Goal: Task Accomplishment & Management: Complete application form

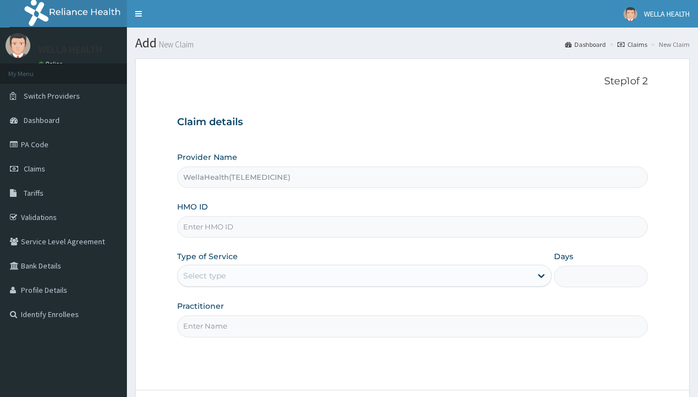
type input "WellaHealth(TELEMEDICINE)"
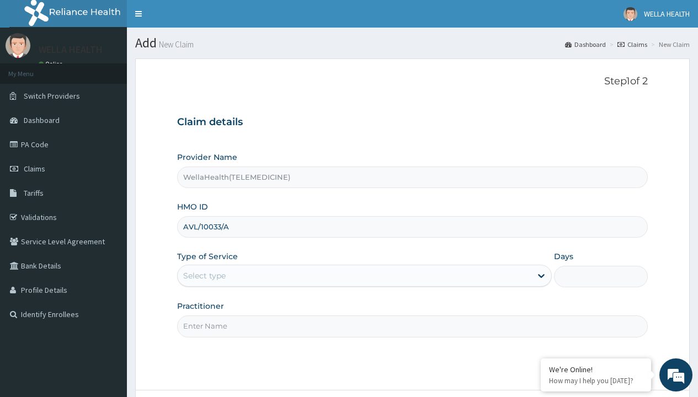
type input "AVL/10033/A"
type input "WellaHealth"
click at [204, 276] on div "Select type" at bounding box center [204, 275] width 42 height 11
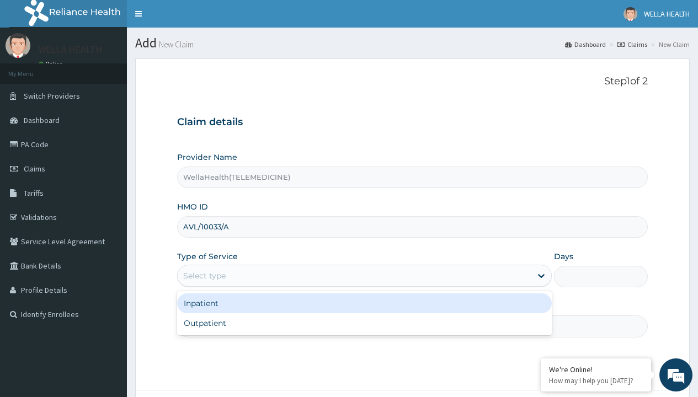
click at [364, 323] on div "Outpatient" at bounding box center [364, 323] width 374 height 20
type input "1"
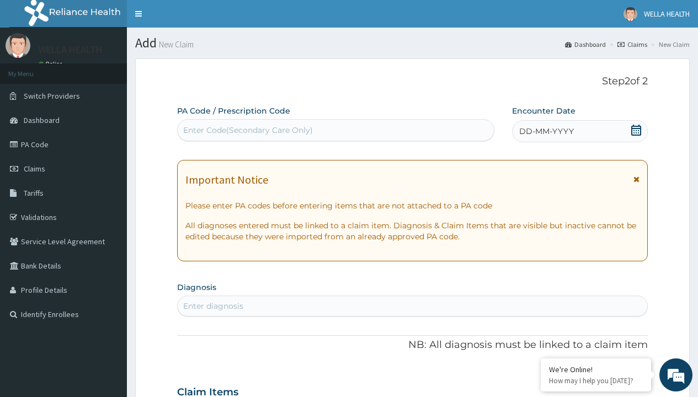
scroll to position [92, 0]
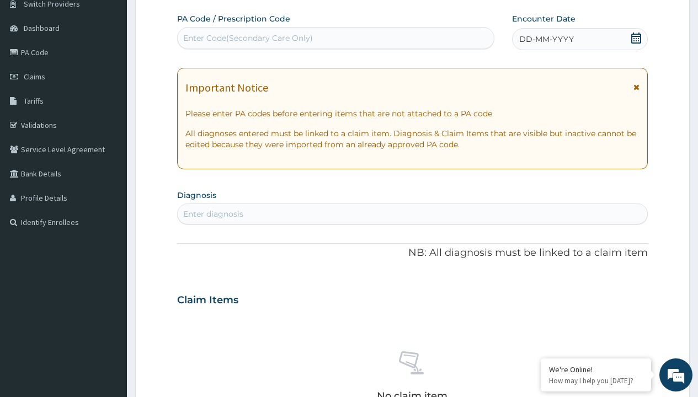
click at [545, 39] on span "DD-MM-YYYY" at bounding box center [546, 39] width 55 height 11
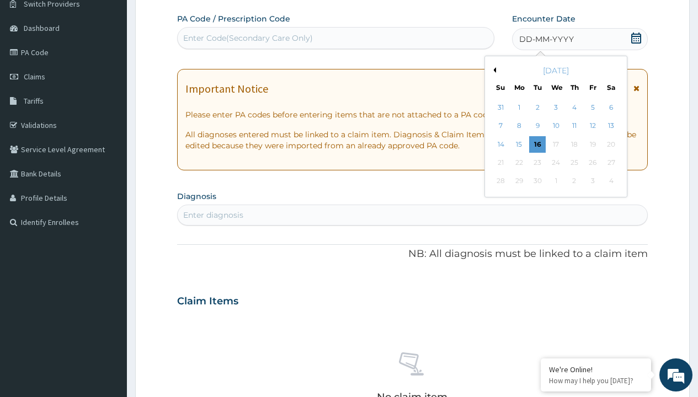
click at [492, 70] on button "Previous Month" at bounding box center [493, 70] width 6 height 6
click at [610, 144] on div "16" at bounding box center [610, 144] width 17 height 17
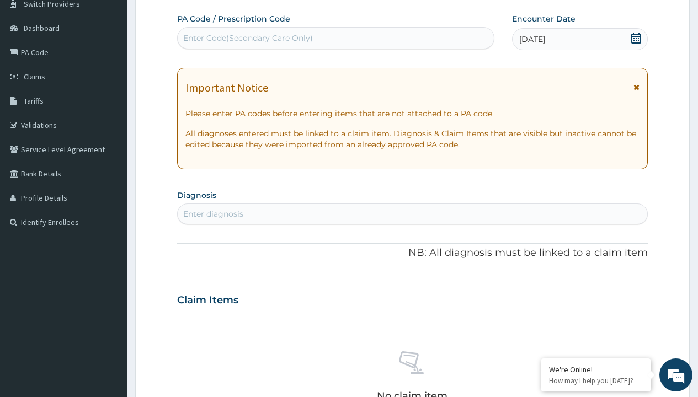
click at [213, 214] on div "Enter diagnosis" at bounding box center [213, 213] width 60 height 11
type input "prescription collected"
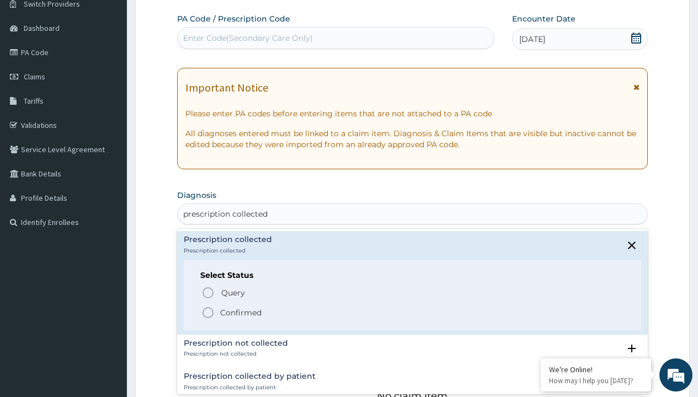
click at [240, 312] on p "Confirmed" at bounding box center [240, 312] width 41 height 11
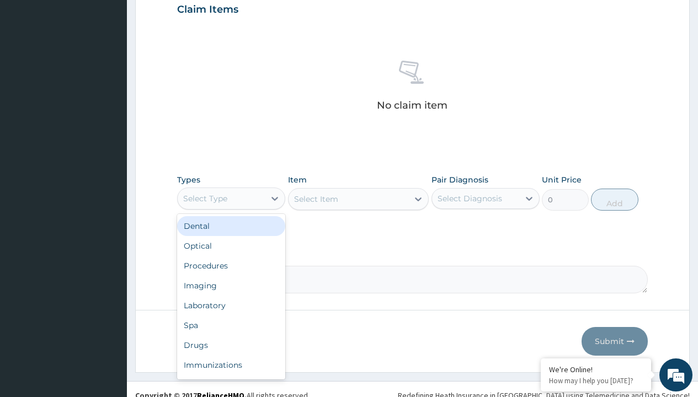
type input "procedures"
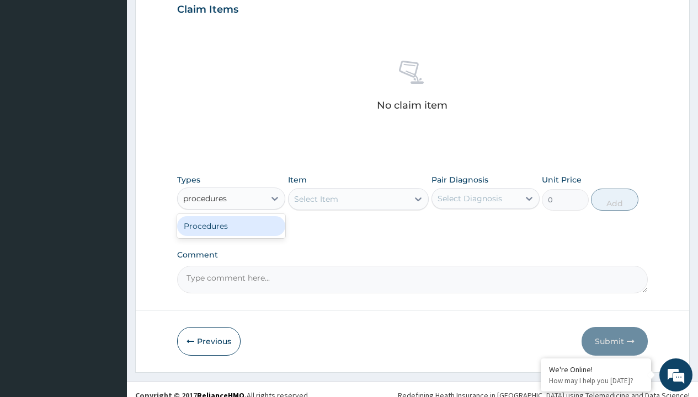
scroll to position [0, 0]
click at [231, 226] on div "Procedures" at bounding box center [231, 226] width 108 height 20
click at [315, 199] on div "Select Item" at bounding box center [316, 199] width 44 height 11
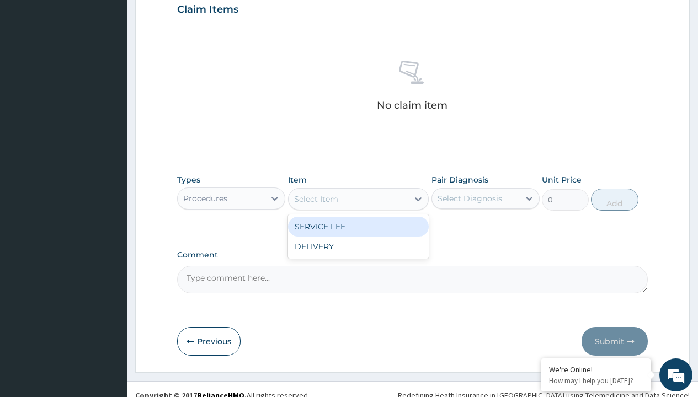
type input "service fee"
click at [358, 226] on div "SERVICE FEE" at bounding box center [358, 227] width 141 height 20
type input "100"
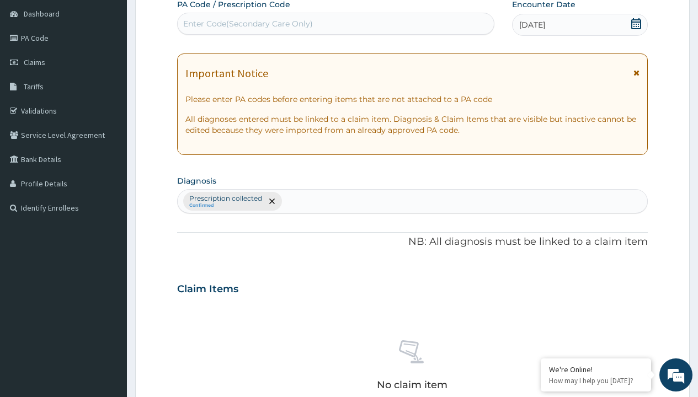
type input "prescription collected"
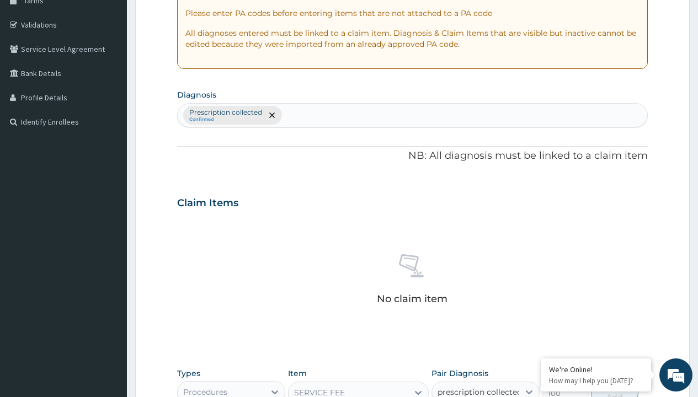
checkbox input "true"
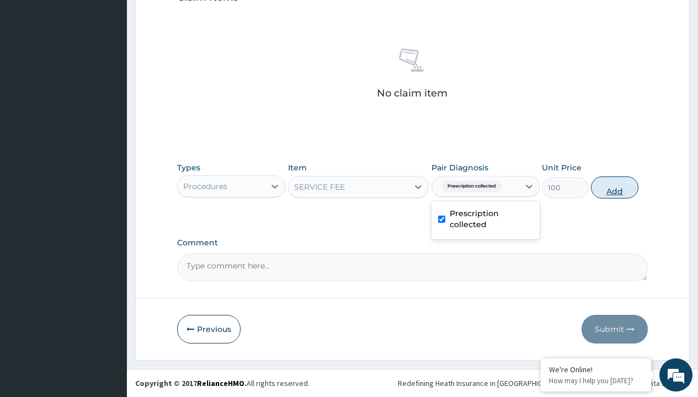
click at [614, 187] on button "Add" at bounding box center [614, 187] width 47 height 22
type input "0"
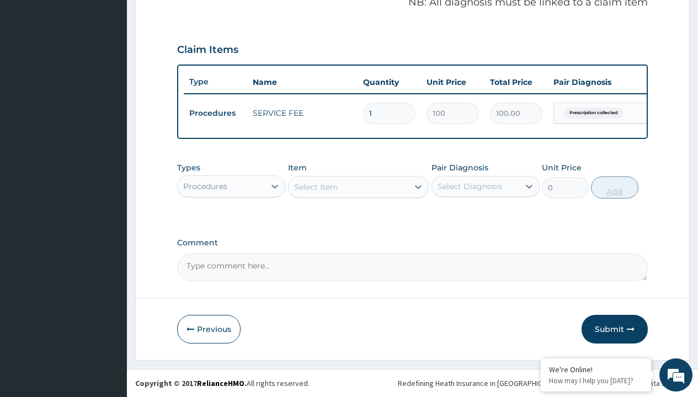
scroll to position [354, 0]
click at [205, 186] on div "Procedures" at bounding box center [205, 186] width 44 height 11
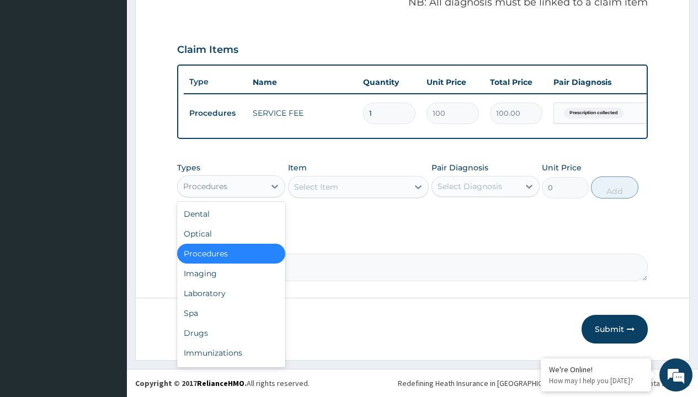
type input "drugs"
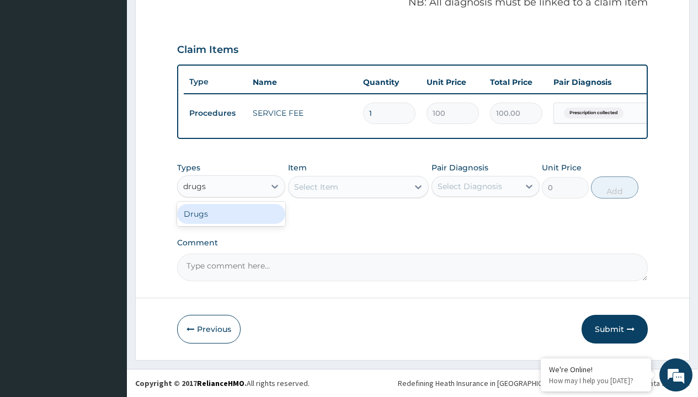
scroll to position [0, 0]
click at [231, 213] on div "Drugs" at bounding box center [231, 214] width 108 height 20
click at [315, 186] on div "Select Item" at bounding box center [358, 187] width 141 height 22
type input "amoxicillin 500mg capsule reichamox/sach"
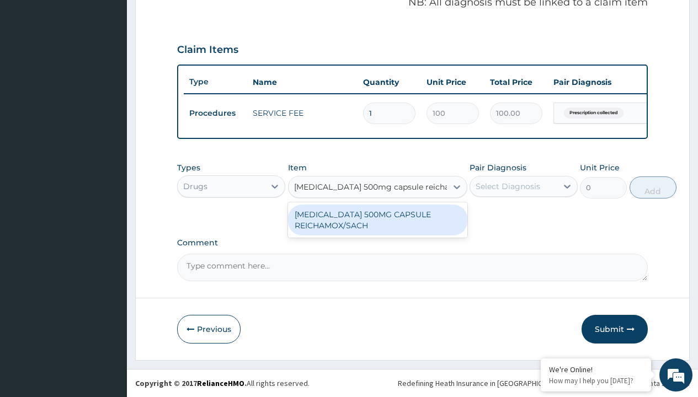
click at [377, 219] on div "AMOXICILLIN 500MG CAPSULE REICHAMOX/SACH" at bounding box center [377, 220] width 179 height 31
type input "247.6999969482422"
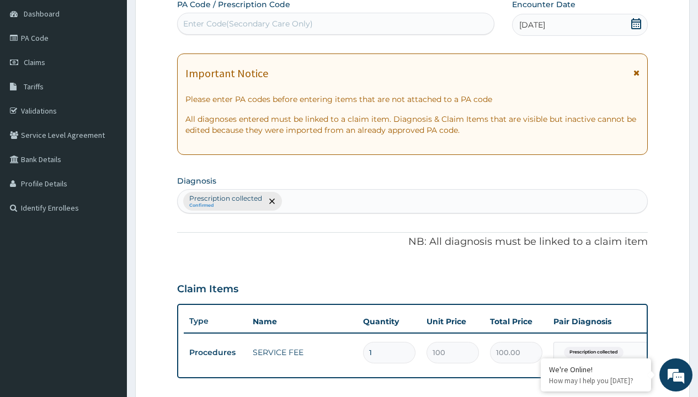
type input "prescription collected"
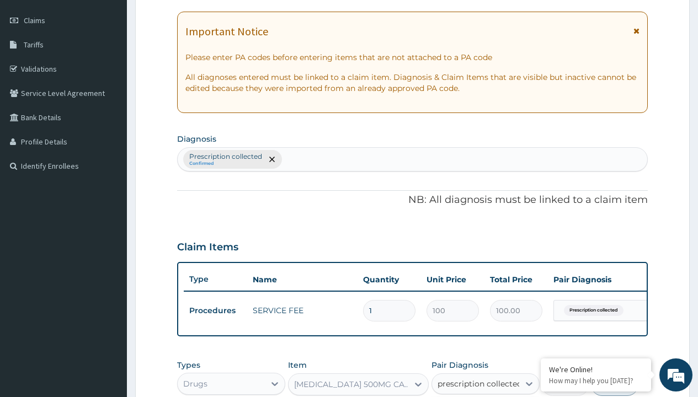
checkbox input "true"
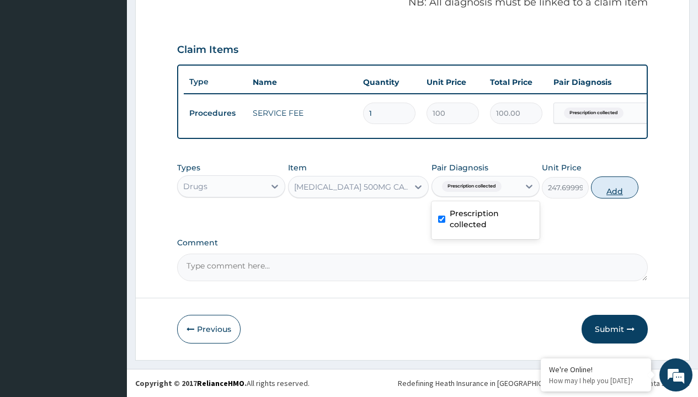
click at [614, 187] on button "Add" at bounding box center [614, 187] width 47 height 22
type input "0"
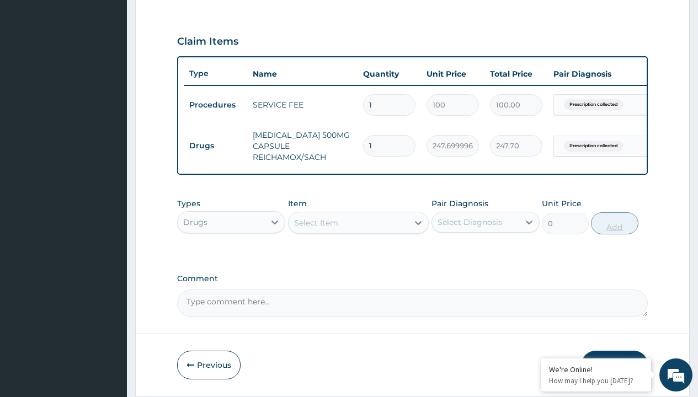
type input "20"
type input "4954.00"
type input "20"
click at [215, 146] on td "Drugs" at bounding box center [215, 146] width 63 height 20
type input "drugs"
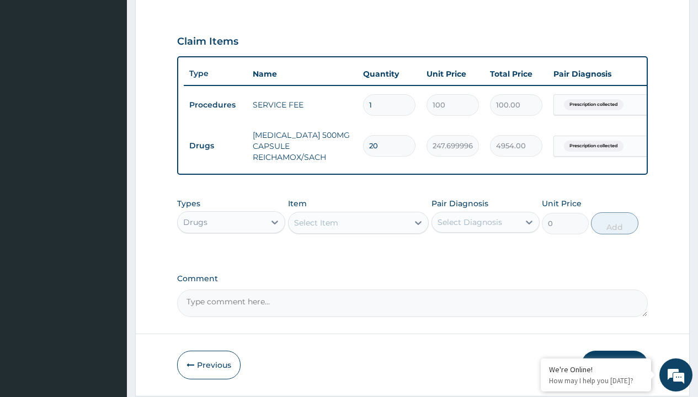
scroll to position [0, 0]
click at [231, 258] on div "Drugs" at bounding box center [231, 250] width 108 height 20
click at [315, 228] on div "Select Item" at bounding box center [316, 222] width 44 height 11
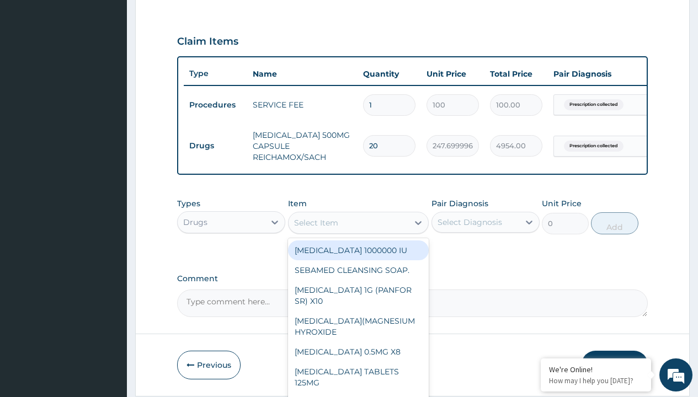
type input "paracetamol 500mg tablet emzor/sach"
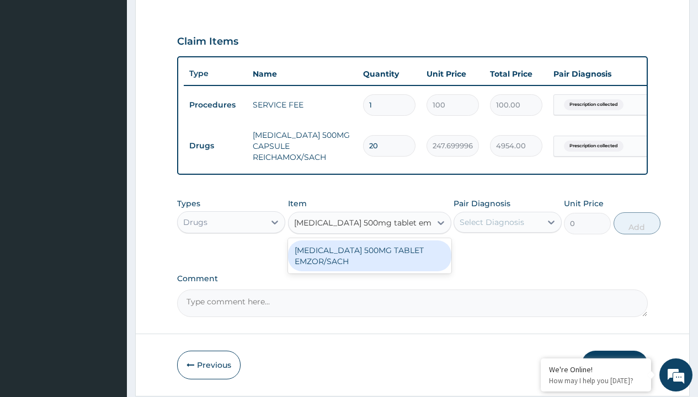
click at [369, 264] on div "PARACETAMOL 500MG TABLET EMZOR/SACH" at bounding box center [369, 255] width 163 height 31
type input "24"
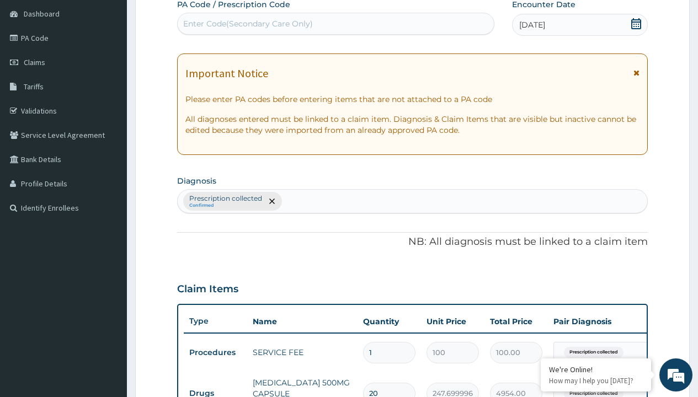
type input "prescription collected"
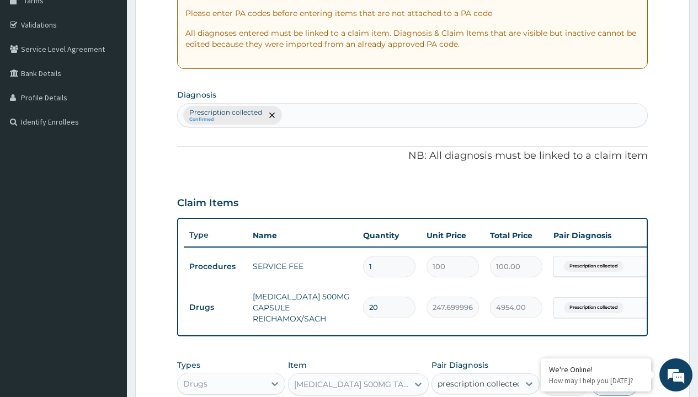
checkbox input "true"
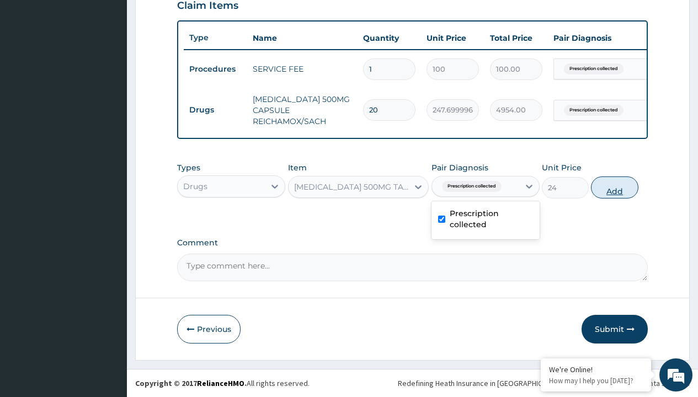
click at [614, 187] on button "Add" at bounding box center [614, 187] width 47 height 22
type input "0"
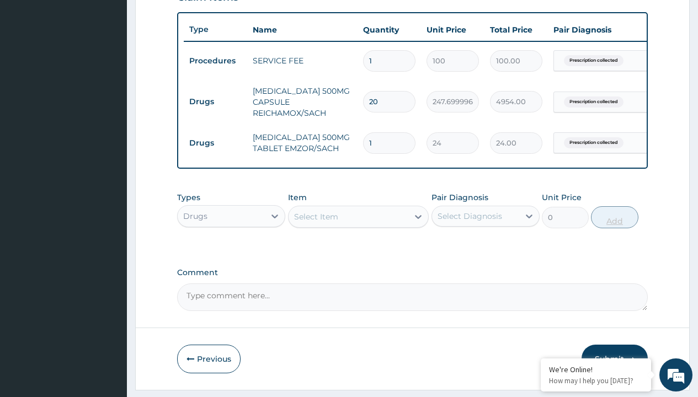
type input "24"
type input "576.00"
type input "24"
click at [215, 101] on td "Drugs" at bounding box center [215, 102] width 63 height 20
type input "drugs"
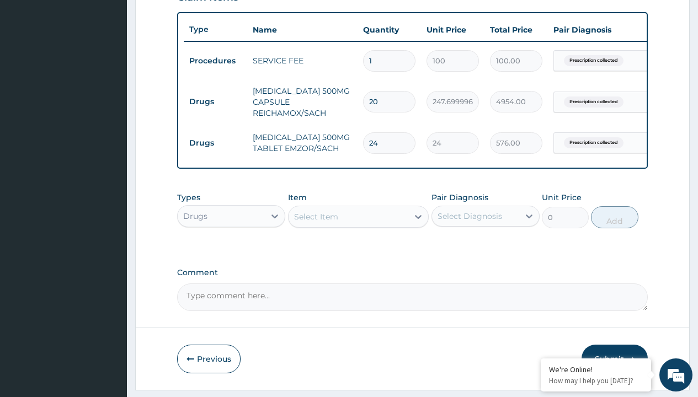
scroll to position [0, 0]
click at [231, 251] on div "Drugs" at bounding box center [231, 244] width 108 height 20
click at [315, 222] on div "Select Item" at bounding box center [316, 216] width 44 height 11
type input "tuxil d"
click at [215, 101] on td "Drugs" at bounding box center [215, 102] width 63 height 20
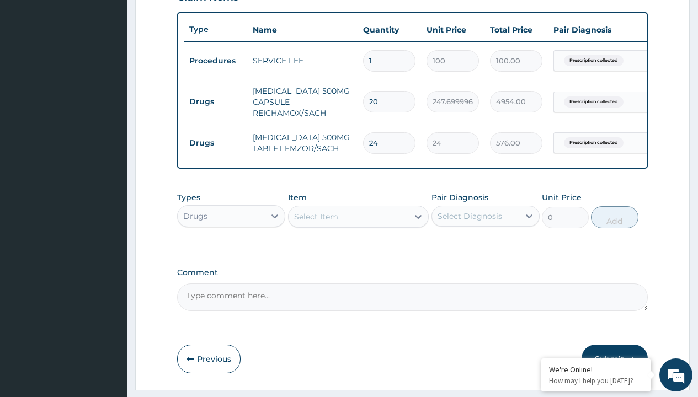
type input "drugs"
click at [231, 251] on div "Drugs" at bounding box center [231, 244] width 108 height 20
click at [315, 222] on div "Select Item" at bounding box center [316, 216] width 44 height 11
type input "tuxil d"
click at [215, 101] on td "Drugs" at bounding box center [215, 102] width 63 height 20
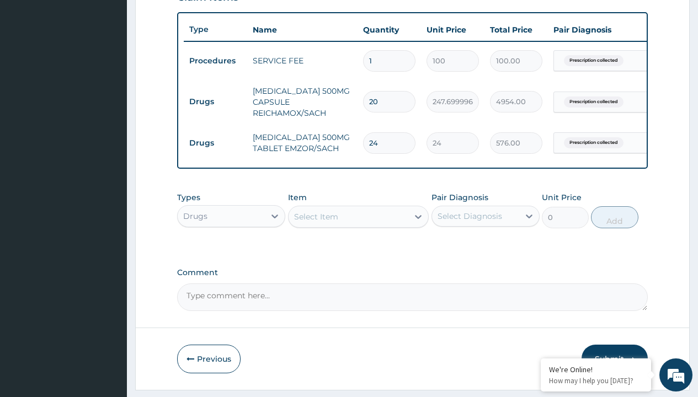
type input "drugs"
click at [231, 251] on div "Drugs" at bounding box center [231, 244] width 108 height 20
click at [315, 222] on div "Select Item" at bounding box center [316, 216] width 44 height 11
type input "tuxil d"
click at [215, 101] on td "Drugs" at bounding box center [215, 102] width 63 height 20
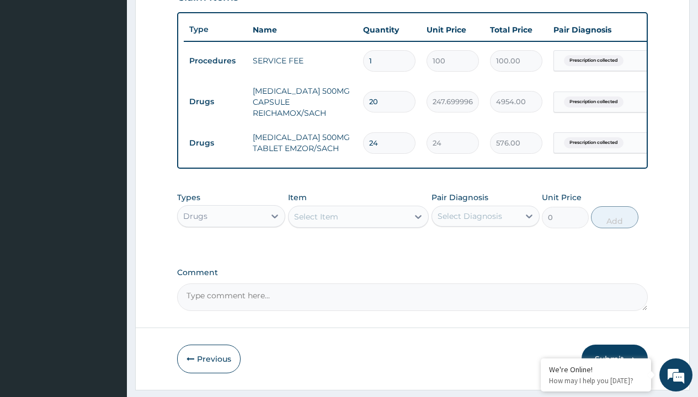
type input "drugs"
click at [231, 251] on div "Drugs" at bounding box center [231, 244] width 108 height 20
click at [315, 222] on div "Select Item" at bounding box center [316, 216] width 44 height 11
type input "tuxil d"
click at [215, 101] on td "Drugs" at bounding box center [215, 102] width 63 height 20
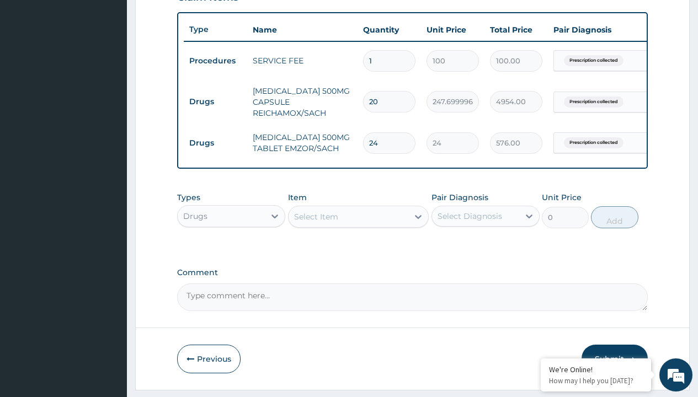
type input "drugs"
click at [231, 251] on div "Drugs" at bounding box center [231, 244] width 108 height 20
click at [315, 222] on div "Select Item" at bounding box center [316, 216] width 44 height 11
type input "tuxil d"
click at [215, 101] on td "Drugs" at bounding box center [215, 102] width 63 height 20
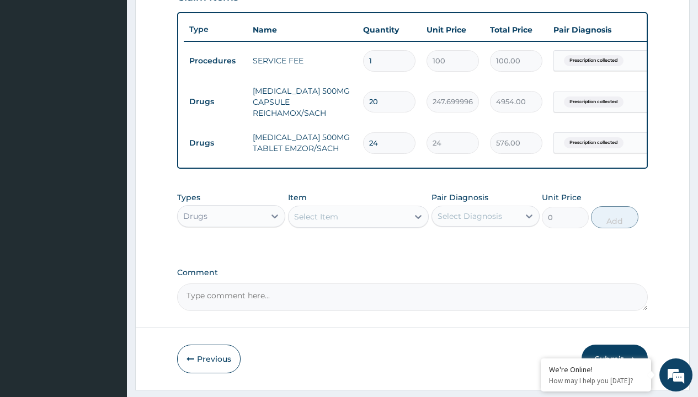
type input "drugs"
click at [231, 251] on div "Drugs" at bounding box center [231, 244] width 108 height 20
click at [315, 222] on div "Select Item" at bounding box center [316, 216] width 44 height 11
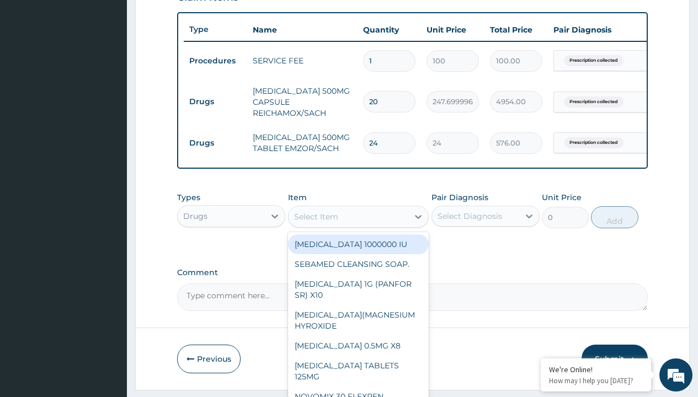
type input "cetirizine 10mg tablets/sach"
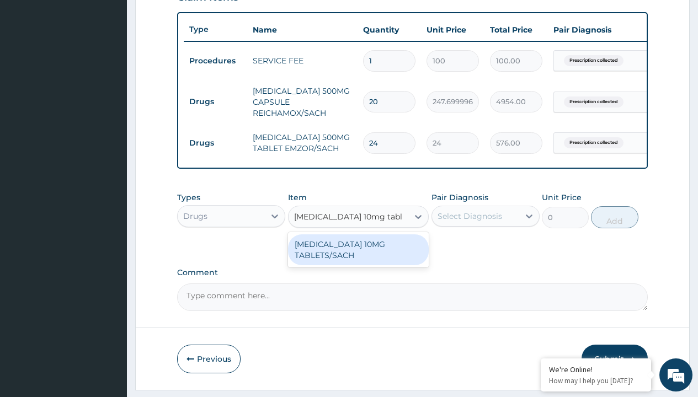
click at [358, 258] on div "CETIRIZINE 10MG TABLETS/SACH" at bounding box center [358, 249] width 141 height 31
type input "240"
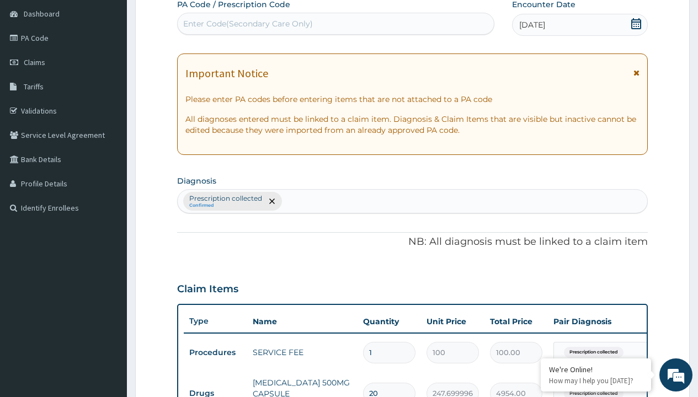
type input "prescription collected"
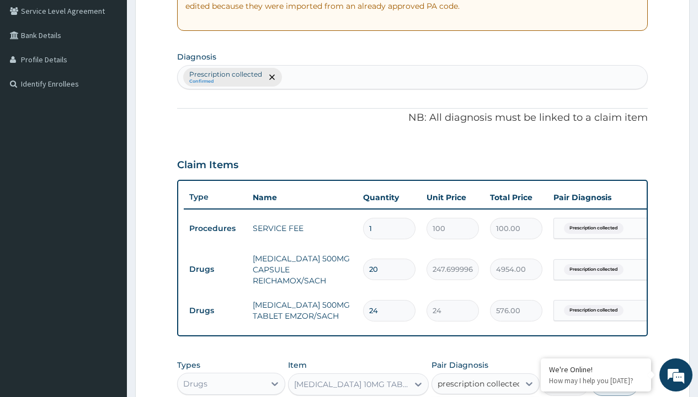
checkbox input "true"
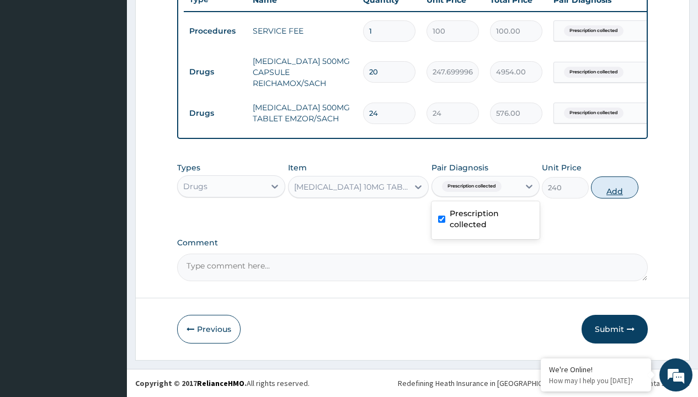
click at [614, 187] on button "Add" at bounding box center [614, 187] width 47 height 22
type input "0"
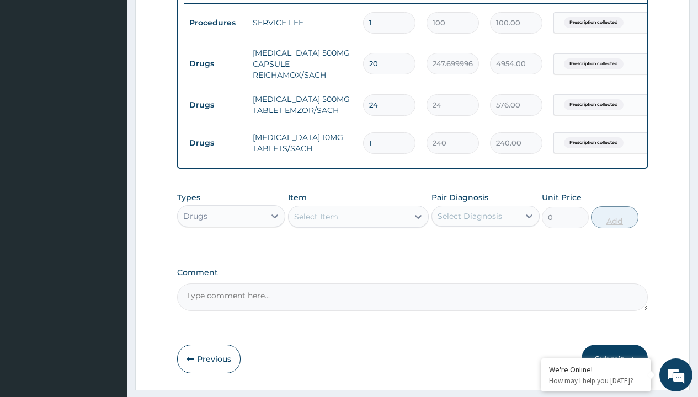
type input "10"
type input "2400.00"
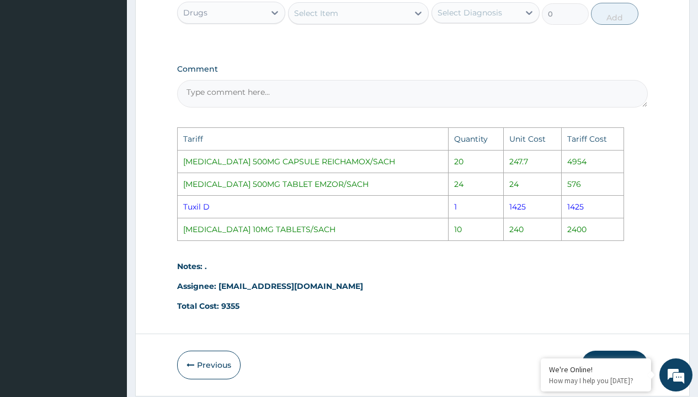
scroll to position [628, 0]
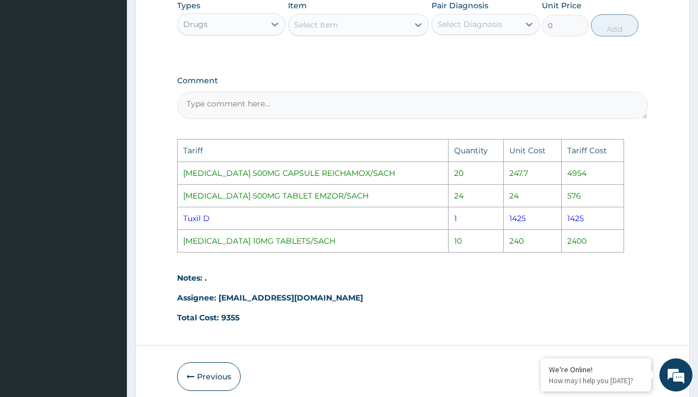
type input "10"
click at [323, 30] on div "Select Item" at bounding box center [316, 24] width 44 height 11
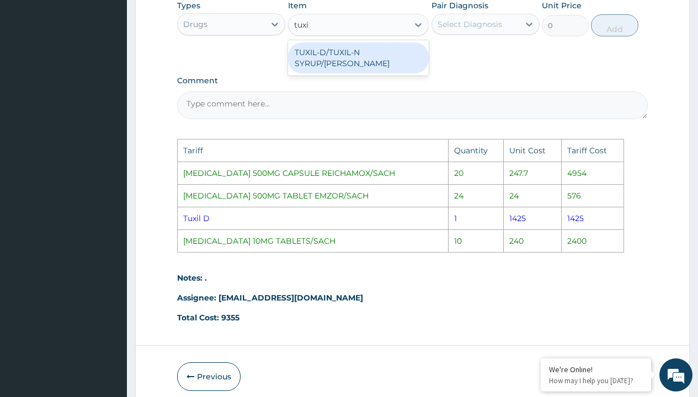
type input "tuxil"
click at [351, 71] on div "TUXIL-D/TUXIL-N SYRUP/BOTT" at bounding box center [358, 57] width 141 height 35
click at [366, 62] on div "TUXIL-D/TUXIL-N SYRUP/BOTT" at bounding box center [358, 57] width 141 height 31
type input "1425"
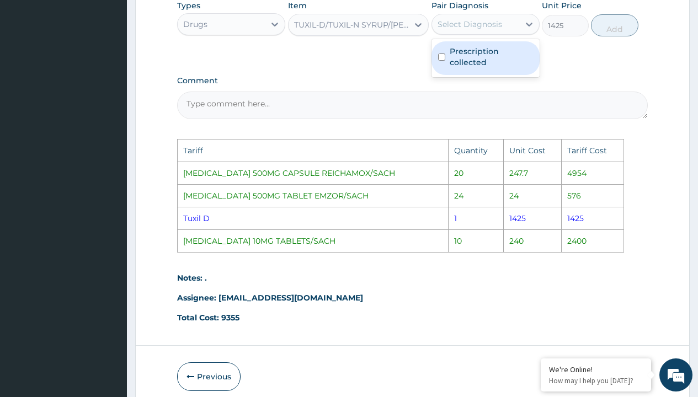
click at [467, 30] on div "Select Diagnosis" at bounding box center [469, 24] width 65 height 11
drag, startPoint x: 480, startPoint y: 70, endPoint x: 501, endPoint y: 62, distance: 22.9
click at [480, 68] on label "Prescription collected" at bounding box center [490, 57] width 83 height 22
checkbox input "true"
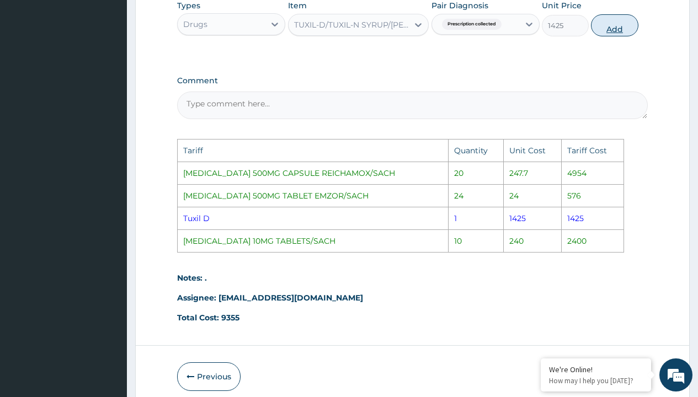
click at [618, 35] on button "Add" at bounding box center [614, 25] width 47 height 22
type input "0"
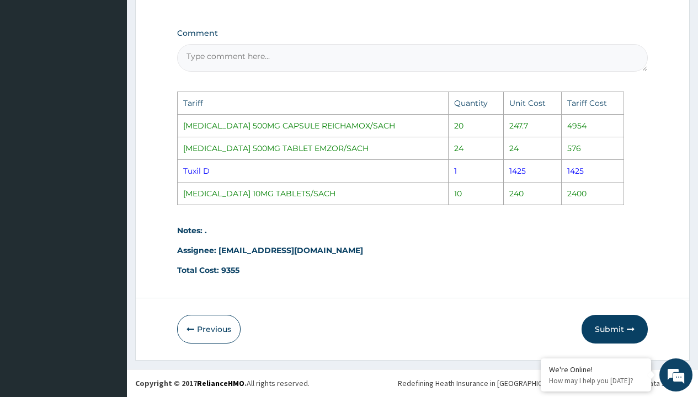
scroll to position [722, 0]
click at [617, 321] on button "Submit" at bounding box center [614, 329] width 66 height 29
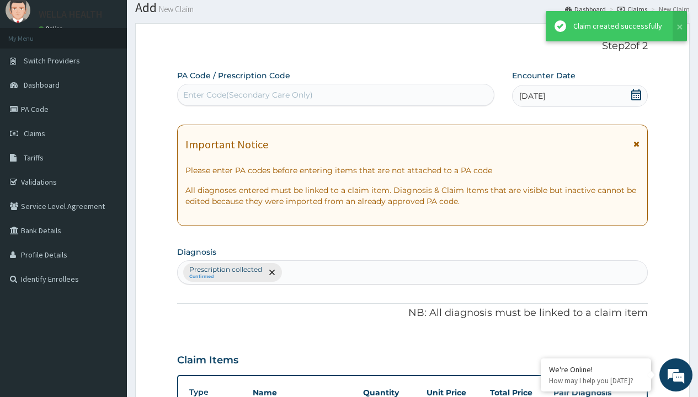
scroll to position [512, 0]
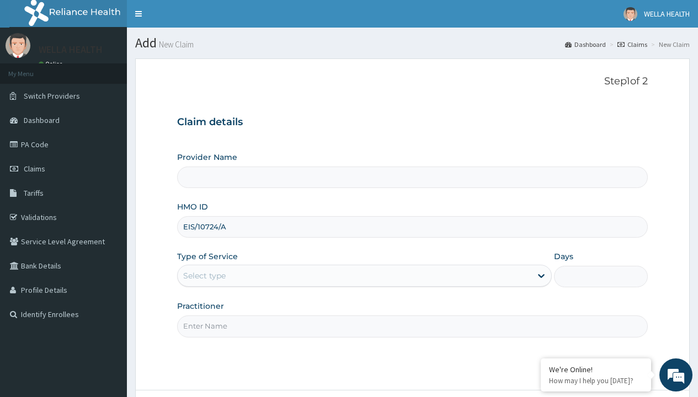
type input "EIS/10724/A"
type input "WellaHealth"
type input "WellaHealth(TELEMEDICINE)"
type input "WellaHealth"
click at [204, 276] on div "Select type" at bounding box center [204, 275] width 42 height 11
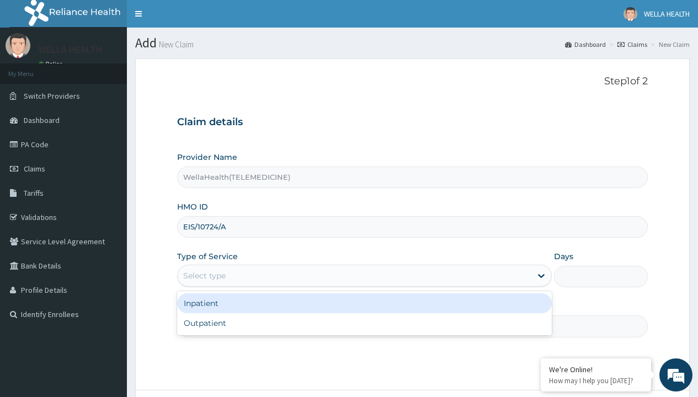
click at [364, 323] on div "Outpatient" at bounding box center [364, 323] width 374 height 20
type input "1"
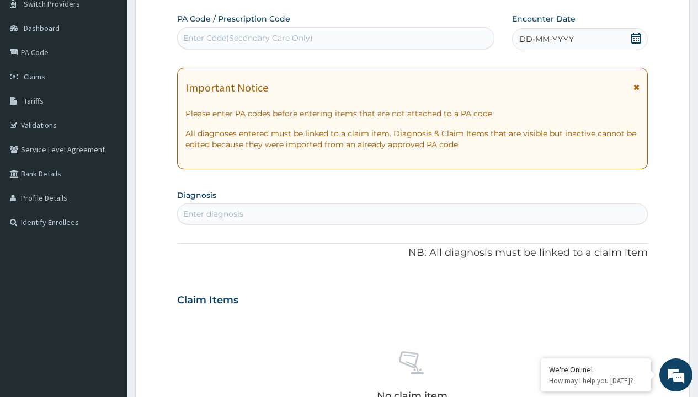
click at [545, 39] on span "DD-MM-YYYY" at bounding box center [546, 39] width 55 height 11
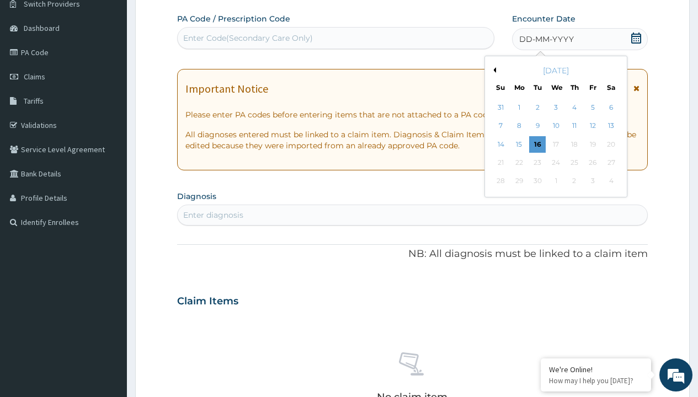
click at [492, 70] on button "Previous Month" at bounding box center [493, 70] width 6 height 6
click at [610, 144] on div "16" at bounding box center [610, 144] width 17 height 17
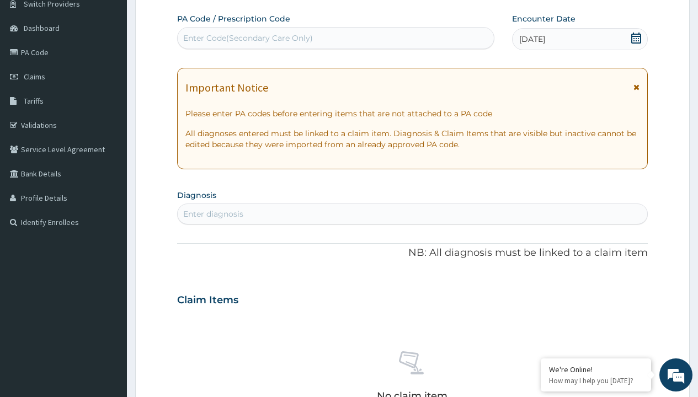
scroll to position [0, 0]
click at [247, 38] on div "Enter Code(Secondary Care Only)" at bounding box center [248, 38] width 130 height 11
type input "PR/88DDC640"
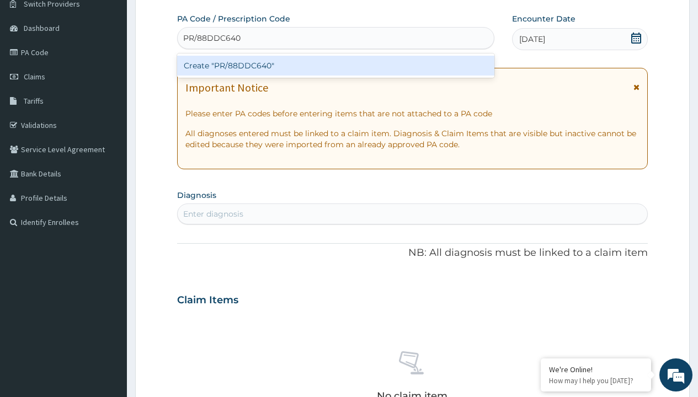
click at [335, 66] on div "Create "PR/88DDC640"" at bounding box center [335, 66] width 317 height 20
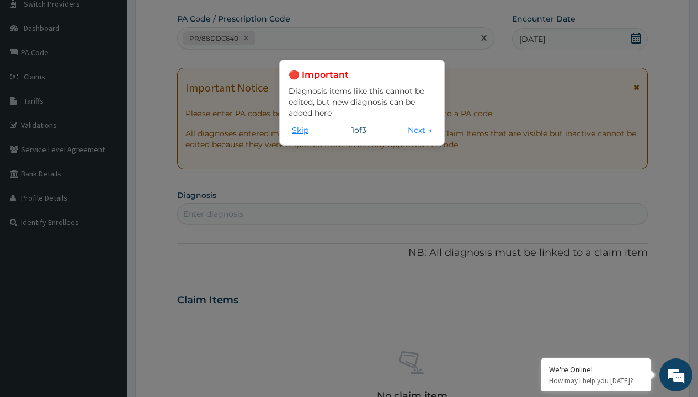
click at [300, 130] on button "Skip" at bounding box center [299, 130] width 23 height 12
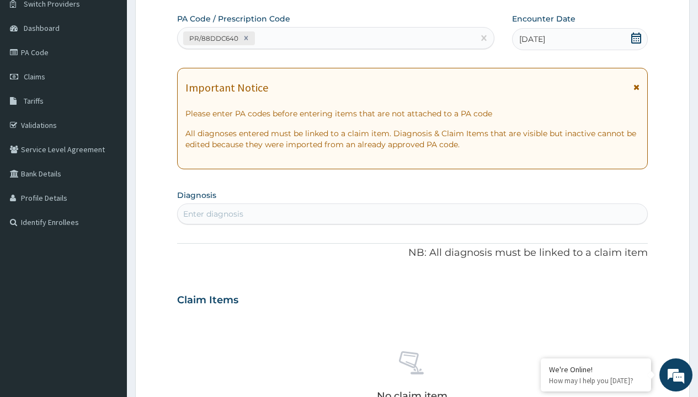
click at [213, 214] on div "Enter diagnosis" at bounding box center [213, 213] width 60 height 11
type input "prescription collected"
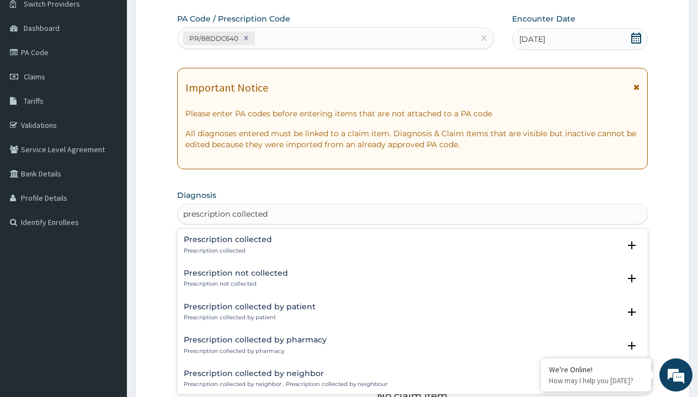
click at [226, 250] on p "Prescription collected" at bounding box center [228, 251] width 88 height 8
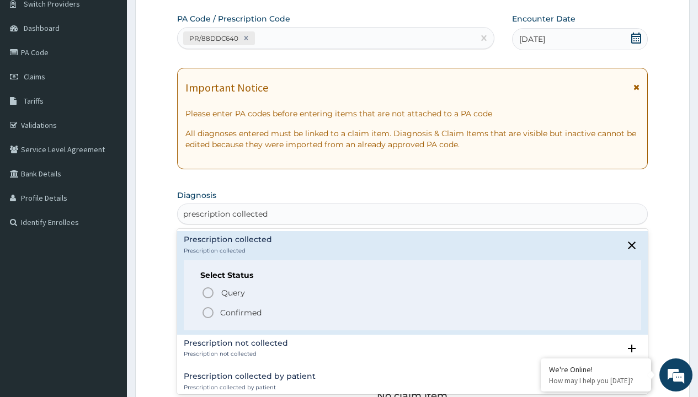
click at [240, 312] on p "Confirmed" at bounding box center [240, 312] width 41 height 11
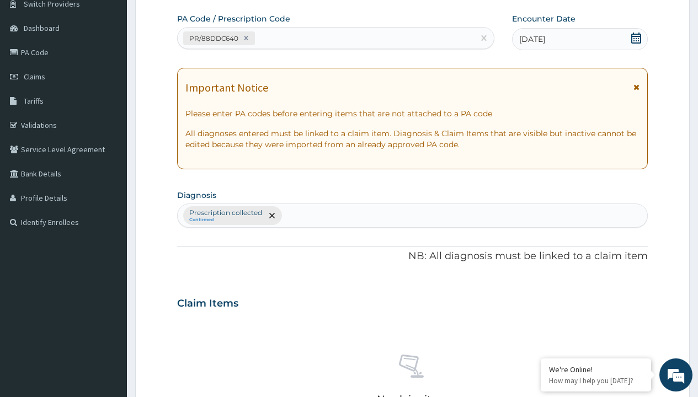
scroll to position [386, 0]
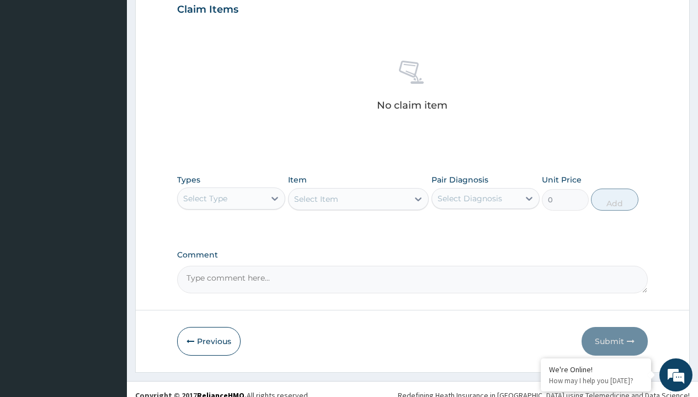
click at [205, 198] on div "Select Type" at bounding box center [205, 198] width 44 height 11
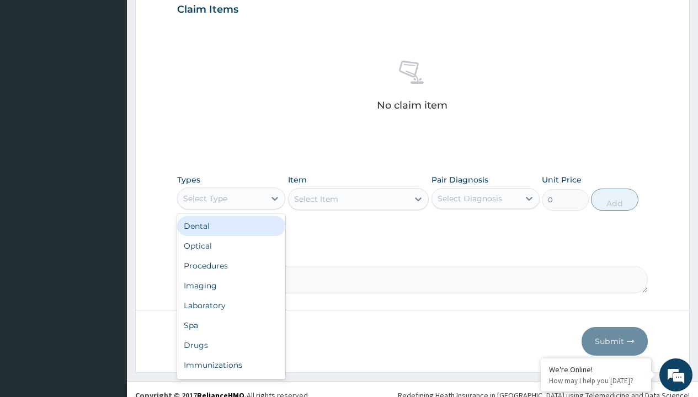
type input "procedures"
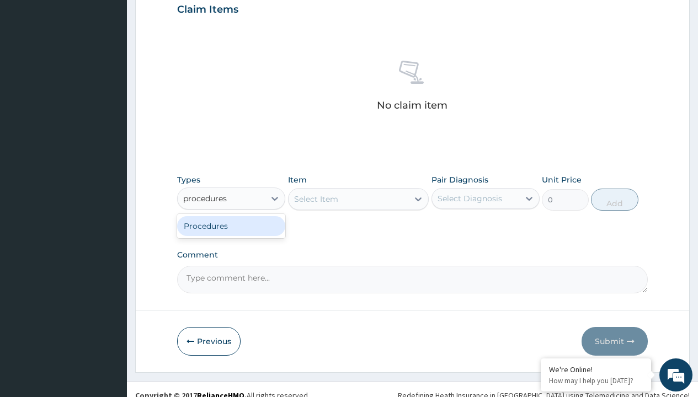
click at [231, 226] on div "Procedures" at bounding box center [231, 226] width 108 height 20
click at [315, 199] on div "Select Item" at bounding box center [316, 199] width 44 height 11
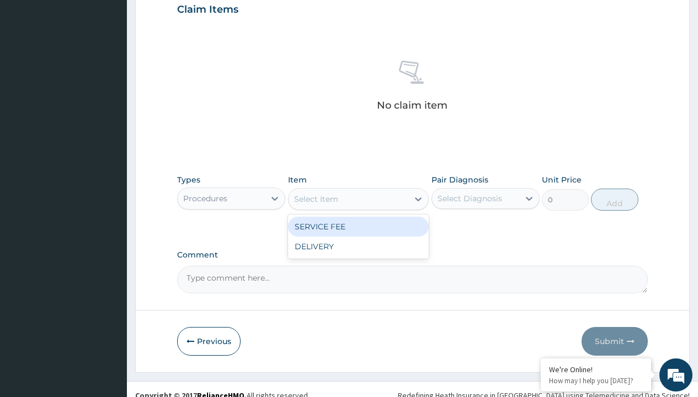
type input "service fee"
click at [358, 226] on div "SERVICE FEE" at bounding box center [358, 227] width 141 height 20
type input "100"
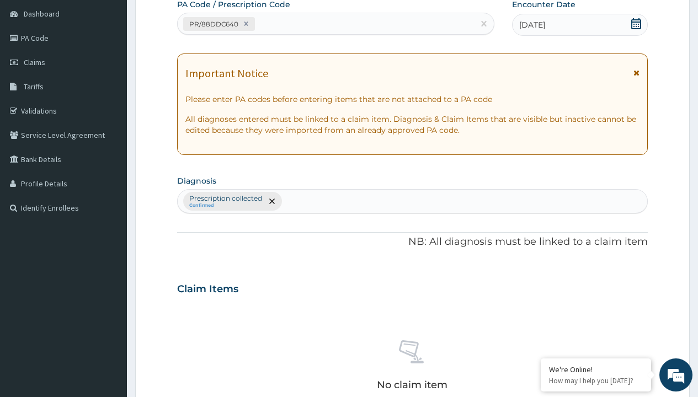
type input "prescription collected"
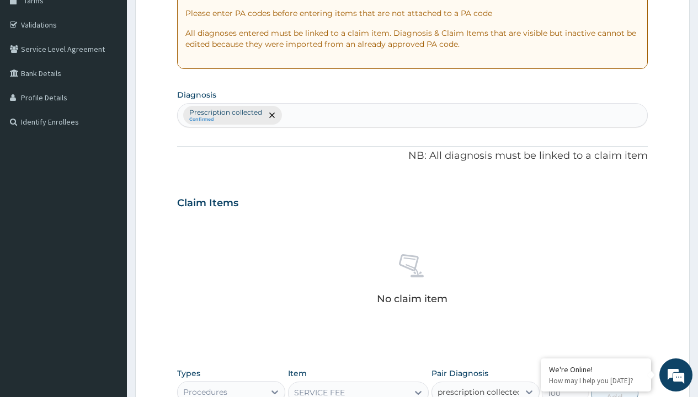
checkbox input "true"
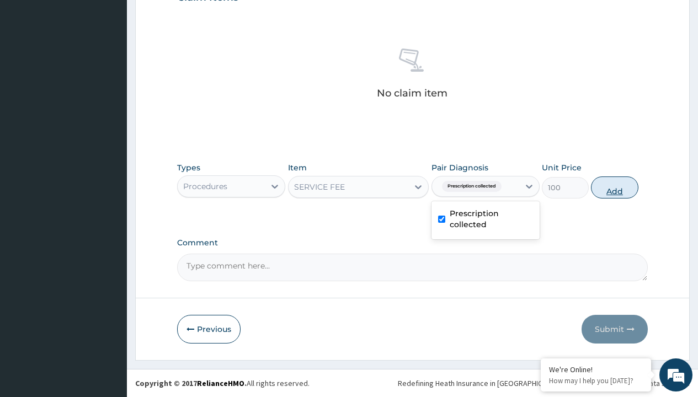
click at [614, 187] on button "Add" at bounding box center [614, 187] width 47 height 22
type input "0"
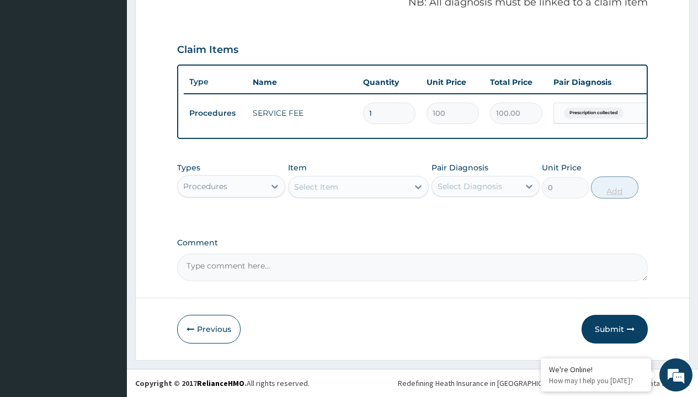
scroll to position [354, 0]
click at [205, 186] on div "Procedures" at bounding box center [205, 186] width 44 height 11
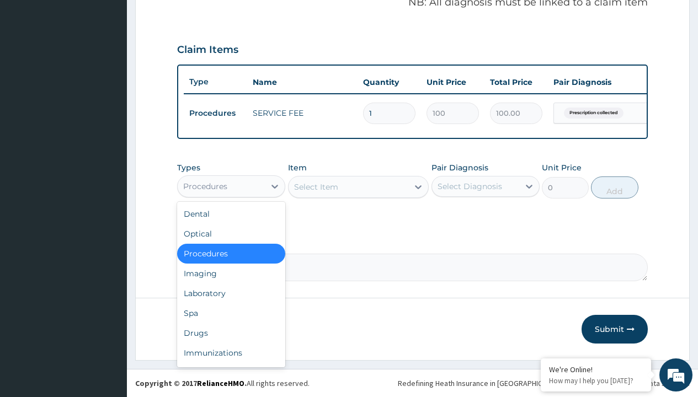
type input "drugs"
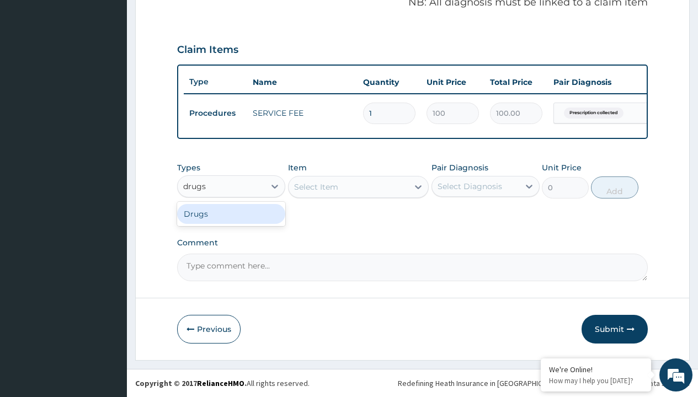
click at [231, 213] on div "Drugs" at bounding box center [231, 214] width 108 height 20
click at [315, 186] on div "Select Item" at bounding box center [358, 187] width 141 height 22
type input "metronidazole 400mg loxagyl/sach"
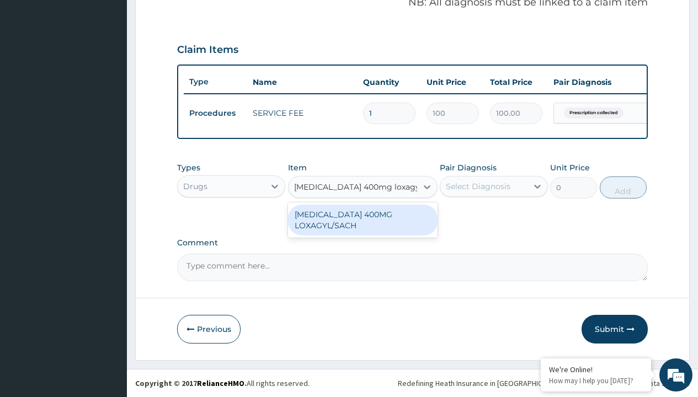
click at [362, 219] on div "[MEDICAL_DATA] 400MG LOXAGYL/SACH" at bounding box center [362, 220] width 149 height 31
type input "80"
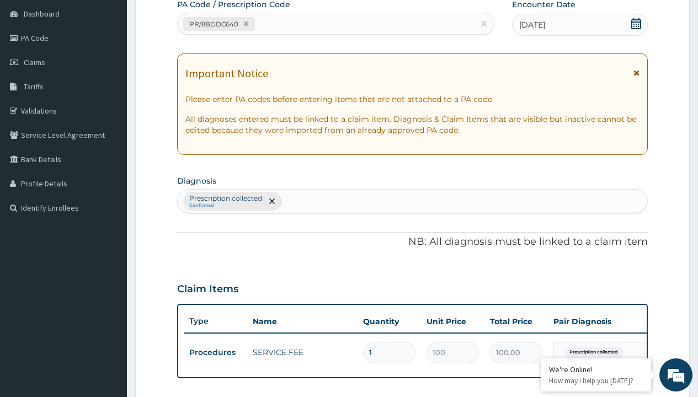
type input "prescription collected"
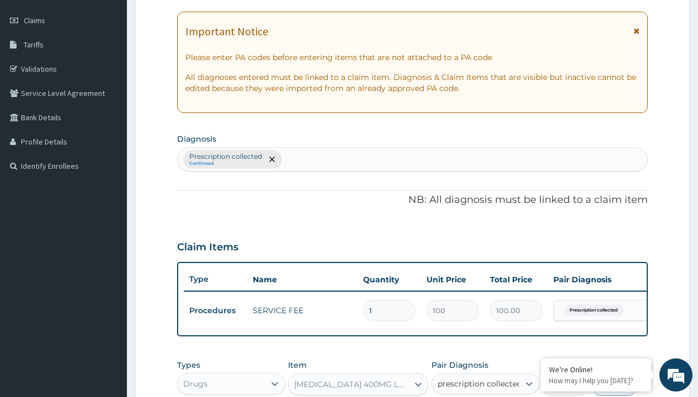
scroll to position [354, 0]
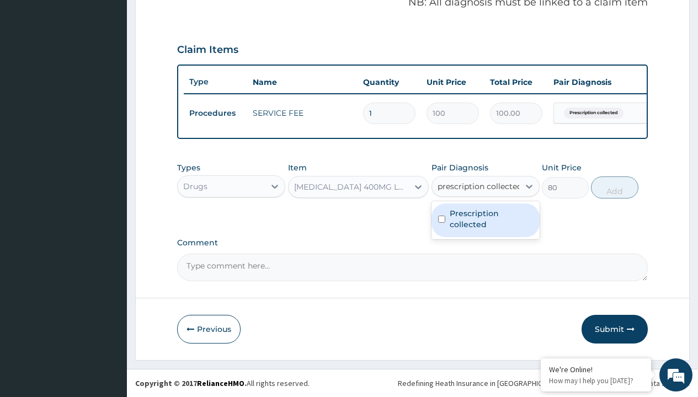
click at [485, 220] on label "Prescription collected" at bounding box center [490, 219] width 83 height 22
checkbox input "true"
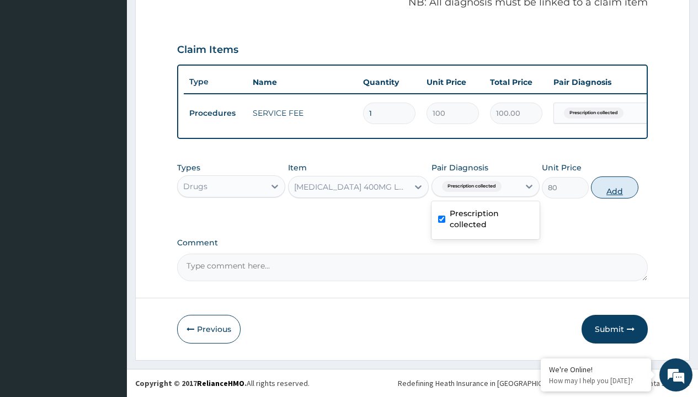
click at [614, 187] on button "Add" at bounding box center [614, 187] width 47 height 22
type input "0"
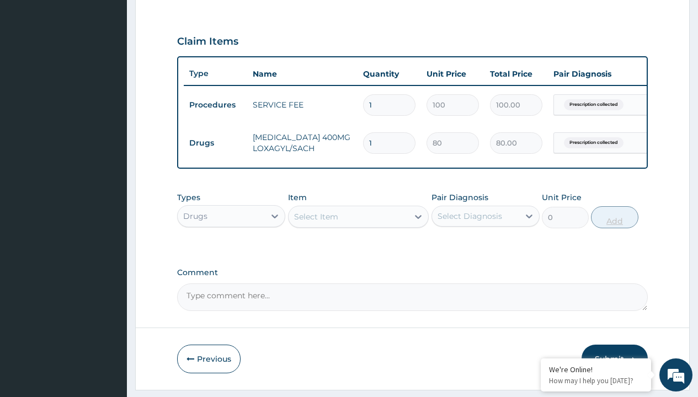
type input "21"
type input "1680.00"
type input "21"
click at [215, 143] on td "Drugs" at bounding box center [215, 143] width 63 height 20
type input "drugs"
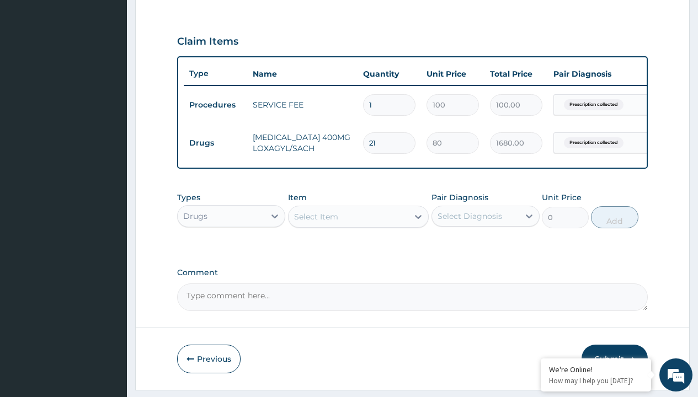
scroll to position [0, 0]
click at [231, 251] on div "Drugs" at bounding box center [231, 244] width 108 height 20
click at [315, 222] on div "Select Item" at bounding box center [316, 216] width 44 height 11
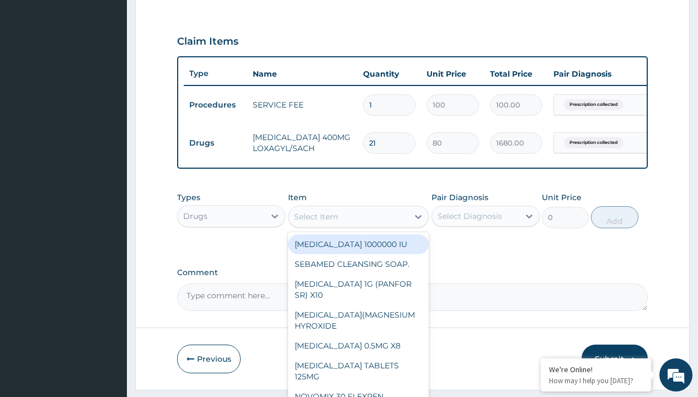
type input "amatem softgel forte tablets 80/480/pack"
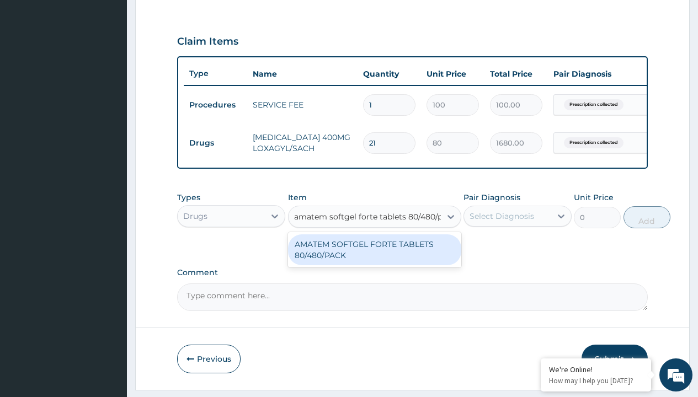
click at [374, 258] on div "AMATEM SOFTGEL FORTE TABLETS 80/480/PACK" at bounding box center [374, 249] width 173 height 31
type input "601.7000122070312"
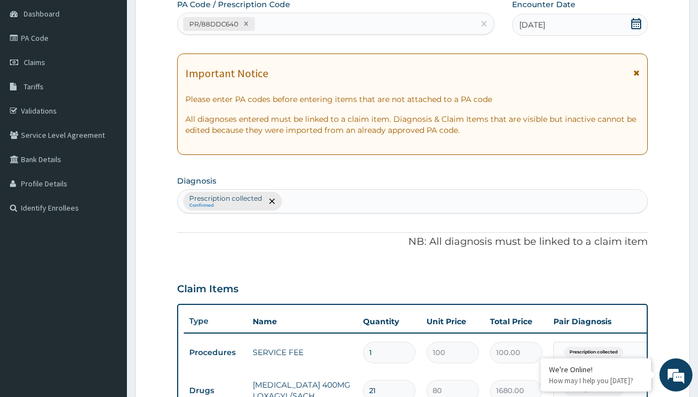
type input "prescription collected"
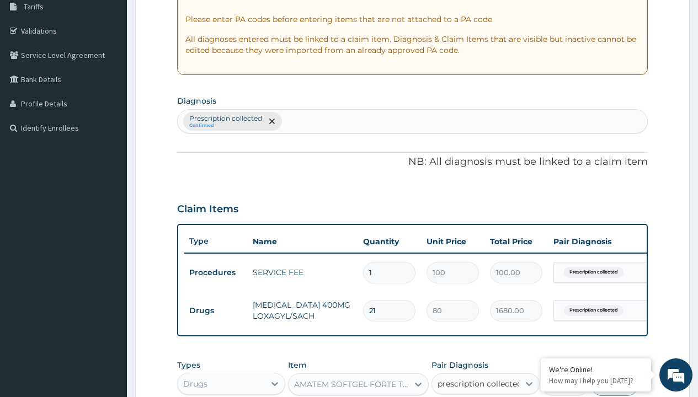
checkbox input "true"
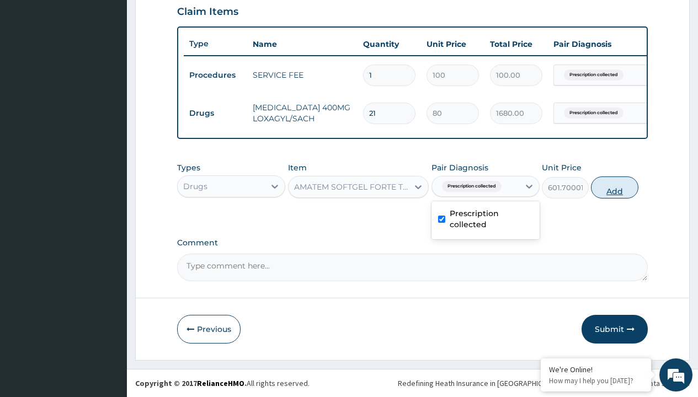
click at [614, 187] on button "Add" at bounding box center [614, 187] width 47 height 22
type input "0"
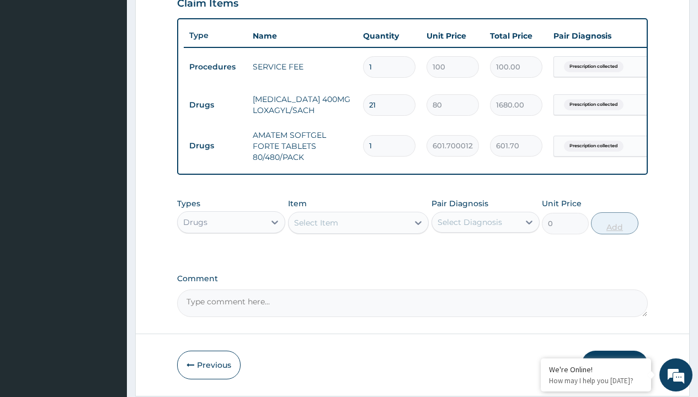
type input "6"
type input "3610.20"
type input "6"
click at [215, 105] on td "Drugs" at bounding box center [215, 105] width 63 height 20
type input "drugs"
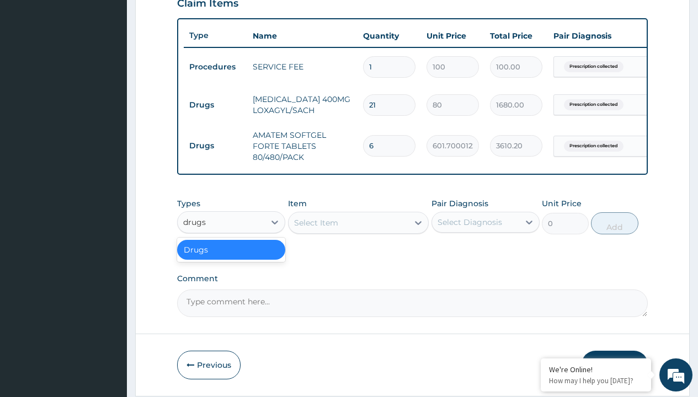
scroll to position [0, 0]
click at [231, 258] on div "Drugs" at bounding box center [231, 250] width 108 height 20
click at [315, 228] on div "Select Item" at bounding box center [316, 222] width 44 height 11
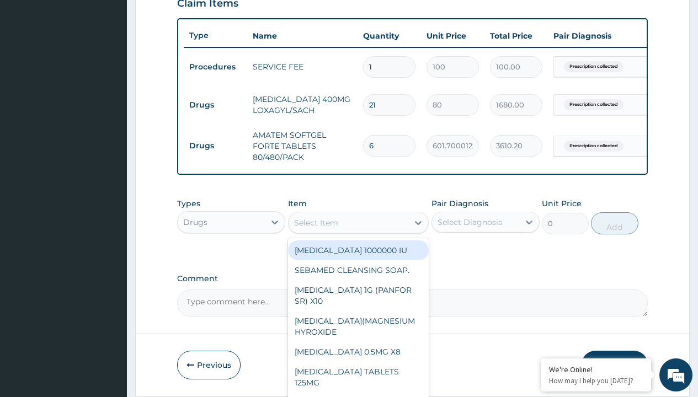
type input "loperamide caps 2mg/sach"
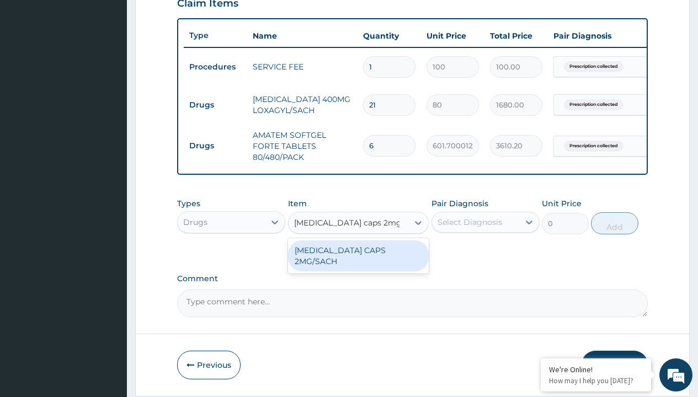
click at [358, 258] on div "[MEDICAL_DATA] CAPS 2MG/SACH" at bounding box center [358, 255] width 141 height 31
type input "420"
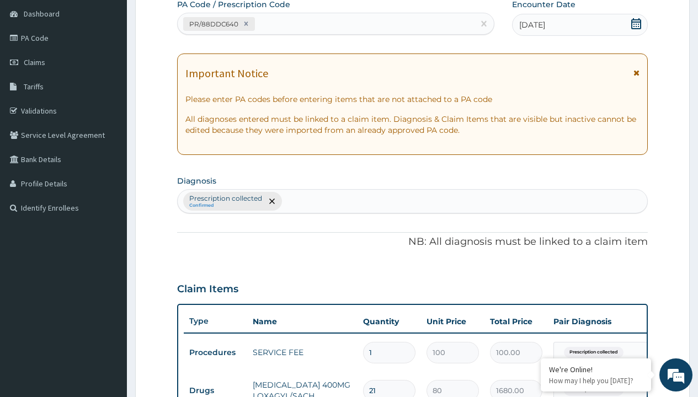
type input "prescription collected"
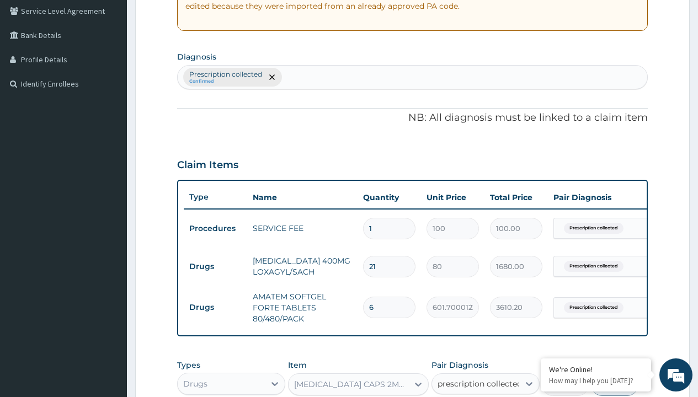
checkbox input "true"
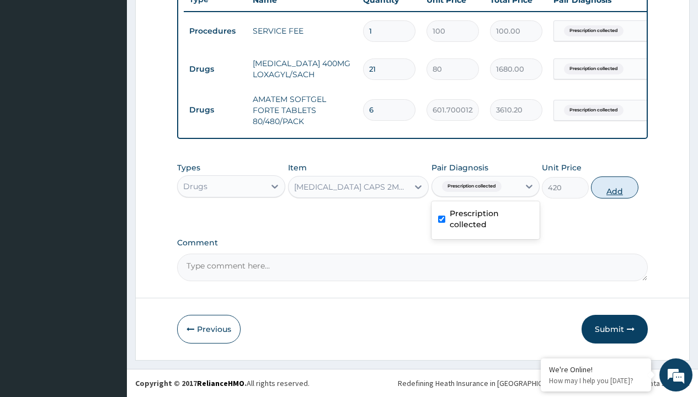
click at [614, 187] on button "Add" at bounding box center [614, 187] width 47 height 22
type input "0"
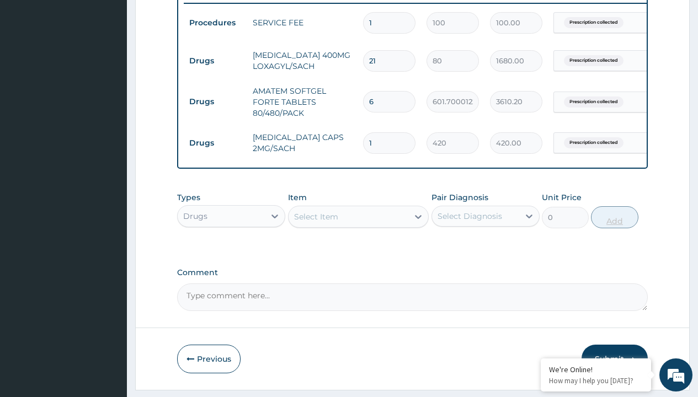
type input "10"
type input "4200.00"
type input "10"
click at [215, 61] on td "Drugs" at bounding box center [215, 61] width 63 height 20
type input "drugs"
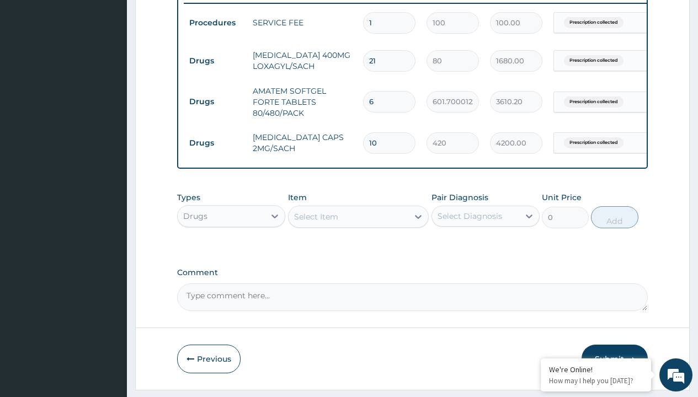
scroll to position [0, 0]
click at [231, 251] on div "Drugs" at bounding box center [231, 244] width 108 height 20
click at [315, 222] on div "Select Item" at bounding box center [316, 216] width 44 height 11
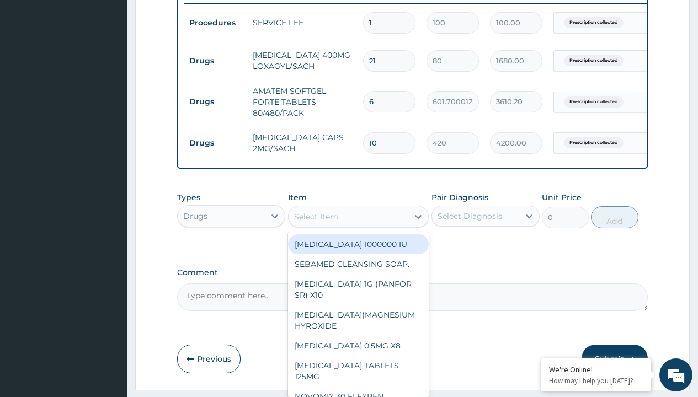
type input "[MEDICAL_DATA] 500mg tablet emzor/sach"
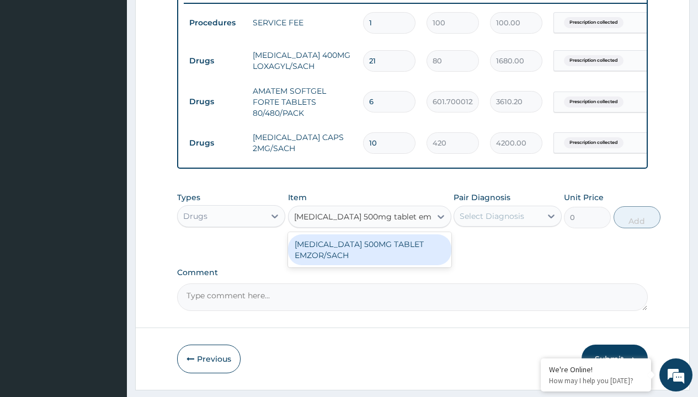
click at [369, 258] on div "[MEDICAL_DATA] 500MG TABLET EMZOR/SACH" at bounding box center [369, 249] width 163 height 31
type input "24"
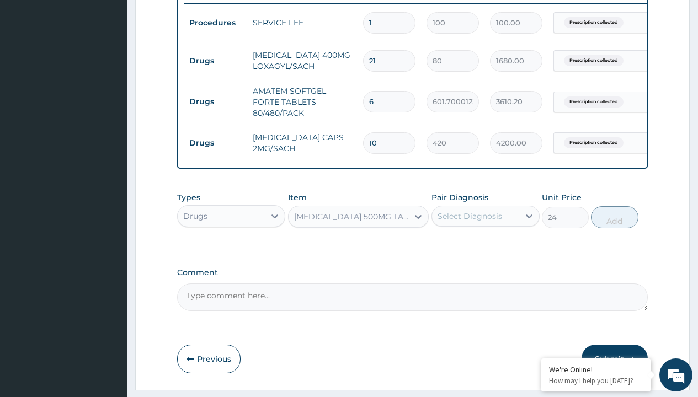
scroll to position [106, 0]
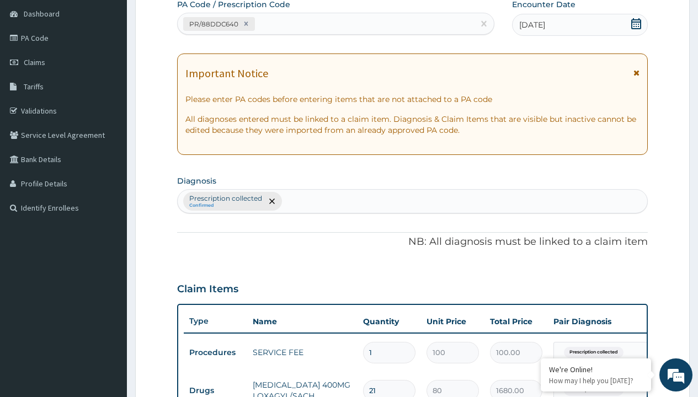
click at [225, 199] on p "Prescription collected" at bounding box center [225, 198] width 73 height 9
type input "prescription collected"
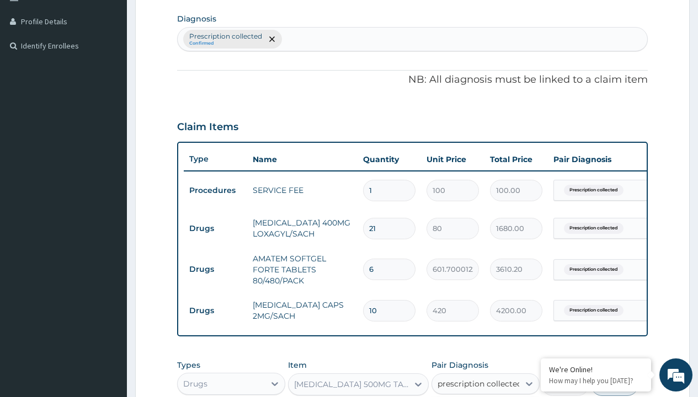
checkbox input "true"
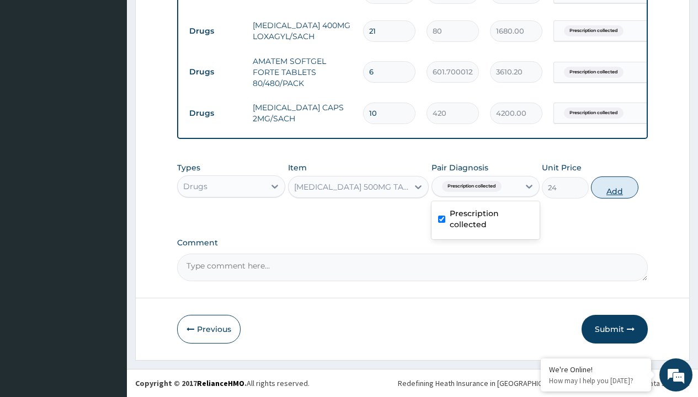
click at [614, 187] on button "Add" at bounding box center [614, 187] width 47 height 22
type input "0"
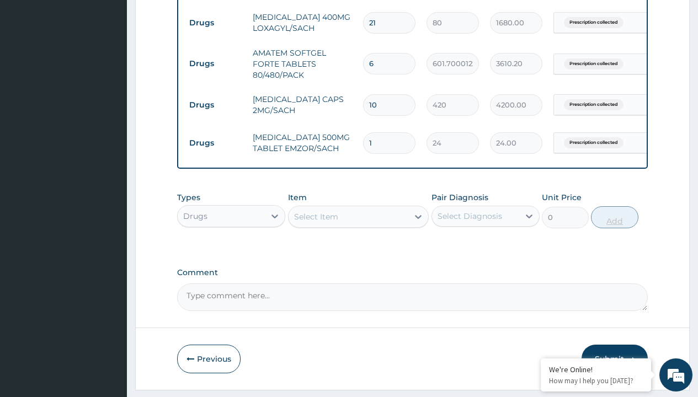
type input "24"
type input "576.00"
type input "24"
click at [215, 23] on td "Drugs" at bounding box center [215, 23] width 63 height 20
type input "drugs"
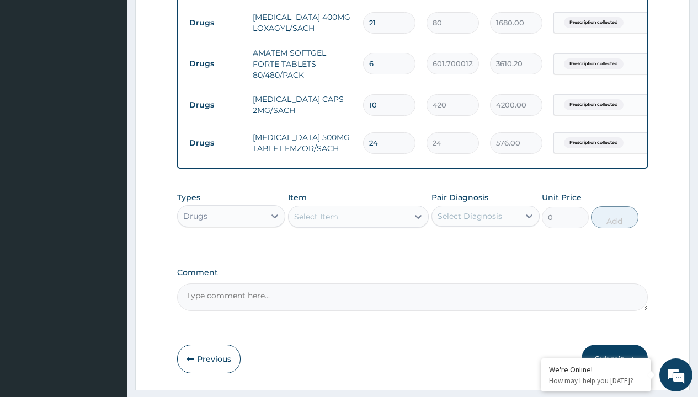
scroll to position [0, 0]
click at [231, 251] on div "Drugs" at bounding box center [231, 244] width 108 height 20
click at [315, 222] on div "Select Item" at bounding box center [316, 216] width 44 height 11
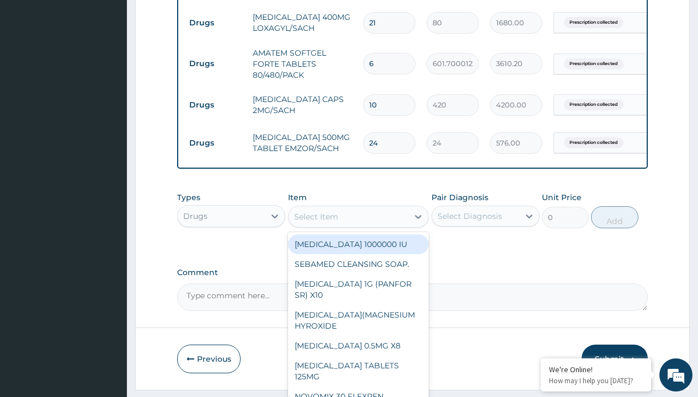
type input "throat lozenges"
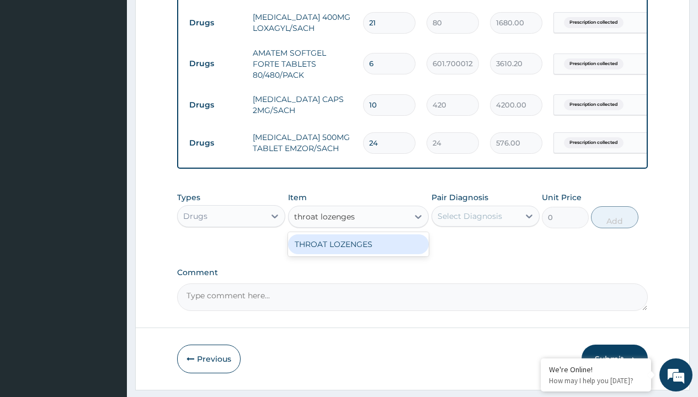
click at [358, 252] on div "THROAT LOZENGES" at bounding box center [358, 244] width 141 height 20
type input "196"
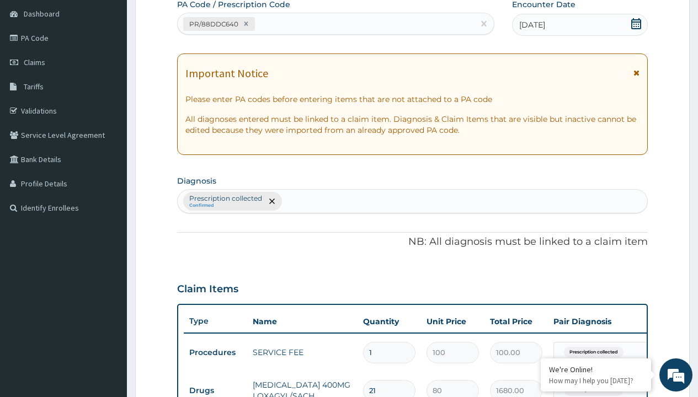
type input "prescription collected"
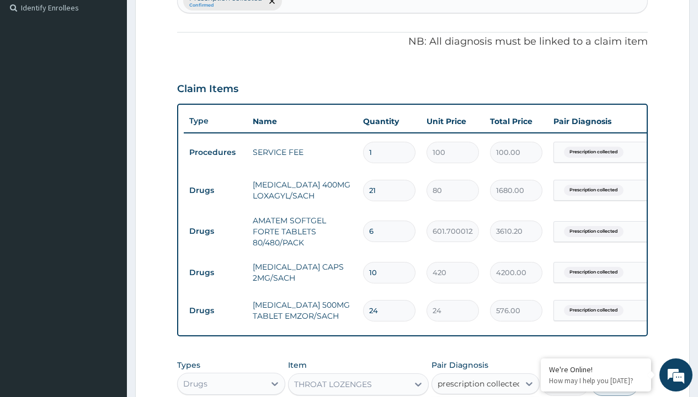
checkbox input "true"
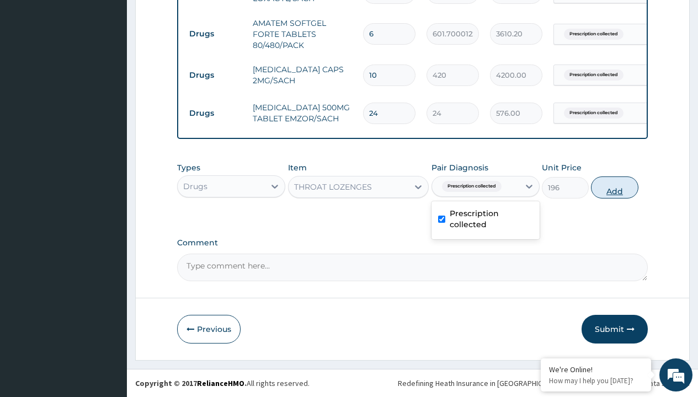
click at [614, 187] on button "Add" at bounding box center [614, 187] width 47 height 22
type input "0"
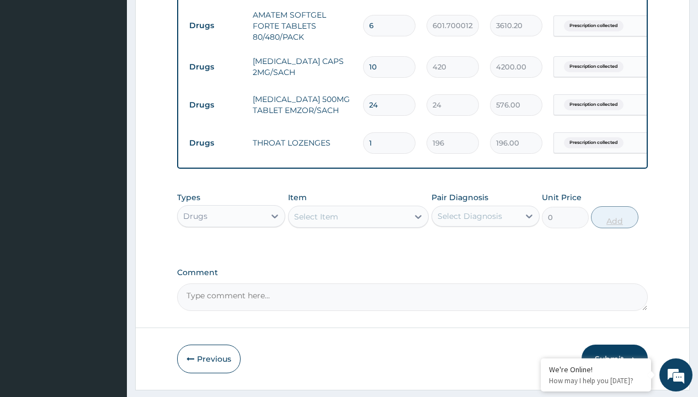
type input "10"
type input "1960.00"
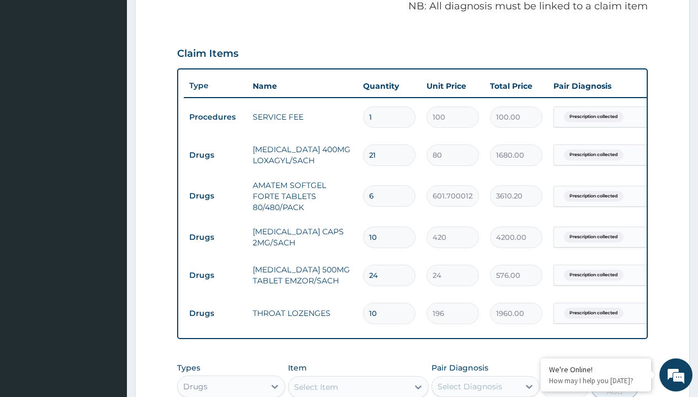
scroll to position [338, 0]
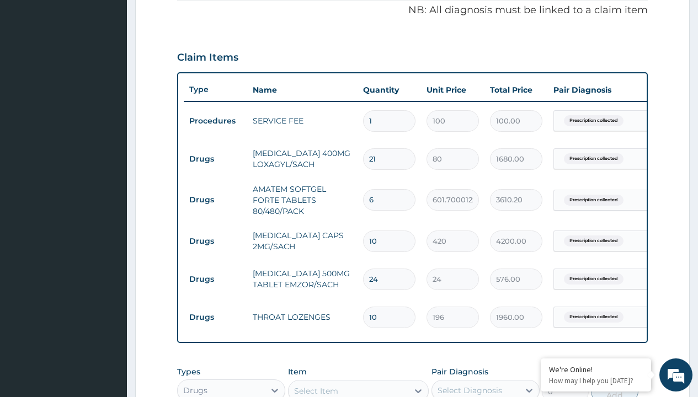
type input "10"
click at [381, 237] on input "10" at bounding box center [389, 242] width 52 height 22
type input "1"
type input "420.00"
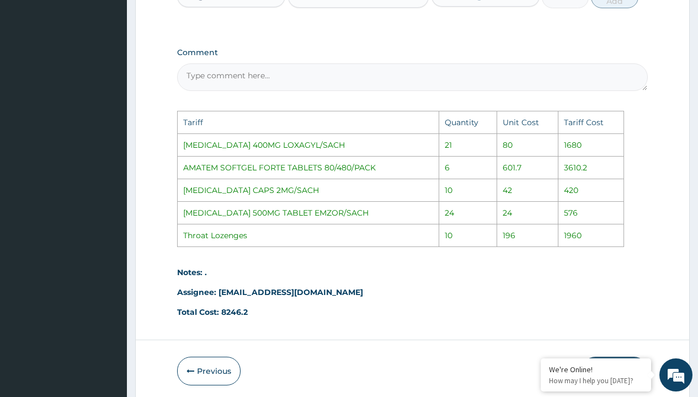
scroll to position [783, 0]
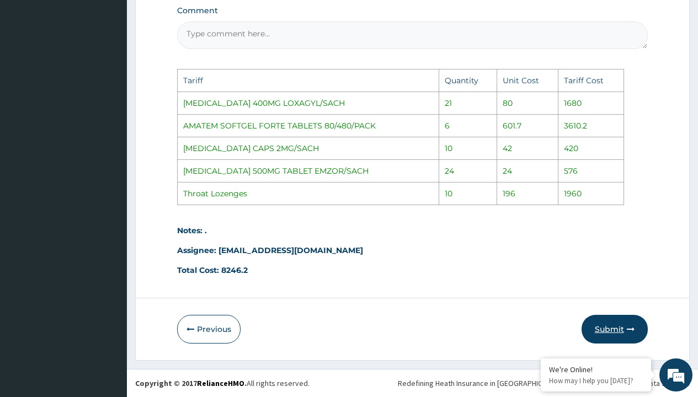
type input "1"
click at [613, 326] on button "Submit" at bounding box center [614, 329] width 66 height 29
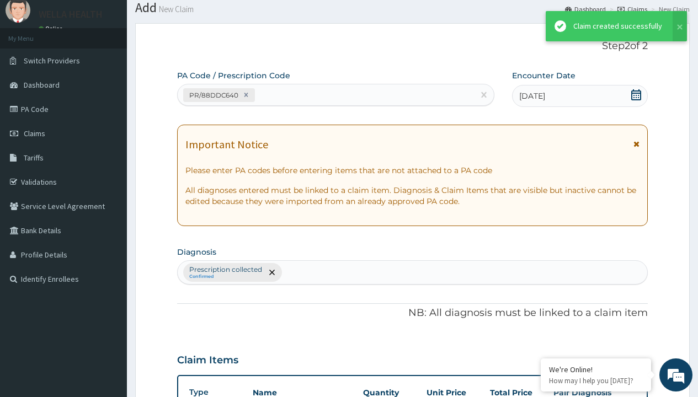
scroll to position [550, 0]
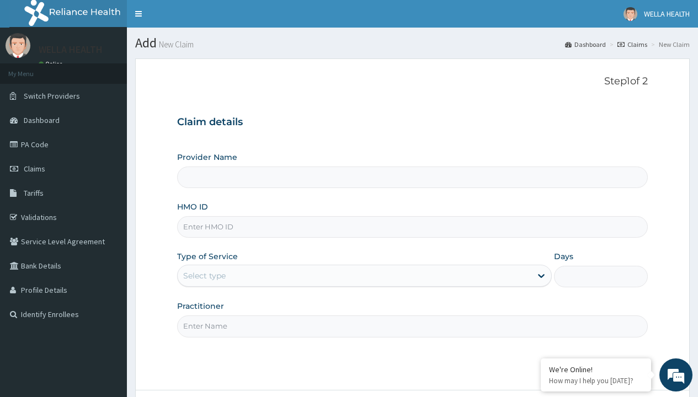
type input "IFS/10193/A"
type input "WellaHealth(TELEMEDICINE)"
type input "IFS/10193/A"
type input "WellaHealth"
click at [204, 276] on div "Select type" at bounding box center [204, 275] width 42 height 11
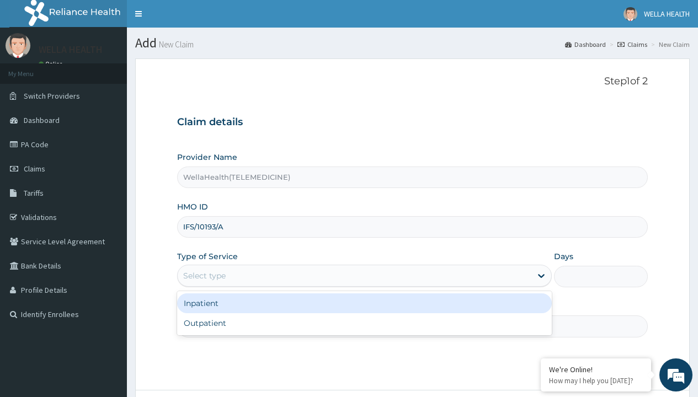
click at [364, 323] on div "Outpatient" at bounding box center [364, 323] width 374 height 20
type input "1"
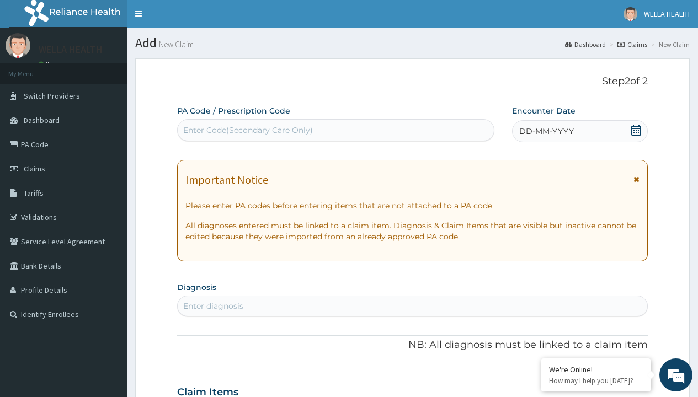
scroll to position [92, 0]
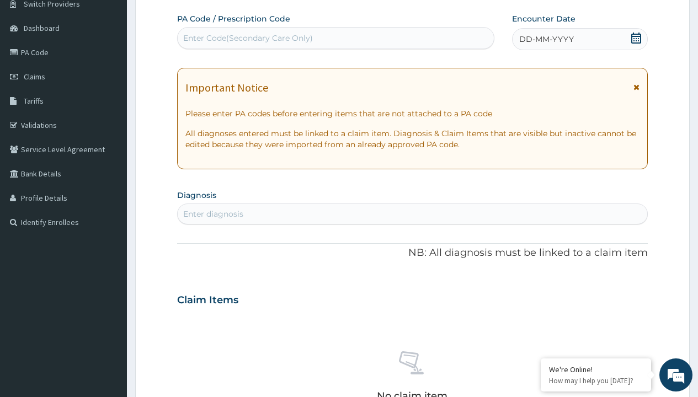
click at [545, 39] on span "DD-MM-YYYY" at bounding box center [546, 39] width 55 height 11
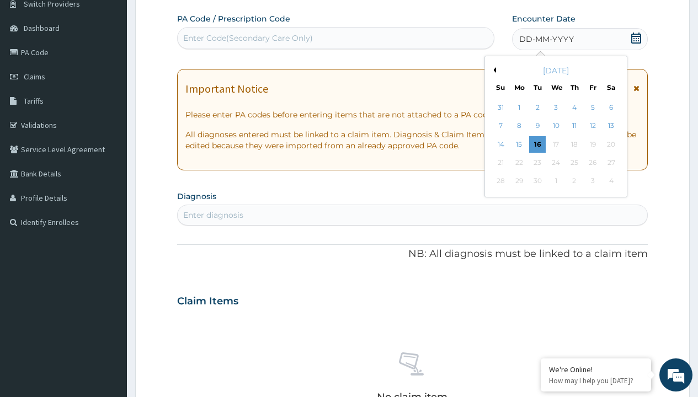
click at [492, 70] on button "Previous Month" at bounding box center [493, 70] width 6 height 6
click at [610, 144] on div "16" at bounding box center [610, 144] width 17 height 17
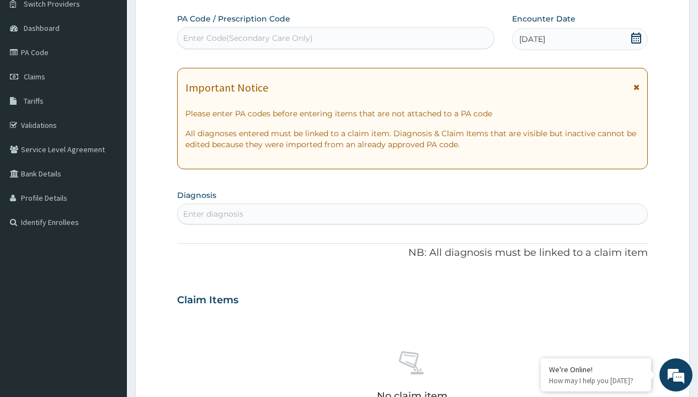
click at [247, 38] on div "Enter Code(Secondary Care Only)" at bounding box center [248, 38] width 130 height 11
type input "PR/8C268A31"
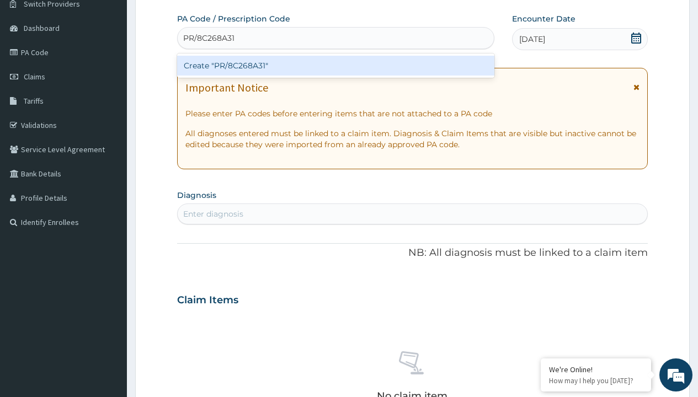
click at [335, 66] on div "Create "PR/8C268A31"" at bounding box center [335, 66] width 317 height 20
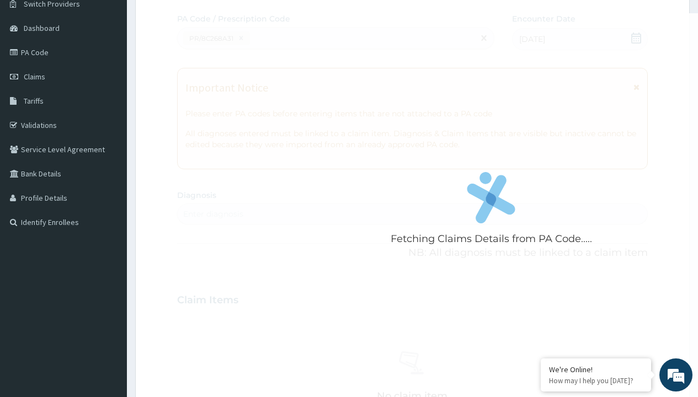
click at [213, 214] on div "Enter diagnosis" at bounding box center [213, 213] width 60 height 11
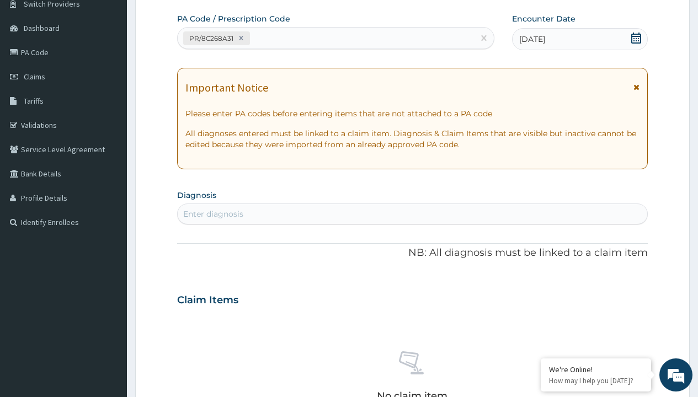
type input "prescription collected"
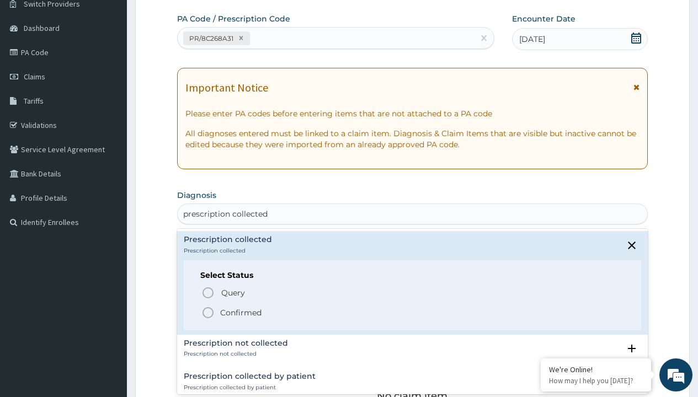
click at [240, 312] on p "Confirmed" at bounding box center [240, 312] width 41 height 11
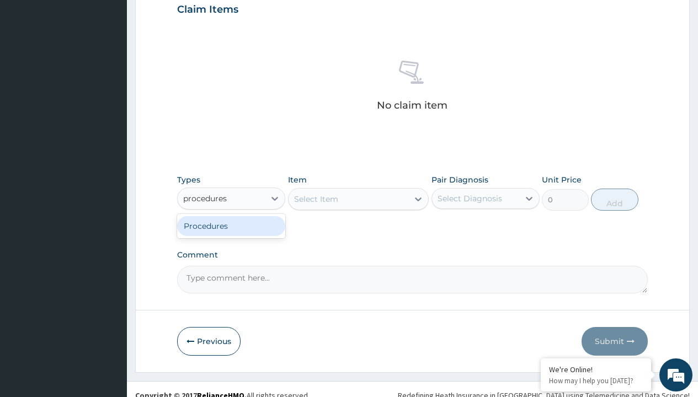
type input "procedures"
click at [231, 226] on div "Procedures" at bounding box center [231, 226] width 108 height 20
click at [315, 199] on div "Select Item" at bounding box center [316, 199] width 44 height 11
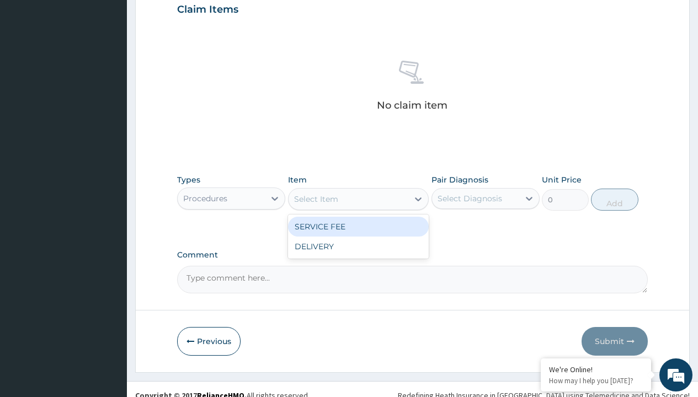
type input "service fee"
click at [358, 226] on div "SERVICE FEE" at bounding box center [358, 227] width 141 height 20
type input "100"
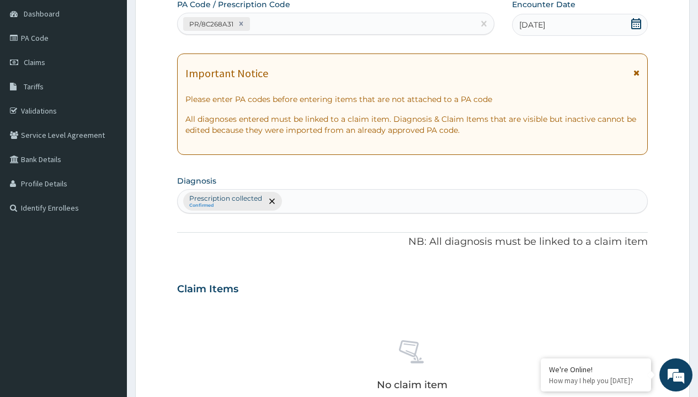
type input "prescription collected"
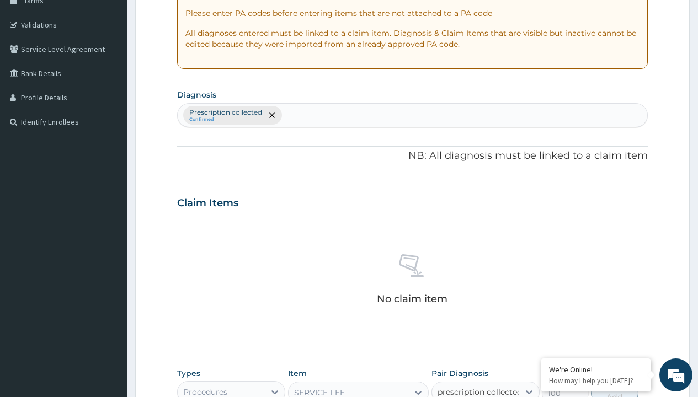
checkbox input "true"
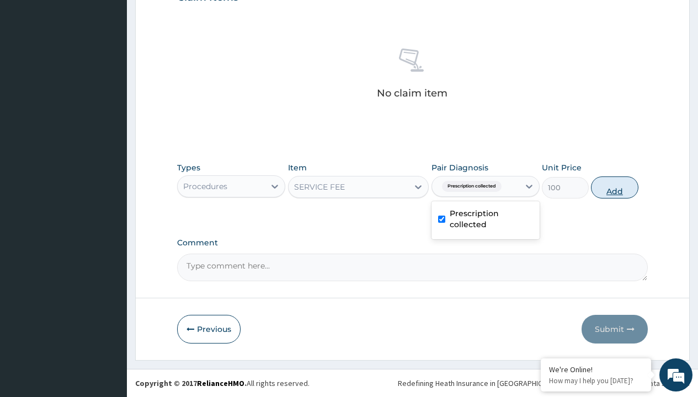
click at [614, 187] on button "Add" at bounding box center [614, 187] width 47 height 22
type input "0"
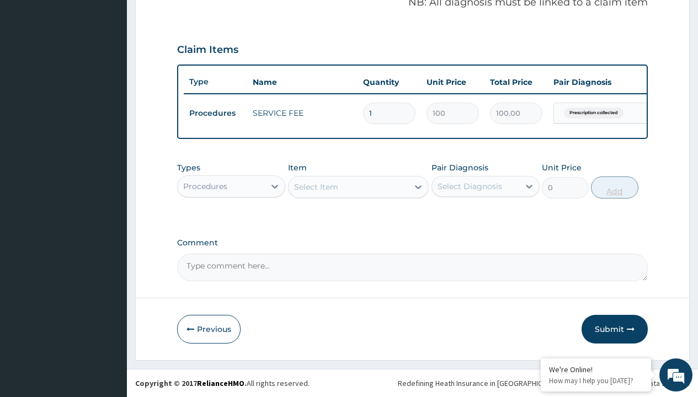
scroll to position [354, 0]
click at [205, 186] on div "Procedures" at bounding box center [205, 186] width 44 height 11
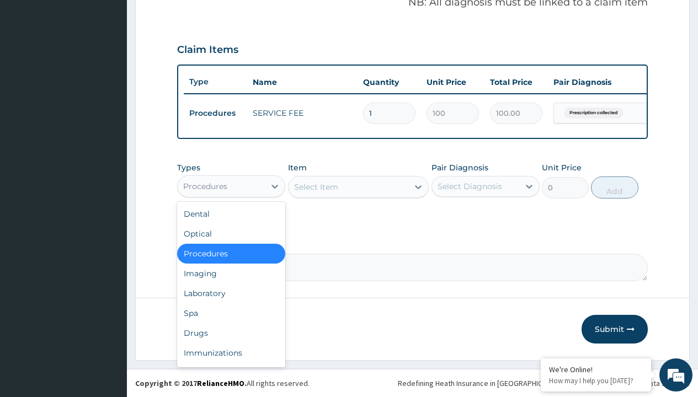
type input "drugs"
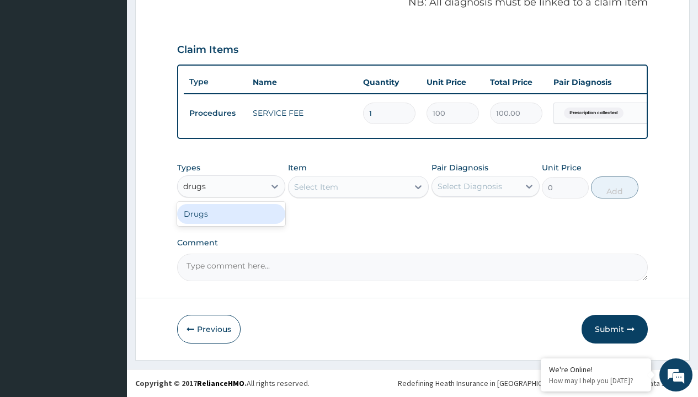
click at [231, 213] on div "Drugs" at bounding box center [231, 214] width 108 height 20
click at [315, 186] on div "Select Item" at bounding box center [358, 187] width 141 height 22
type input "arthermeter + lumefantrine tab (lokmal)"
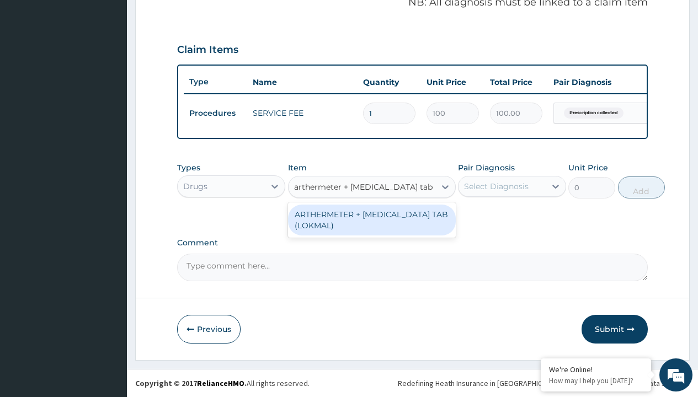
click at [371, 219] on div "ARTHERMETER + [MEDICAL_DATA] TAB (LOKMAL)" at bounding box center [372, 220] width 168 height 31
type input "300"
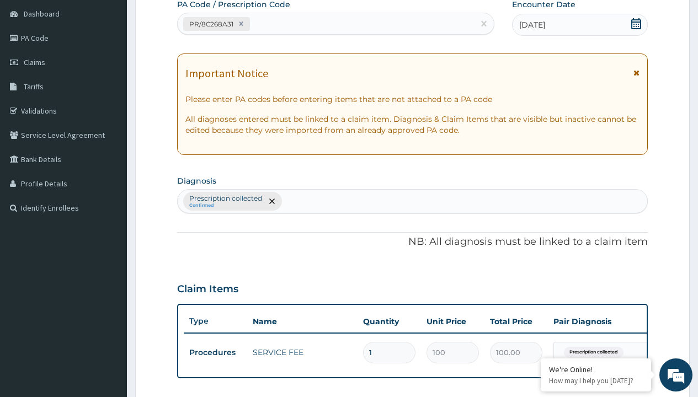
type input "prescription collected"
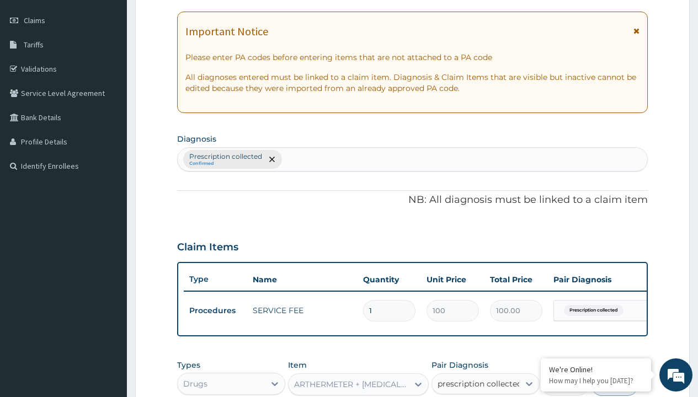
checkbox input "true"
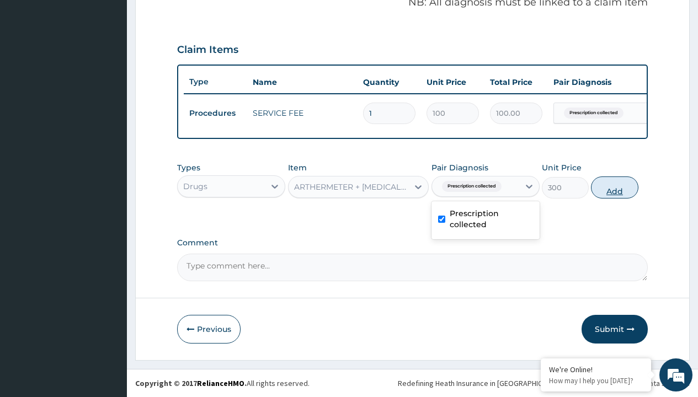
click at [614, 187] on button "Add" at bounding box center [614, 187] width 47 height 22
type input "0"
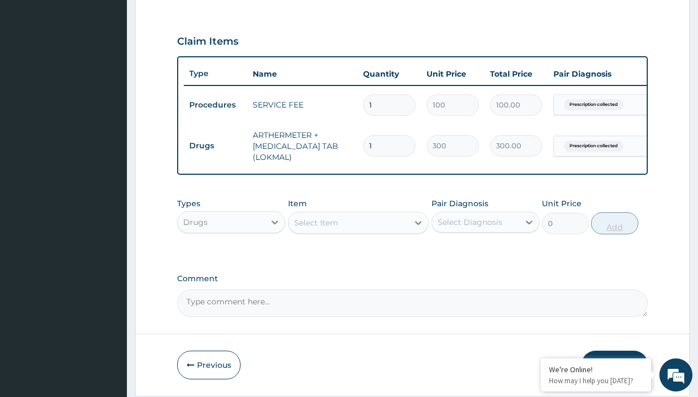
type input "6"
type input "1800.00"
type input "6"
click at [215, 146] on td "Drugs" at bounding box center [215, 146] width 63 height 20
type input "drugs"
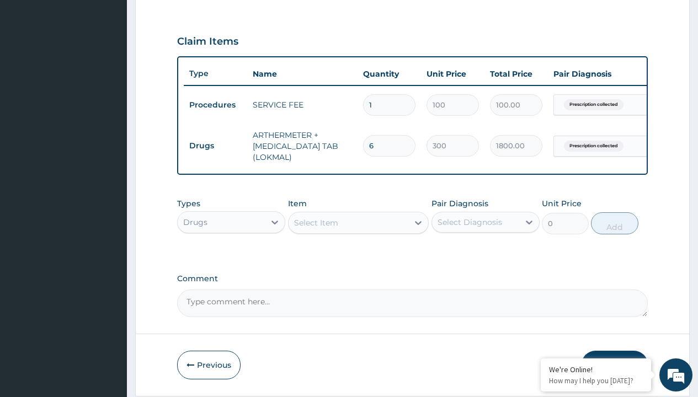
scroll to position [0, 0]
click at [231, 258] on div "Drugs" at bounding box center [231, 250] width 108 height 20
click at [315, 228] on div "Select Item" at bounding box center [316, 222] width 44 height 11
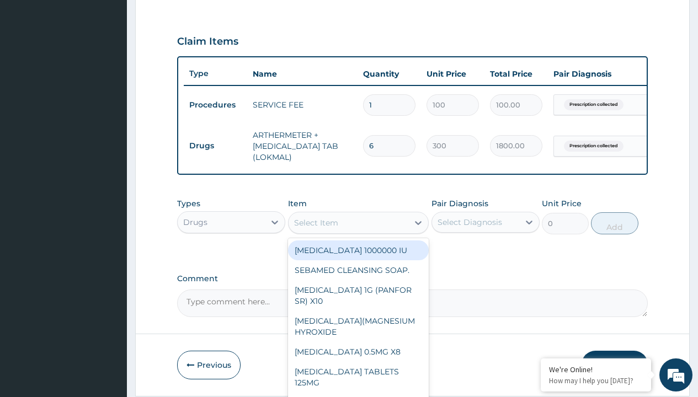
type input "[MEDICAL_DATA] caps 2mg/sach"
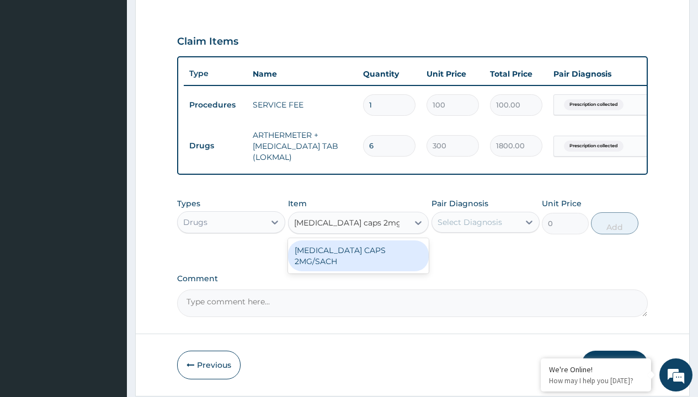
click at [358, 258] on div "[MEDICAL_DATA] CAPS 2MG/SACH" at bounding box center [358, 255] width 141 height 31
type input "420"
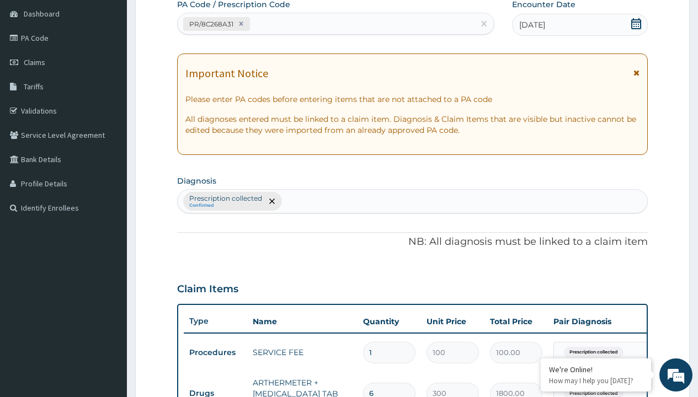
type input "prescription collected"
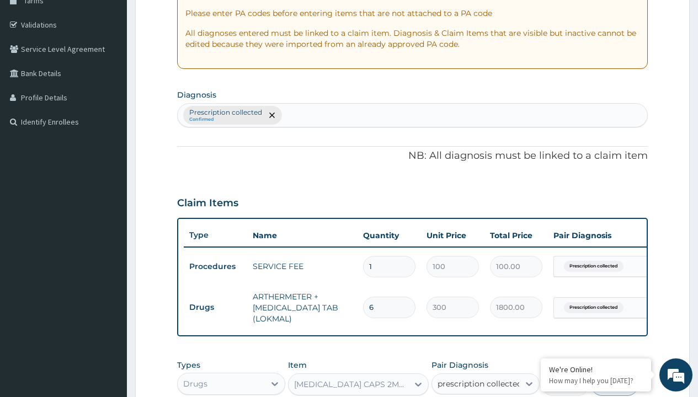
checkbox input "true"
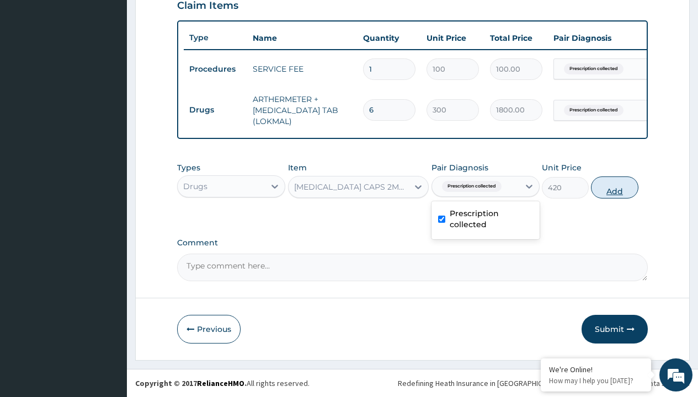
click at [614, 187] on button "Add" at bounding box center [614, 187] width 47 height 22
type input "0"
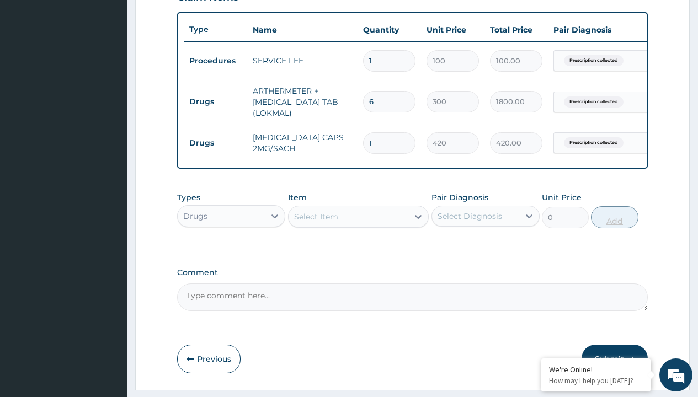
type input "10"
type input "4200.00"
type input "10"
click at [215, 101] on td "Drugs" at bounding box center [215, 102] width 63 height 20
type input "drugs"
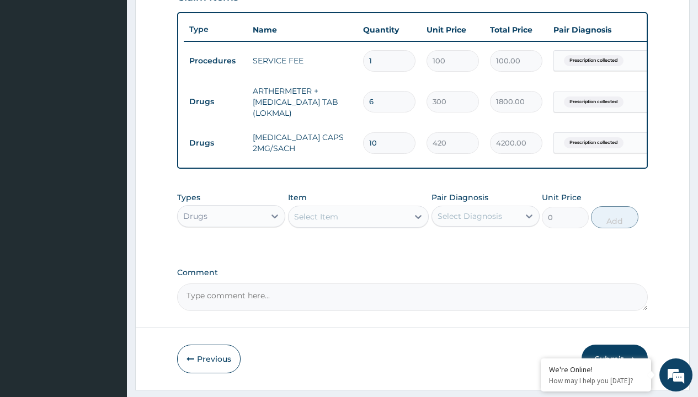
scroll to position [0, 0]
click at [231, 251] on div "Drugs" at bounding box center [231, 244] width 108 height 20
click at [315, 222] on div "Select Item" at bounding box center [316, 216] width 44 height 11
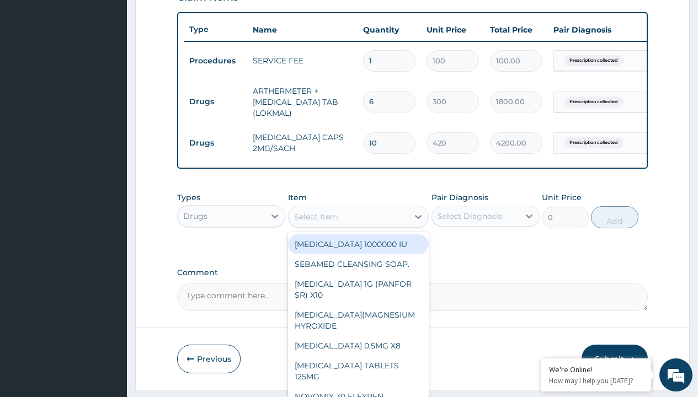
type input "paracetamol 500mg tablet emzor/sach"
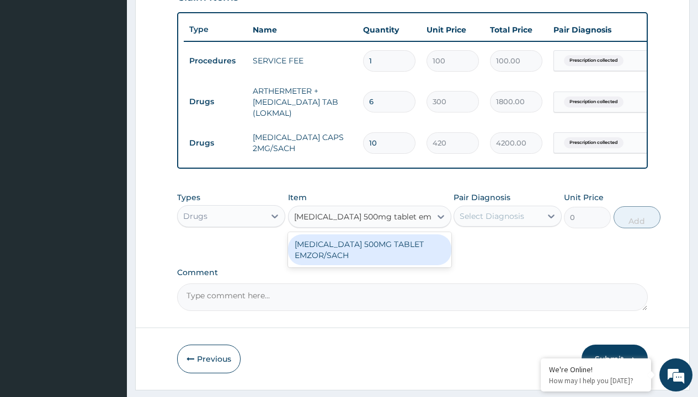
click at [369, 258] on div "PARACETAMOL 500MG TABLET EMZOR/SACH" at bounding box center [369, 249] width 163 height 31
type input "24"
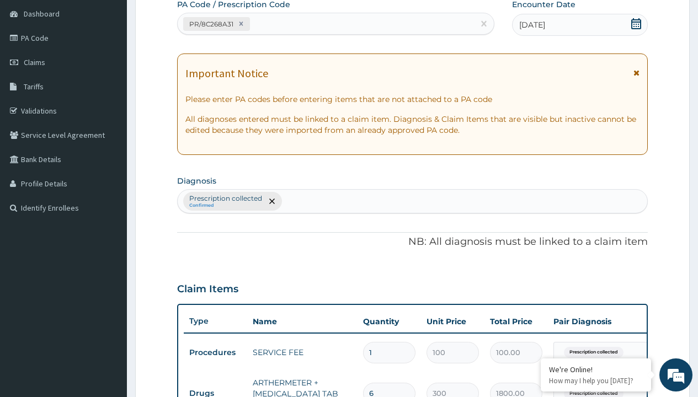
type input "prescription collected"
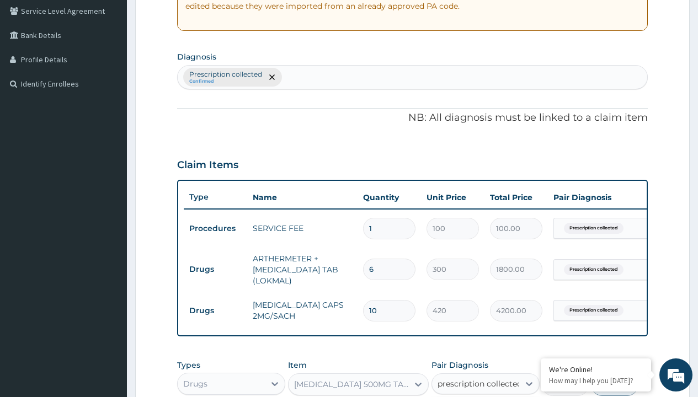
checkbox input "true"
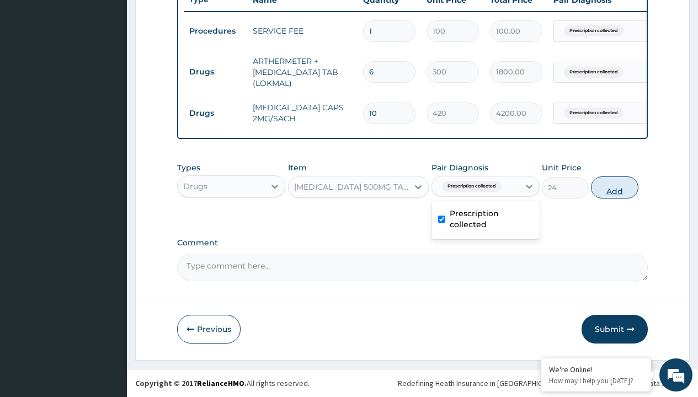
click at [614, 187] on button "Add" at bounding box center [614, 187] width 47 height 22
type input "0"
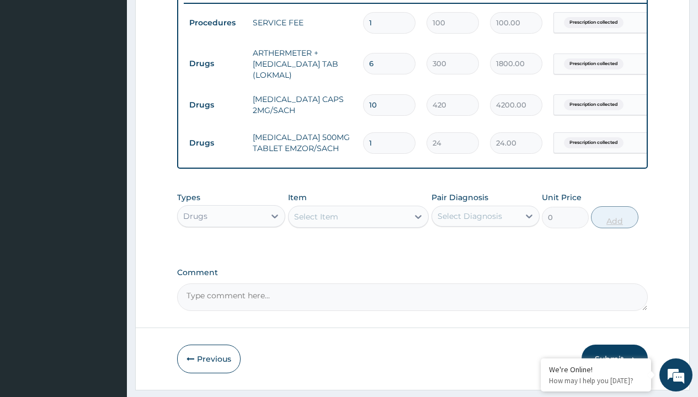
type input "24"
type input "576.00"
type input "24"
click at [215, 63] on td "Drugs" at bounding box center [215, 63] width 63 height 20
type input "drugs"
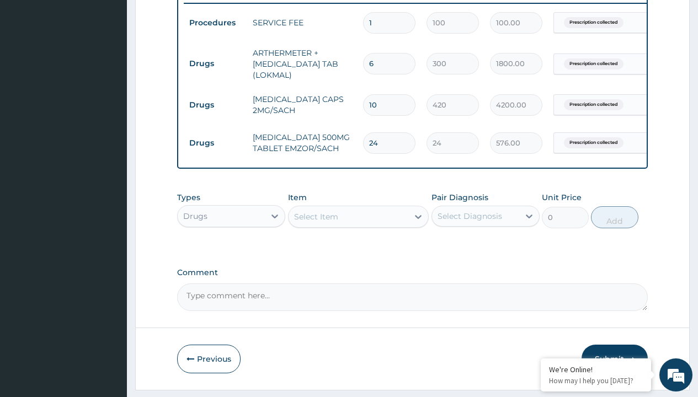
scroll to position [0, 0]
click at [231, 251] on div "Drugs" at bounding box center [231, 244] width 108 height 20
click at [315, 222] on div "Select Item" at bounding box center [316, 216] width 44 height 11
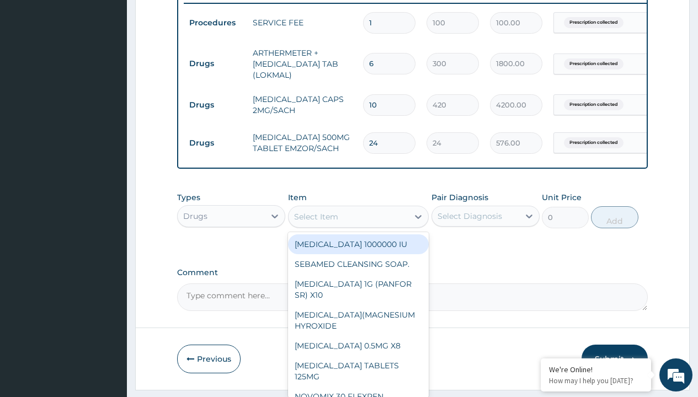
type input "buscopan (hyoscine b-bromide) 10mg"
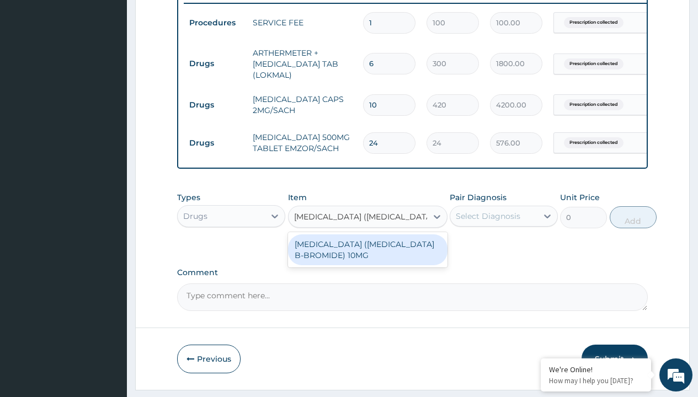
click at [367, 258] on div "BUSCOPAN (HYOSCINE B-BROMIDE) 10MG" at bounding box center [367, 249] width 159 height 31
type input "200"
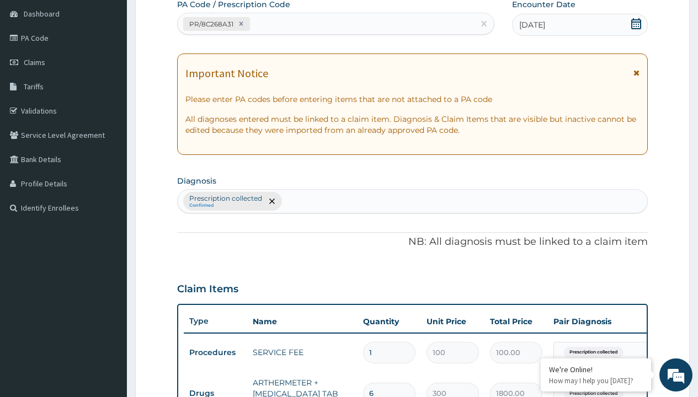
type input "prescription collected"
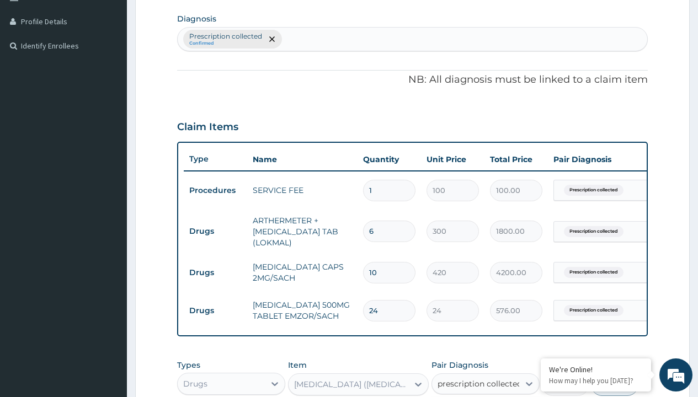
checkbox input "true"
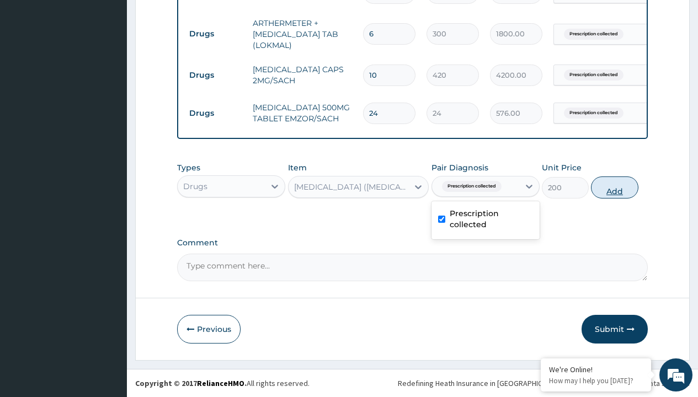
click at [614, 187] on button "Add" at bounding box center [614, 187] width 47 height 22
type input "0"
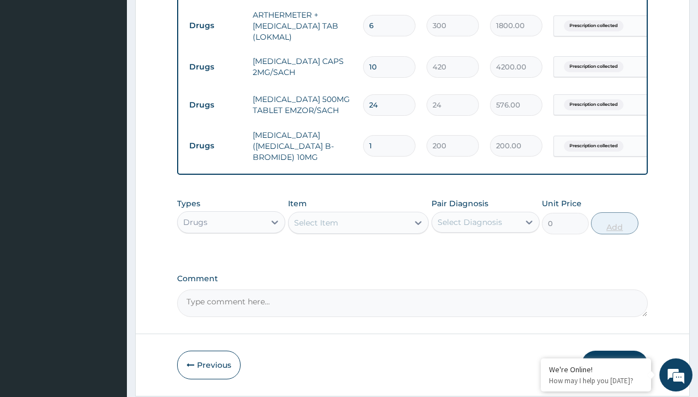
type input "10"
type input "2000.00"
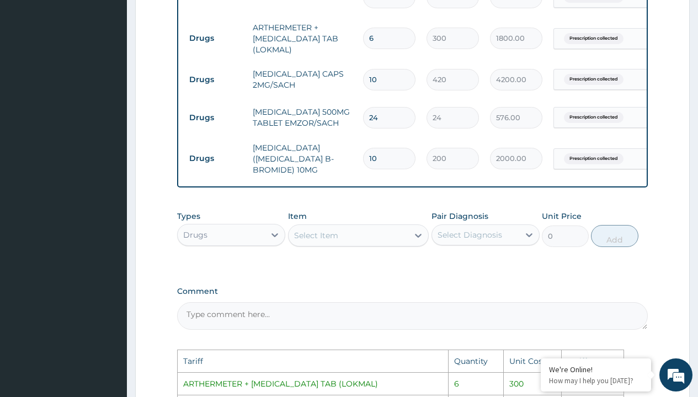
scroll to position [459, 0]
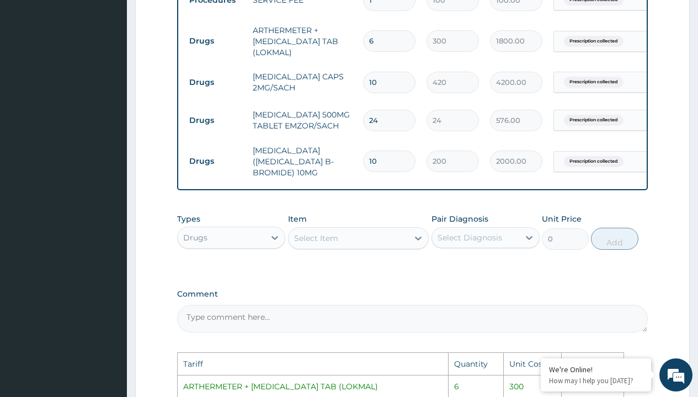
type input "10"
click at [385, 80] on input "10" at bounding box center [389, 83] width 52 height 22
type input "1"
type input "420.00"
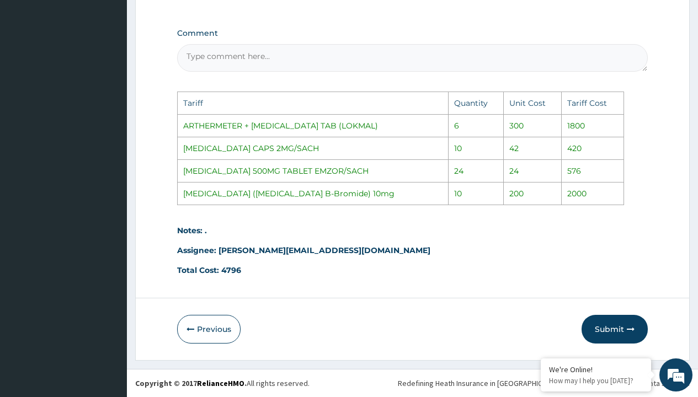
scroll to position [722, 0]
type input "1"
click at [608, 332] on button "Submit" at bounding box center [614, 329] width 66 height 29
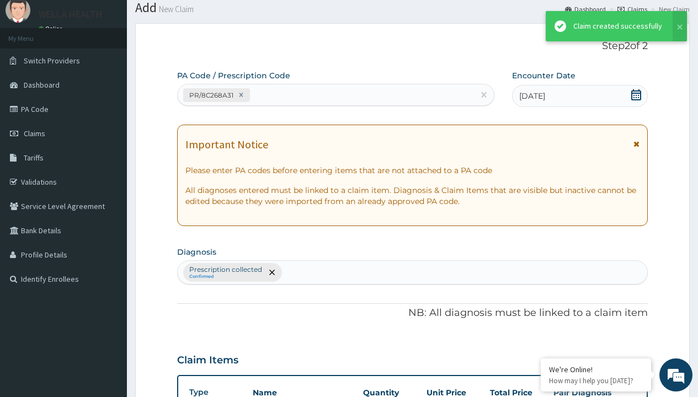
scroll to position [512, 0]
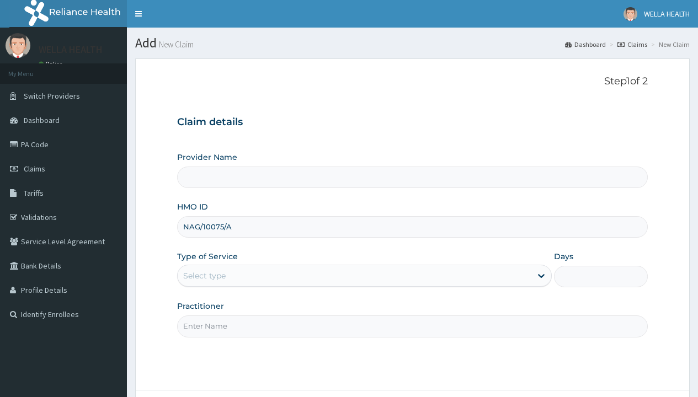
type input "NAG/10075/A"
type input "WellaHealth"
type input "WellaHealth(TELEMEDICINE)"
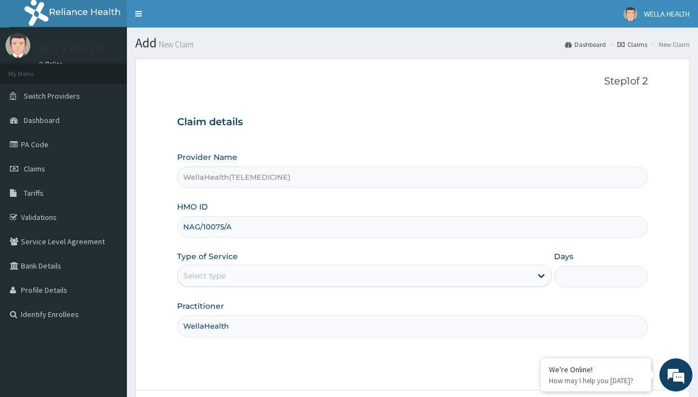
type input "WellaHealth"
click at [204, 276] on div "Select type" at bounding box center [204, 275] width 42 height 11
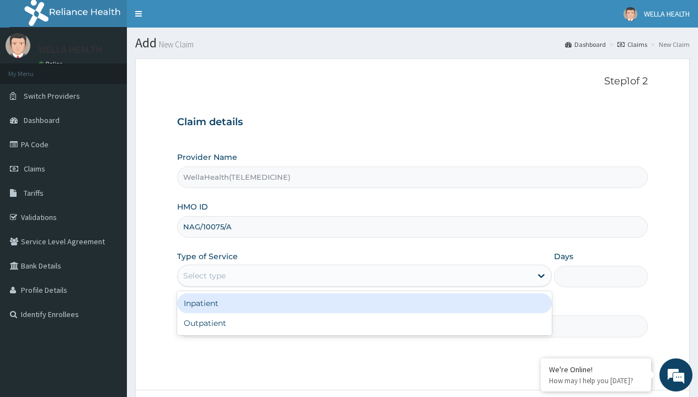
click at [364, 323] on div "Outpatient" at bounding box center [364, 323] width 374 height 20
type input "1"
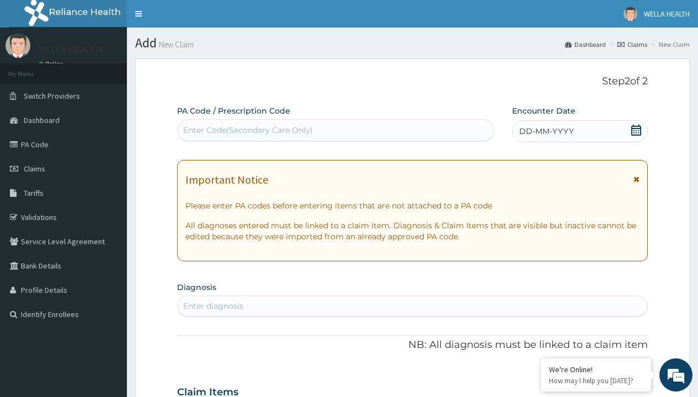
scroll to position [92, 0]
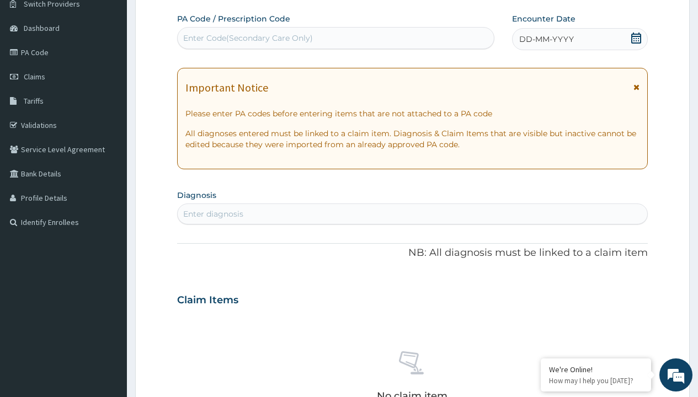
click at [545, 39] on span "DD-MM-YYYY" at bounding box center [546, 39] width 55 height 11
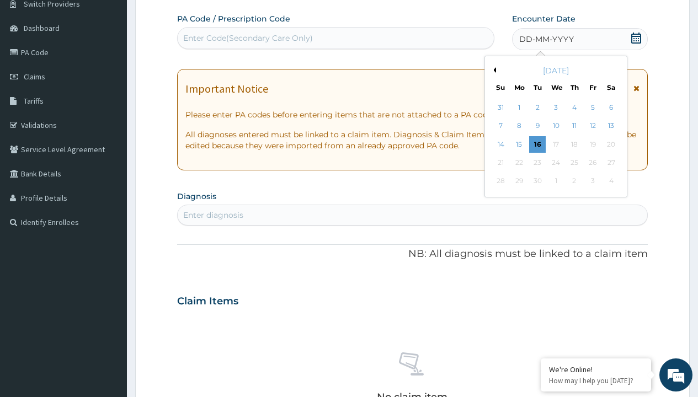
click at [492, 70] on button "Previous Month" at bounding box center [493, 70] width 6 height 6
click at [610, 144] on div "16" at bounding box center [610, 144] width 17 height 17
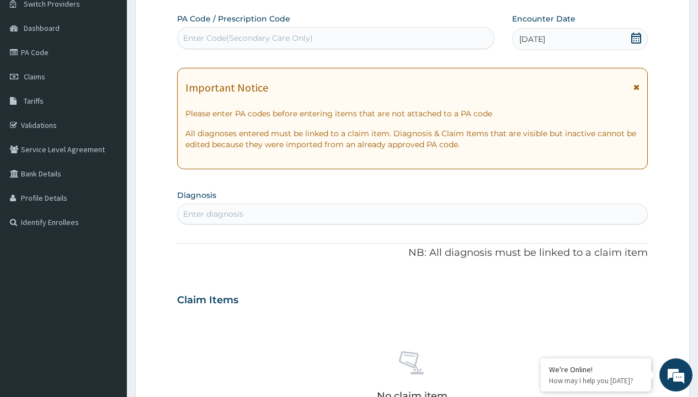
click at [247, 38] on div "Enter Code(Secondary Care Only)" at bounding box center [248, 38] width 130 height 11
type input "PR/747CD92D"
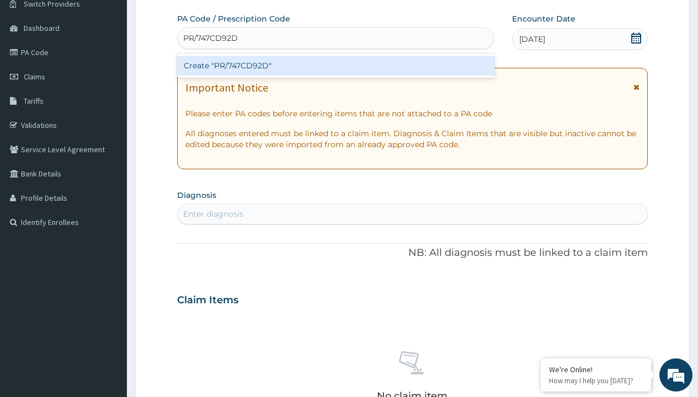
click at [335, 66] on div "Create "PR/747CD92D"" at bounding box center [335, 66] width 317 height 20
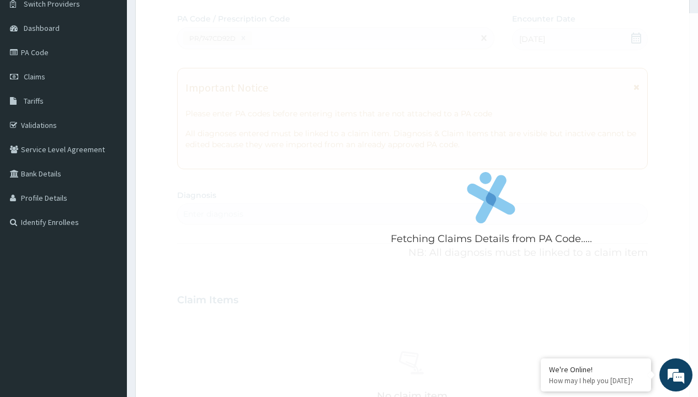
click at [213, 214] on div "Enter diagnosis" at bounding box center [213, 213] width 60 height 11
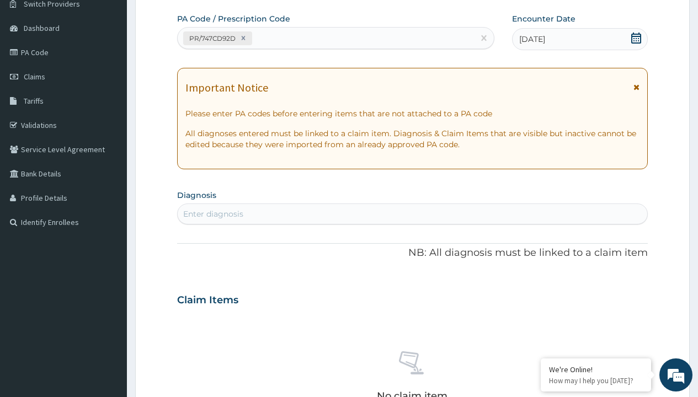
type input "prescription collected"
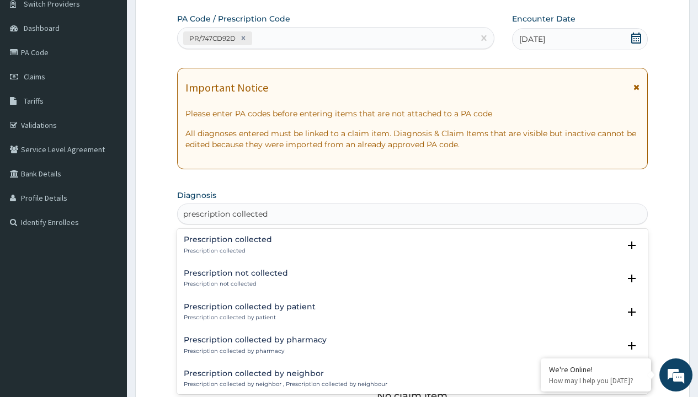
click at [226, 250] on p "Prescription collected" at bounding box center [228, 251] width 88 height 8
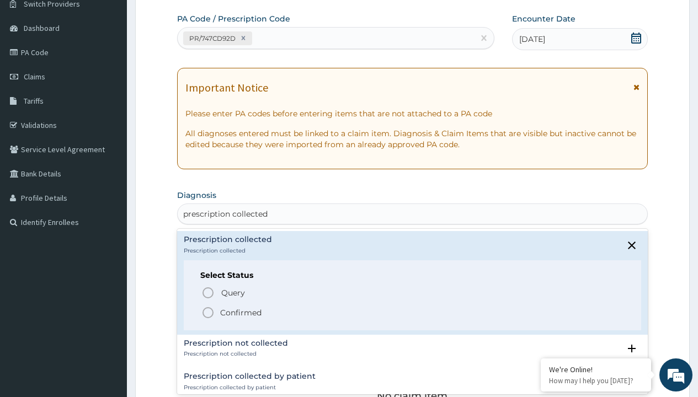
click at [240, 312] on p "Confirmed" at bounding box center [240, 312] width 41 height 11
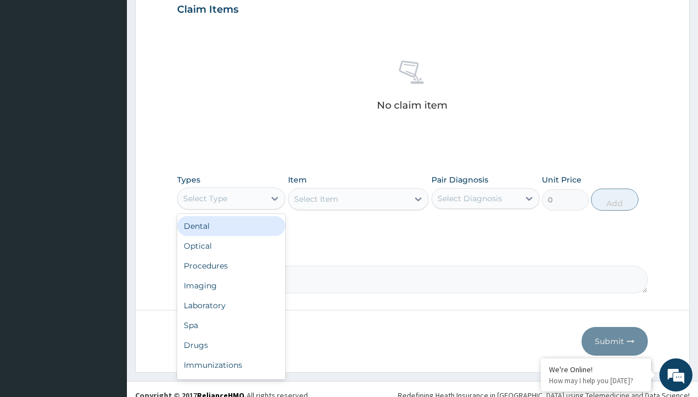
type input "procedures"
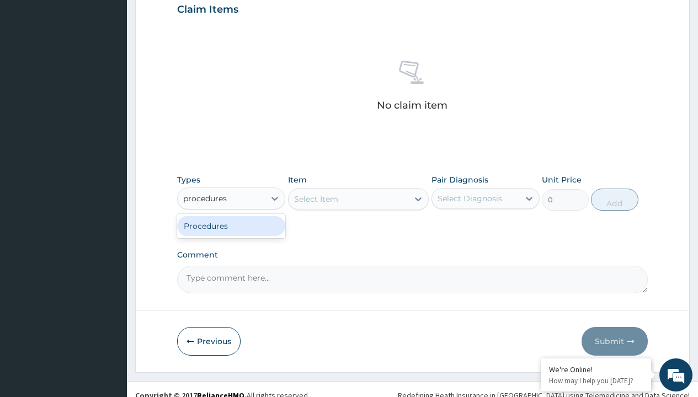
scroll to position [0, 0]
click at [231, 226] on div "Procedures" at bounding box center [231, 226] width 108 height 20
click at [315, 199] on div "Select Item" at bounding box center [316, 199] width 44 height 11
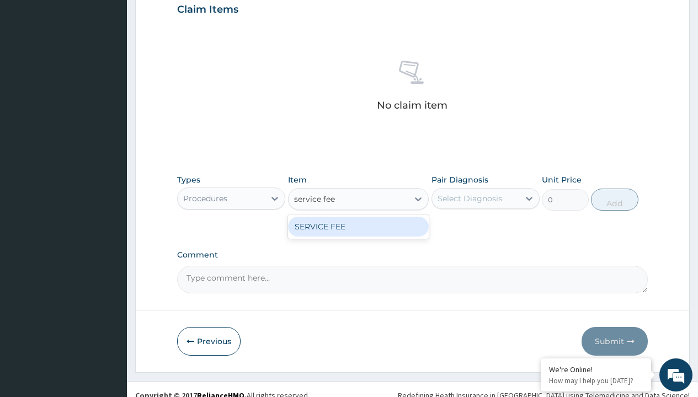
type input "service fee"
click at [358, 226] on div "SERVICE FEE" at bounding box center [358, 227] width 141 height 20
type input "100"
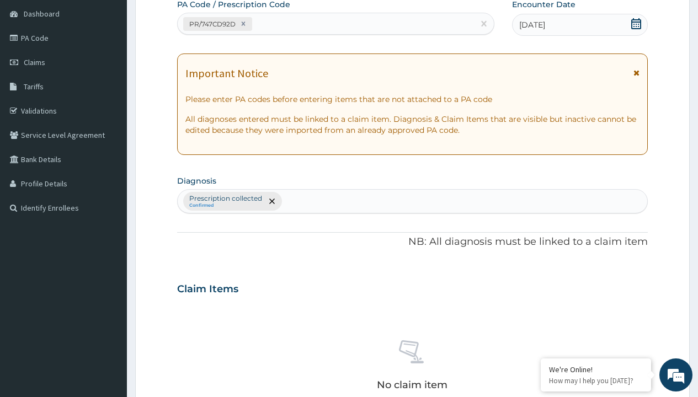
type input "prescription collected"
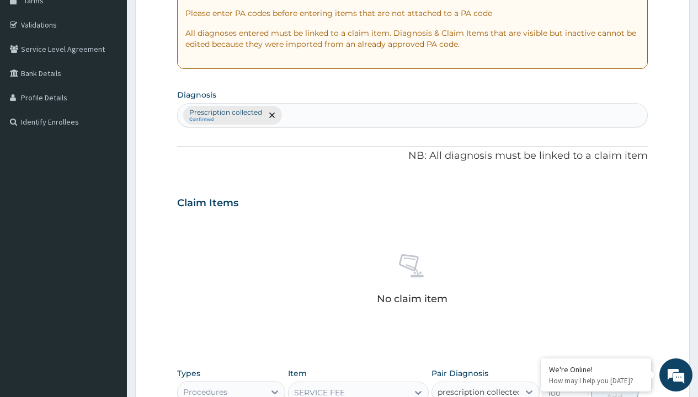
checkbox input "true"
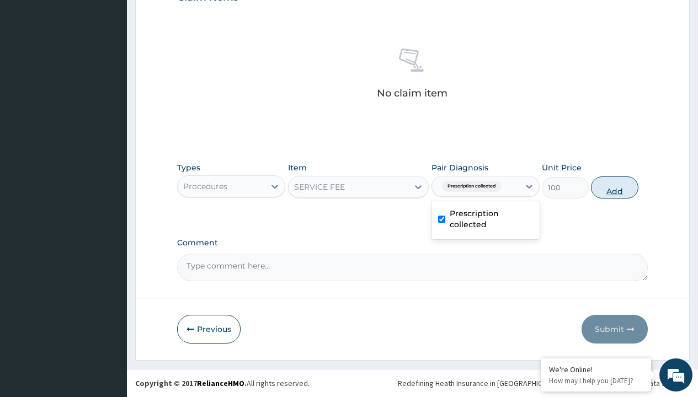
click at [614, 187] on button "Add" at bounding box center [614, 187] width 47 height 22
type input "0"
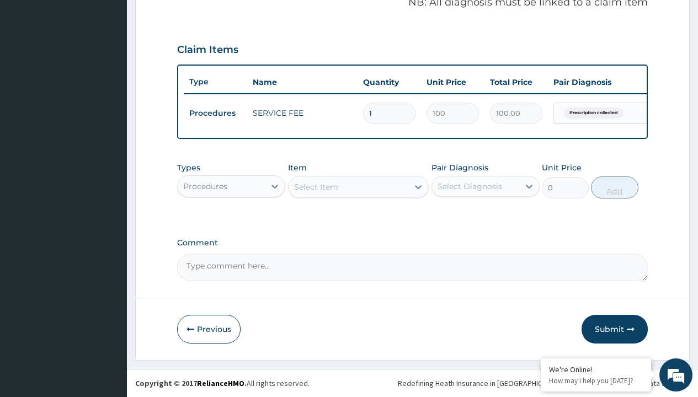
scroll to position [354, 0]
click at [205, 186] on div "Procedures" at bounding box center [205, 186] width 44 height 11
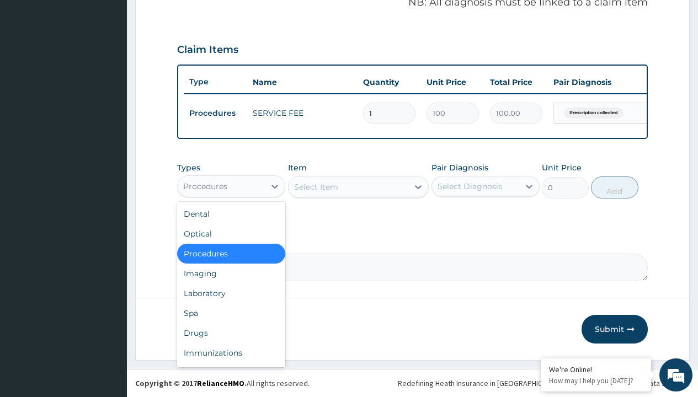
type input "drugs"
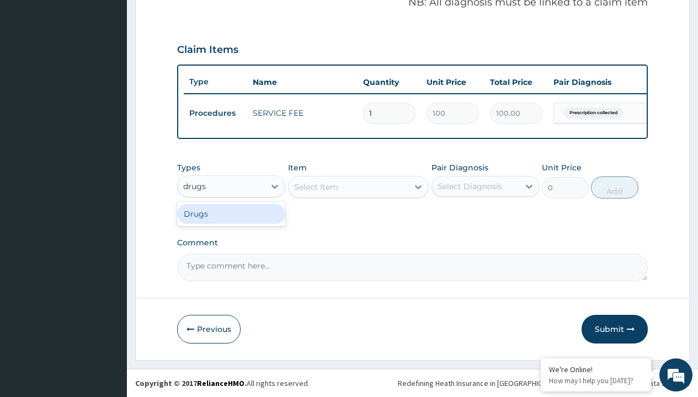
scroll to position [0, 0]
click at [231, 213] on div "Drugs" at bounding box center [231, 214] width 108 height 20
click at [315, 186] on div "Select Item" at bounding box center [358, 187] width 141 height 22
type input "ciprofloxacin 500mg by 10 ciprogem/pack"
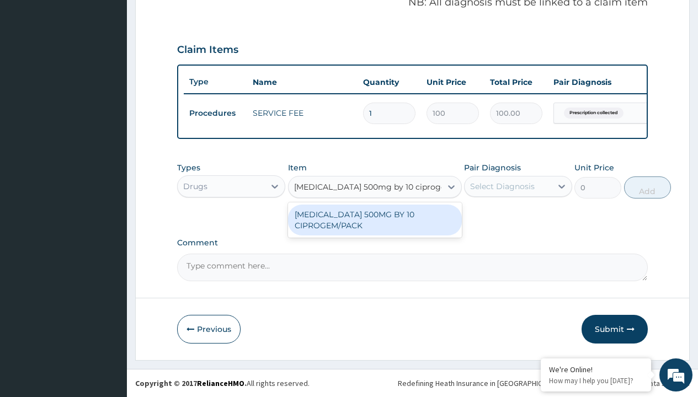
click at [374, 219] on div "[MEDICAL_DATA] 500MG BY 10 CIPROGEM/PACK" at bounding box center [375, 220] width 174 height 31
type input "440"
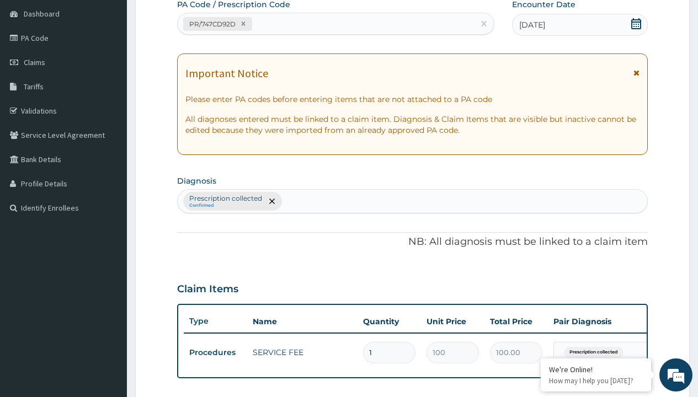
scroll to position [148, 0]
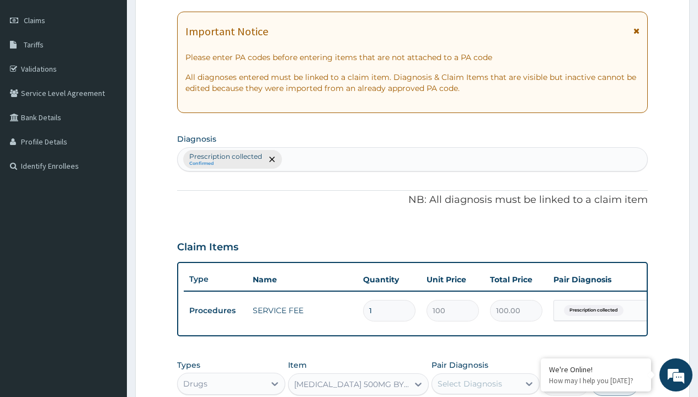
type input "prescription collected"
checkbox input "true"
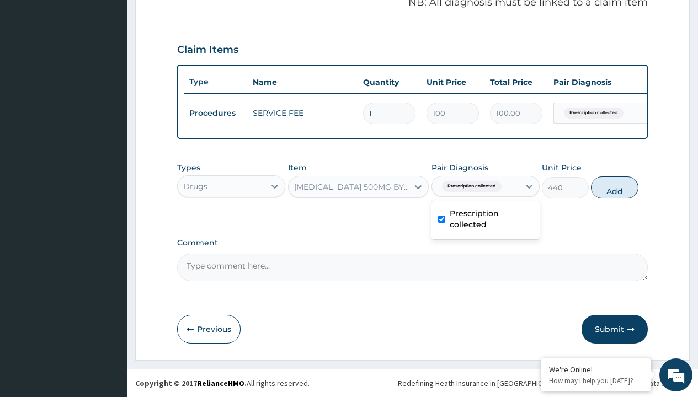
click at [614, 187] on button "Add" at bounding box center [614, 187] width 47 height 22
type input "0"
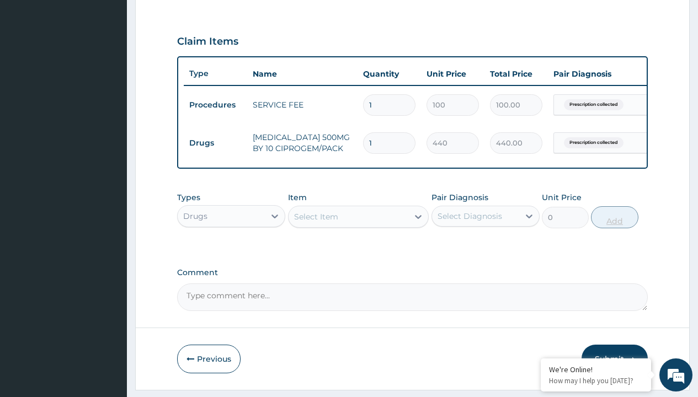
type input "10"
type input "4400.00"
type input "10"
click at [215, 143] on td "Drugs" at bounding box center [215, 143] width 63 height 20
type input "drugs"
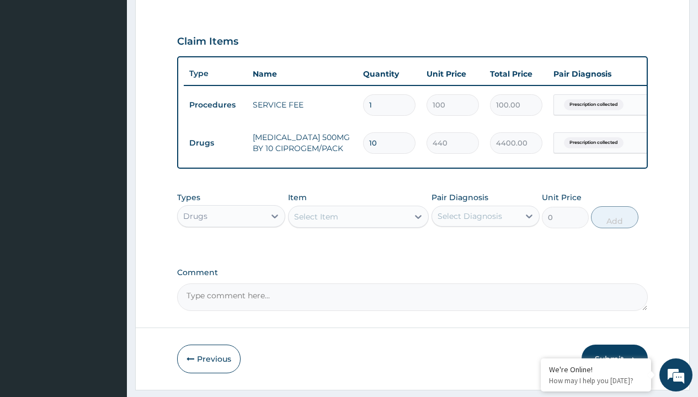
scroll to position [0, 0]
click at [231, 251] on div "Drugs" at bounding box center [231, 244] width 108 height 20
click at [315, 222] on div "Select Item" at bounding box center [316, 216] width 44 height 11
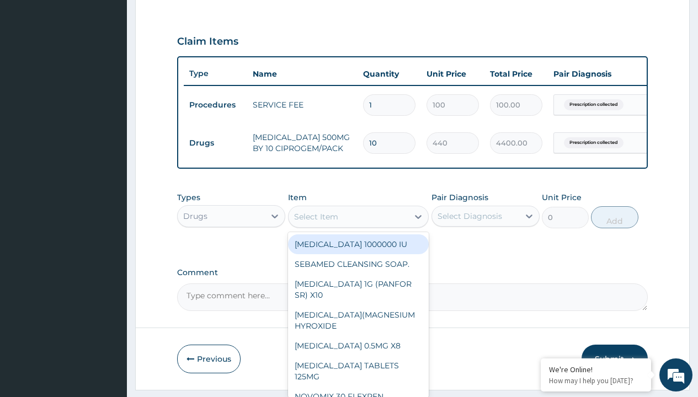
type input "artemether + lumefantrine 80/480 lonart ds/pack"
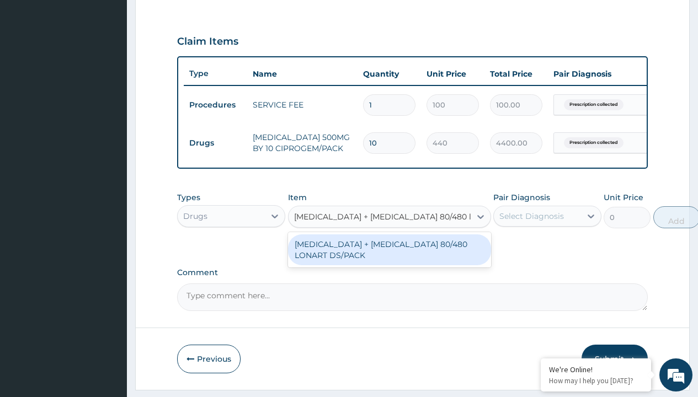
click at [389, 258] on div "[MEDICAL_DATA] + [MEDICAL_DATA] 80/480 LONART DS/PACK" at bounding box center [389, 249] width 203 height 31
type input "665"
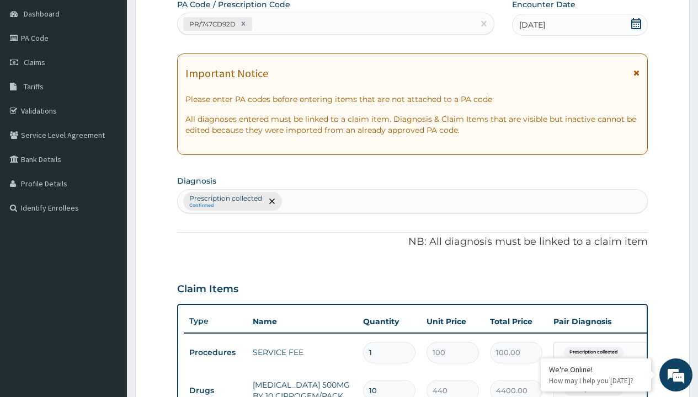
type input "prescription collected"
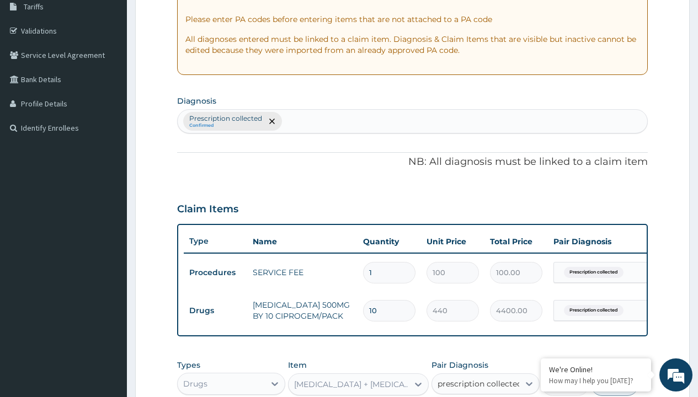
checkbox input "true"
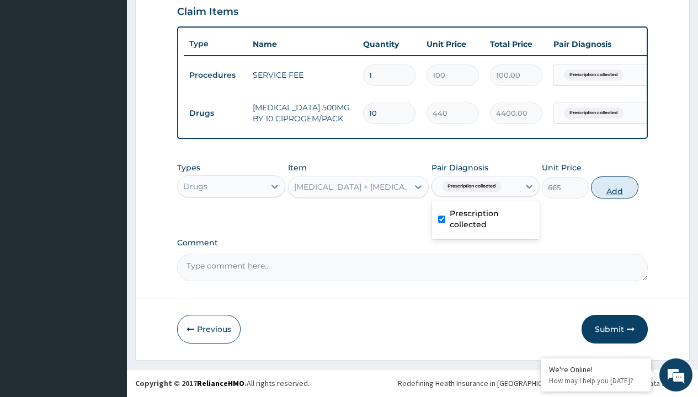
click at [614, 187] on button "Add" at bounding box center [614, 187] width 47 height 22
type input "0"
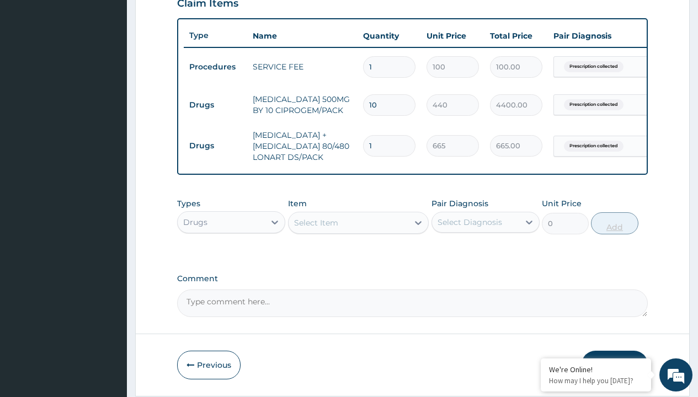
type input "6"
type input "3990.00"
type input "6"
click at [215, 105] on td "Drugs" at bounding box center [215, 105] width 63 height 20
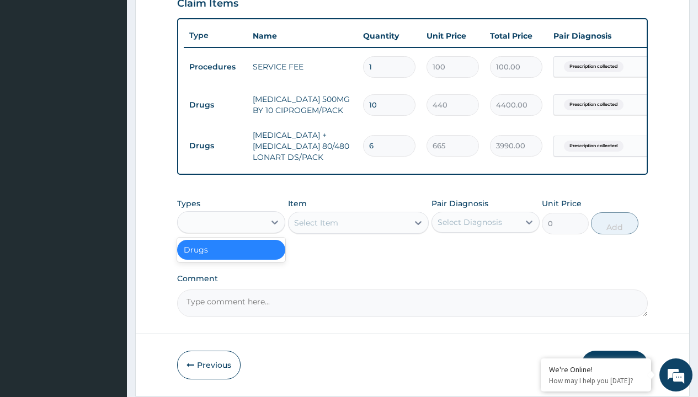
type input "drugs"
click at [231, 258] on div "Drugs" at bounding box center [231, 250] width 108 height 20
click at [315, 228] on div "Select Item" at bounding box center [316, 222] width 44 height 11
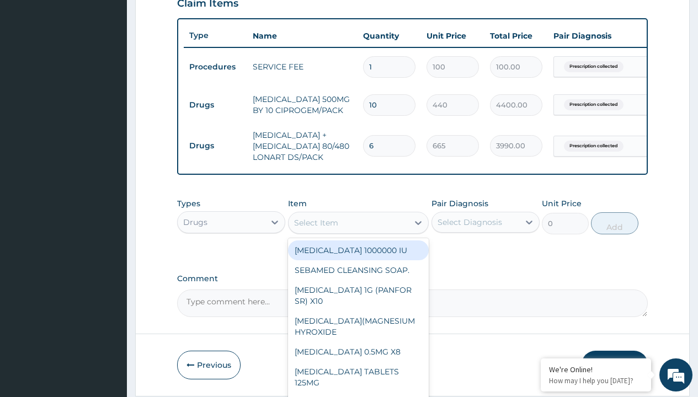
type input "[MEDICAL_DATA] caps 2mg/sach"
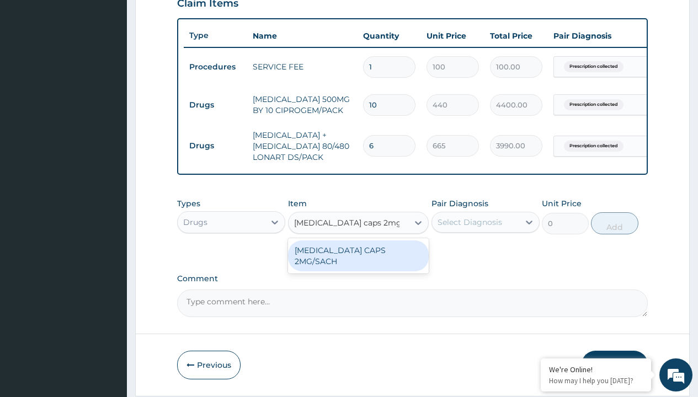
click at [358, 258] on div "[MEDICAL_DATA] CAPS 2MG/SACH" at bounding box center [358, 255] width 141 height 31
type input "420"
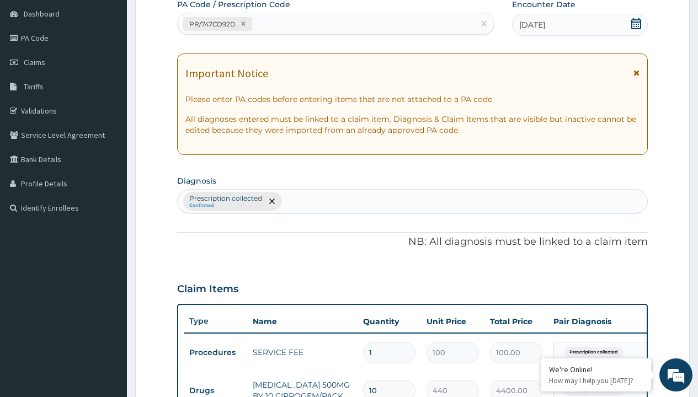
type input "prescription collected"
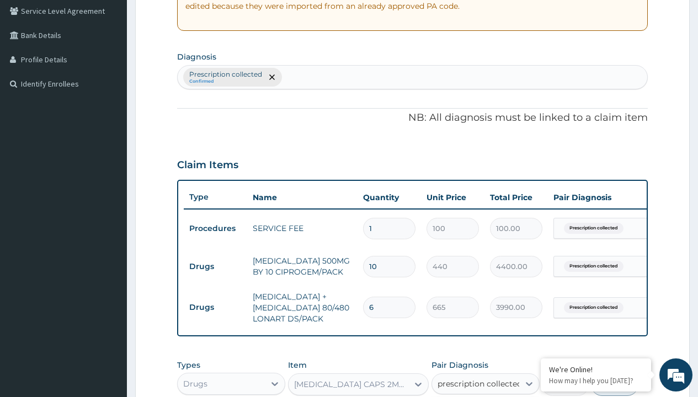
checkbox input "true"
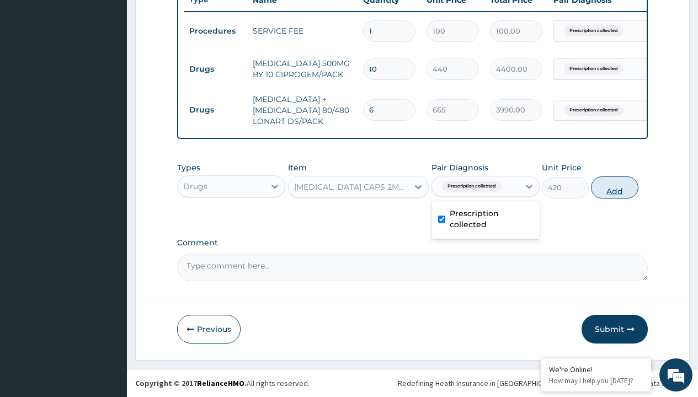
click at [614, 187] on button "Add" at bounding box center [614, 187] width 47 height 22
type input "0"
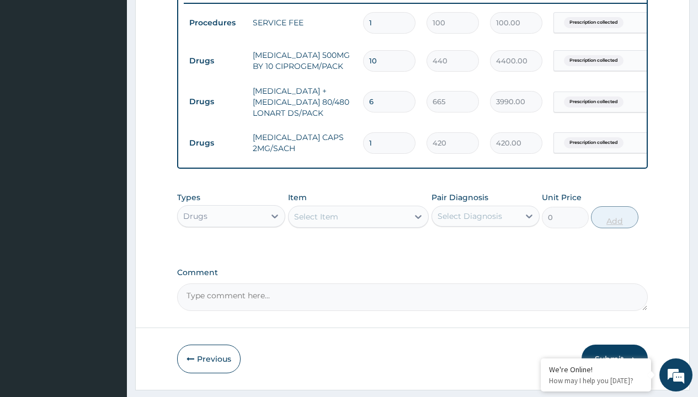
type input "10"
type input "4200.00"
type input "10"
click at [215, 61] on td "Drugs" at bounding box center [215, 61] width 63 height 20
type input "drugs"
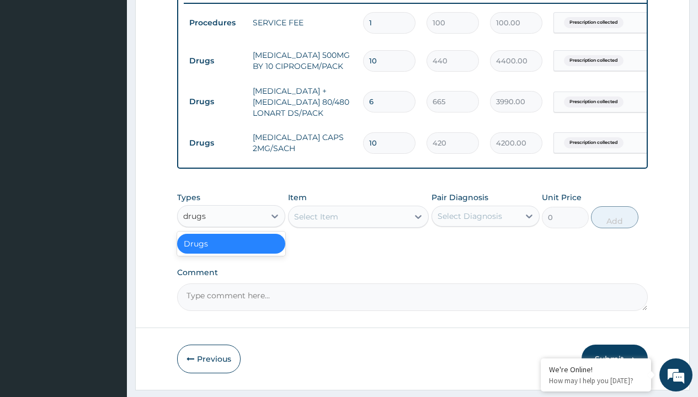
scroll to position [0, 0]
click at [231, 251] on div "Drugs" at bounding box center [231, 244] width 108 height 20
click at [315, 222] on div "Select Item" at bounding box center [316, 216] width 44 height 11
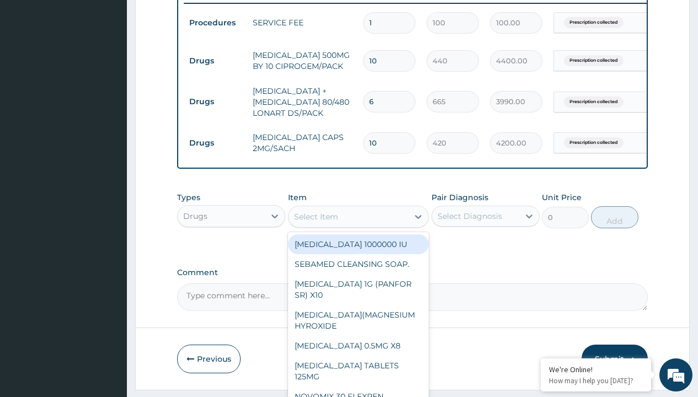
type input "[MEDICAL_DATA] 500mg tablet emzor/sach"
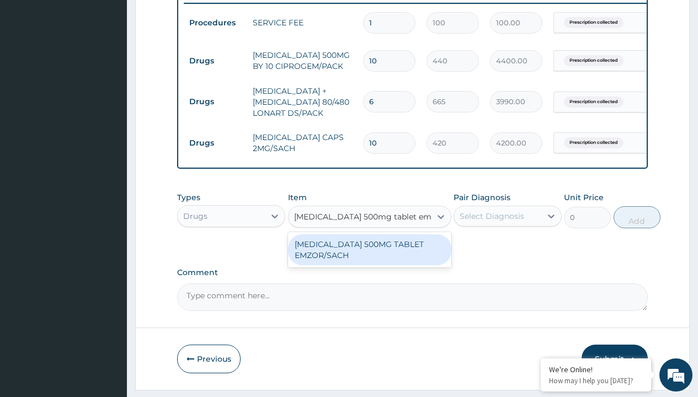
click at [369, 258] on div "[MEDICAL_DATA] 500MG TABLET EMZOR/SACH" at bounding box center [369, 249] width 163 height 31
type input "24"
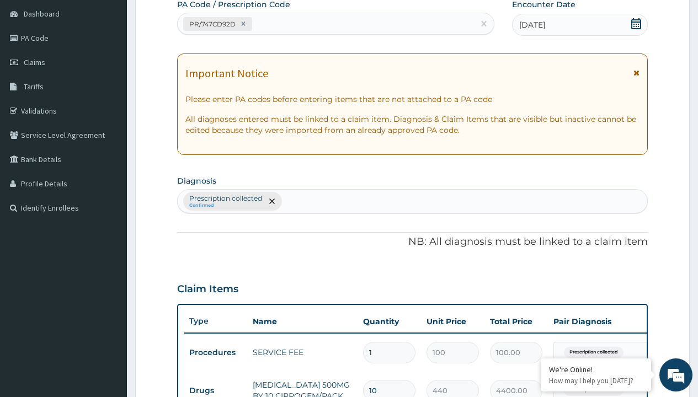
type input "prescription collected"
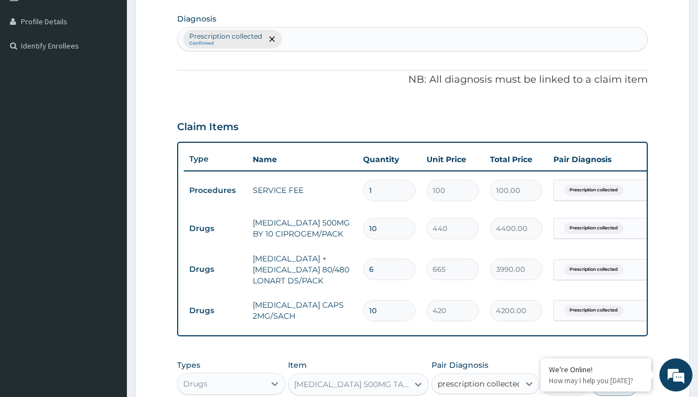
checkbox input "true"
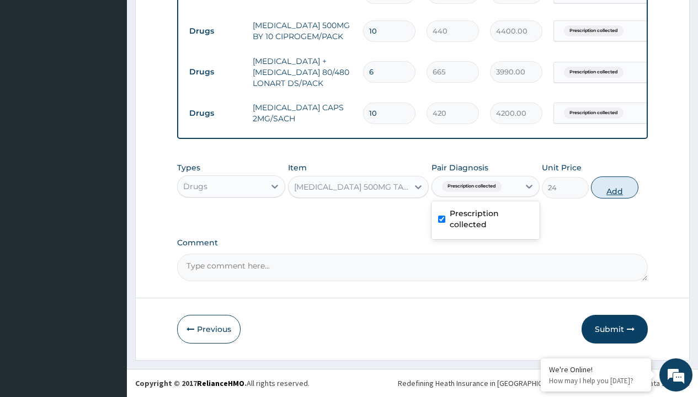
click at [614, 187] on button "Add" at bounding box center [614, 187] width 47 height 22
type input "0"
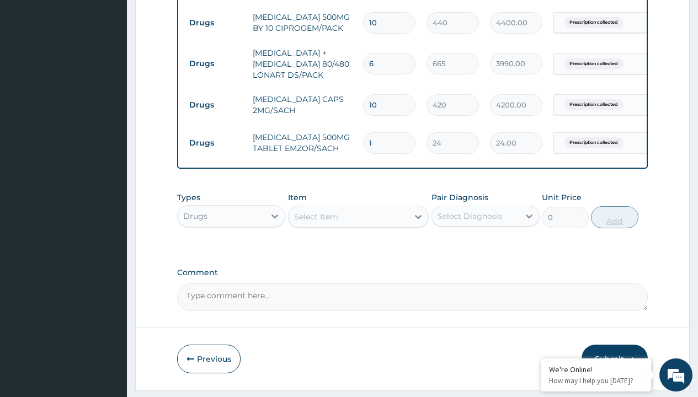
type input "24"
type input "576.00"
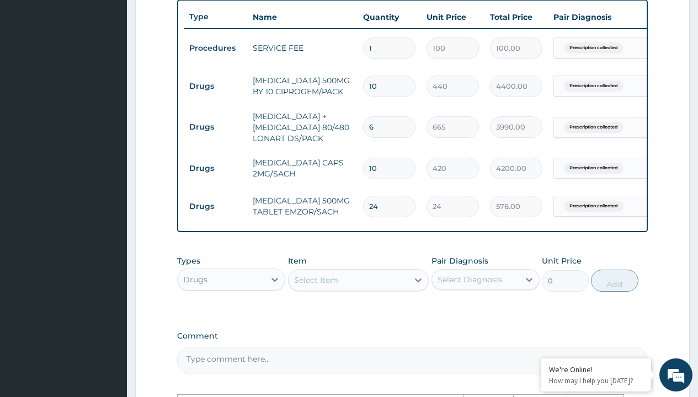
scroll to position [417, 0]
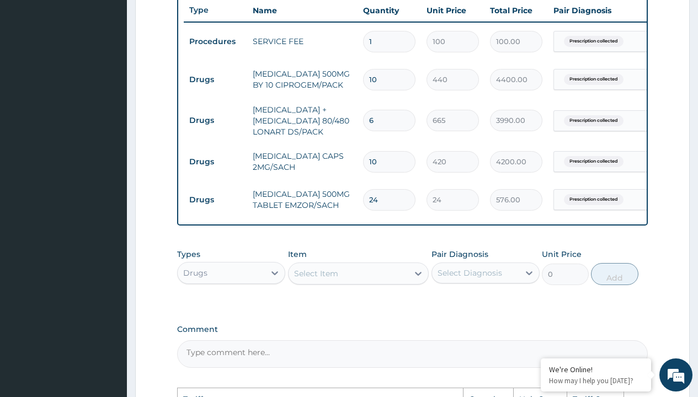
type input "24"
click at [385, 157] on input "10" at bounding box center [389, 162] width 52 height 22
type input "1"
type input "420.00"
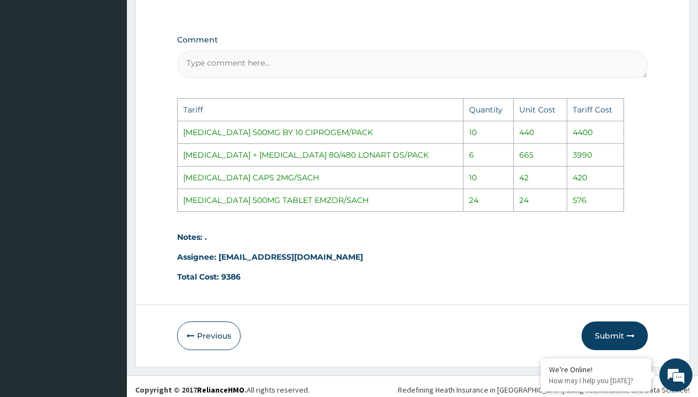
scroll to position [722, 0]
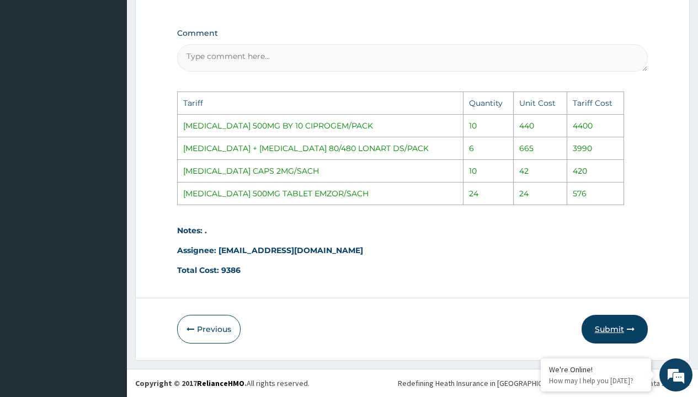
type input "1"
click at [604, 324] on button "Submit" at bounding box center [614, 329] width 66 height 29
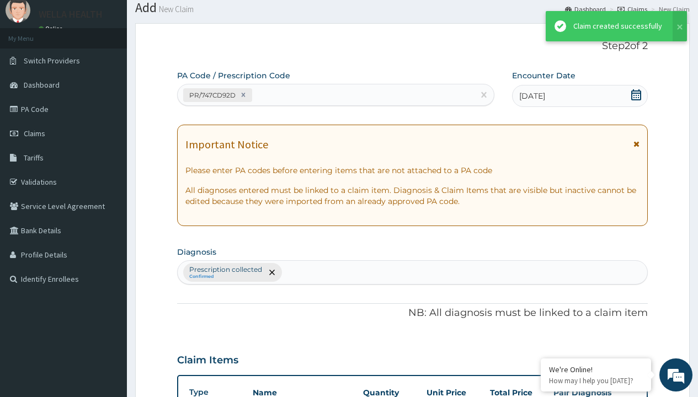
scroll to position [512, 0]
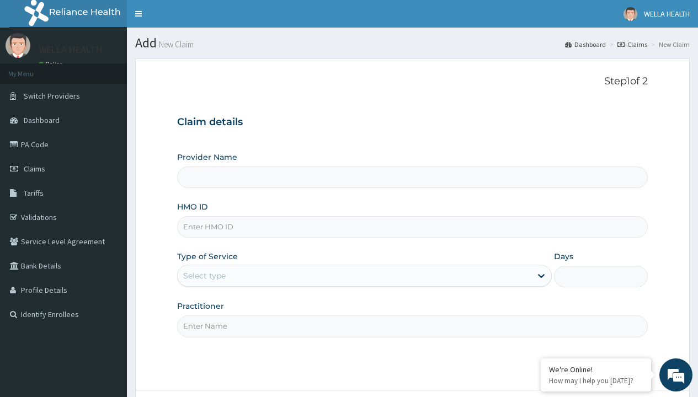
type input "NRN/10097/D"
type input "WellaHealth(TELEMEDICINE)"
type input "NRN/10097/D"
type input "WellaHealth"
click at [204, 276] on div "Select type" at bounding box center [204, 275] width 42 height 11
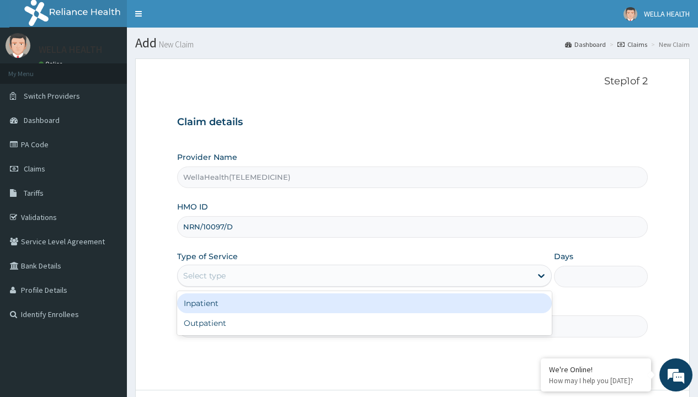
click at [364, 323] on div "Outpatient" at bounding box center [364, 323] width 374 height 20
type input "1"
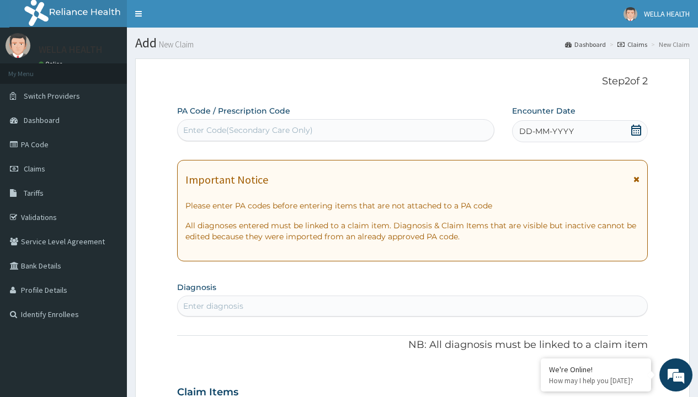
scroll to position [92, 0]
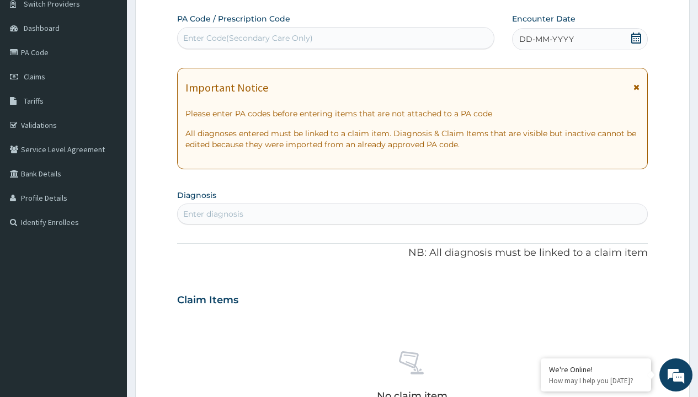
click at [545, 39] on span "DD-MM-YYYY" at bounding box center [546, 39] width 55 height 11
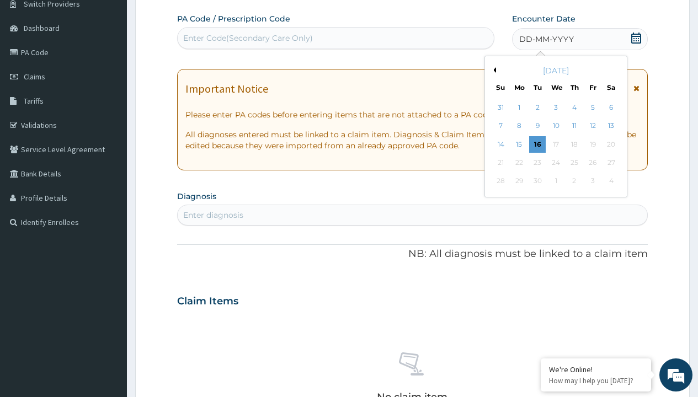
click at [492, 70] on button "Previous Month" at bounding box center [493, 70] width 6 height 6
click at [610, 144] on div "16" at bounding box center [610, 144] width 17 height 17
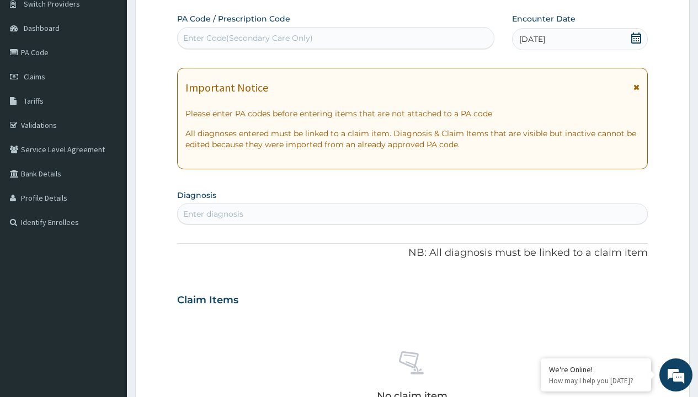
click at [247, 38] on div "Enter Code(Secondary Care Only)" at bounding box center [248, 38] width 130 height 11
type input "PR/C7928038"
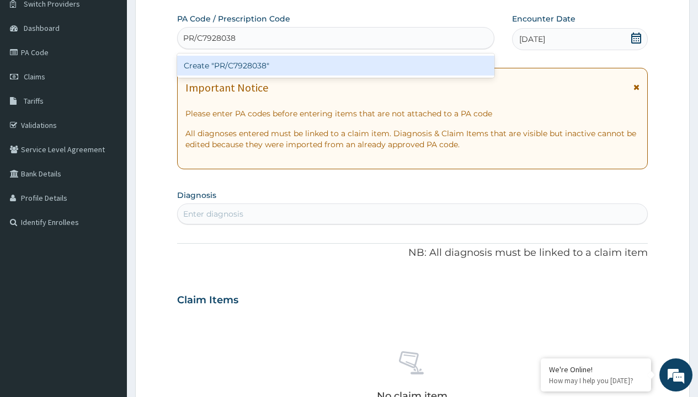
click at [335, 66] on div "Create "PR/C7928038"" at bounding box center [335, 66] width 317 height 20
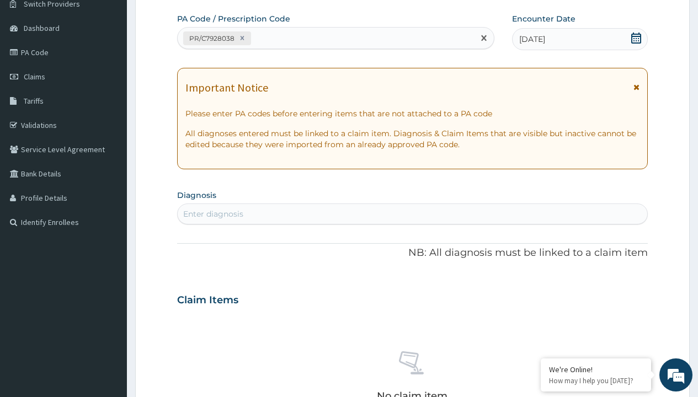
click at [213, 214] on div "Enter diagnosis" at bounding box center [213, 213] width 60 height 11
type input "prescription collected"
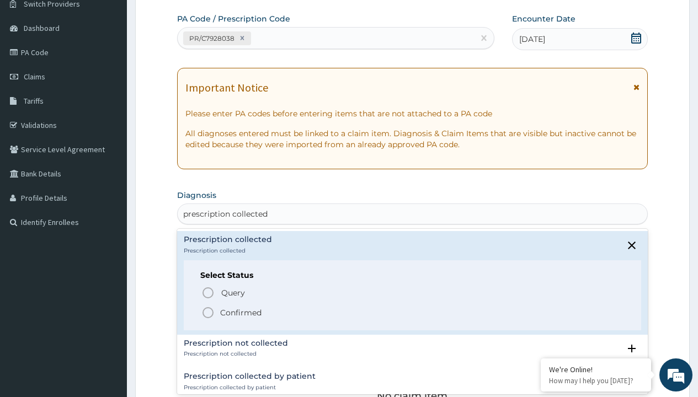
click at [240, 312] on p "Confirmed" at bounding box center [240, 312] width 41 height 11
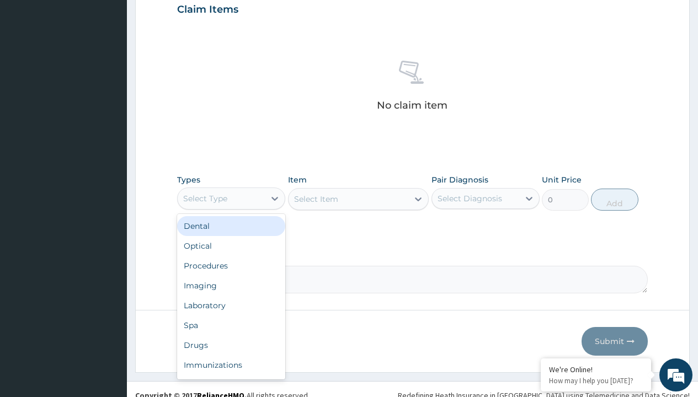
type input "procedures"
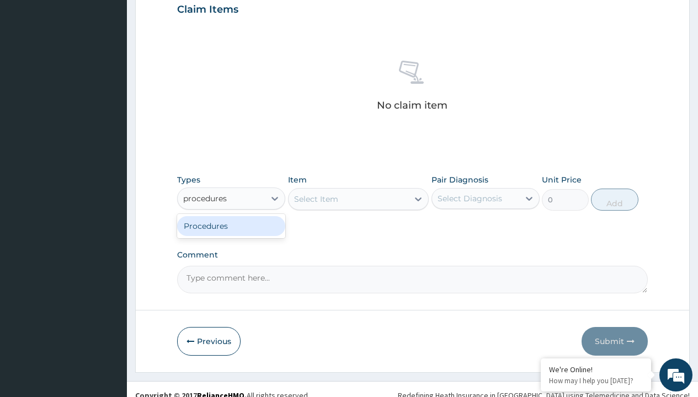
click at [231, 226] on div "Procedures" at bounding box center [231, 226] width 108 height 20
click at [315, 199] on div "Select Item" at bounding box center [316, 199] width 44 height 11
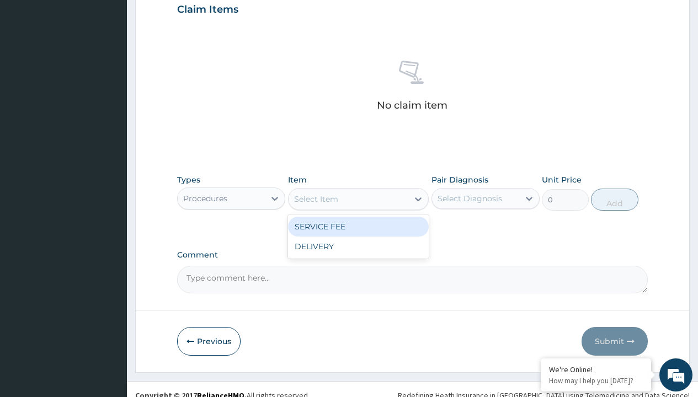
type input "service fee"
click at [358, 226] on div "SERVICE FEE" at bounding box center [358, 227] width 141 height 20
type input "100"
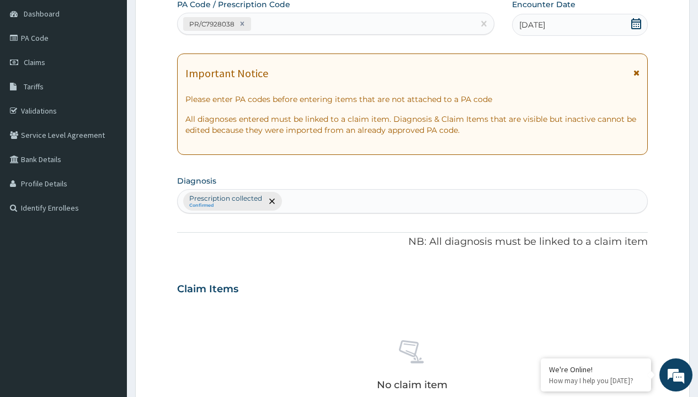
type input "prescription collected"
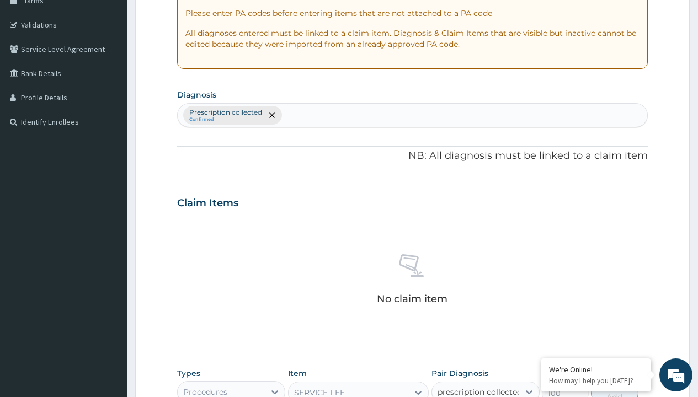
checkbox input "true"
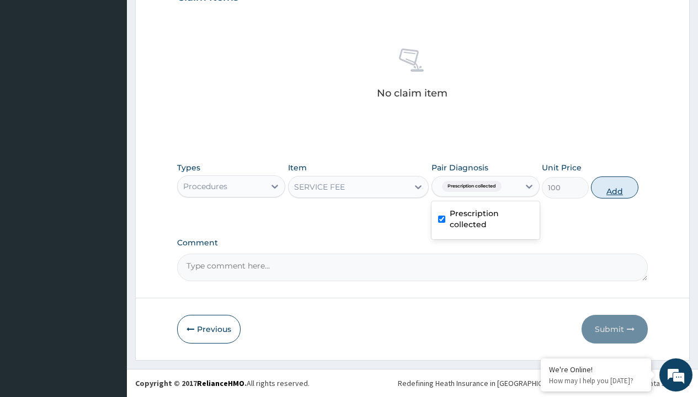
click at [614, 187] on button "Add" at bounding box center [614, 187] width 47 height 22
type input "0"
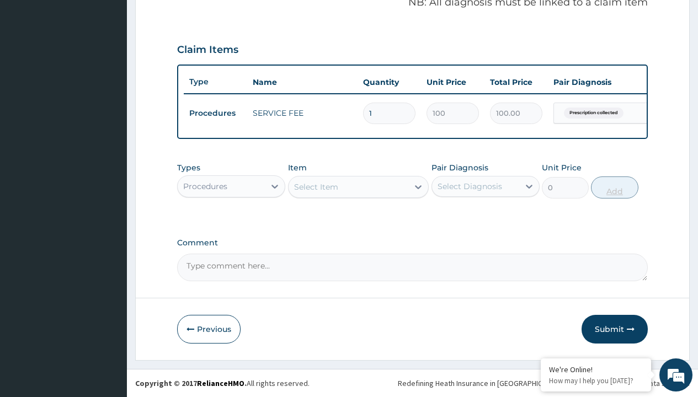
scroll to position [354, 0]
click at [205, 186] on div "Procedures" at bounding box center [205, 186] width 44 height 11
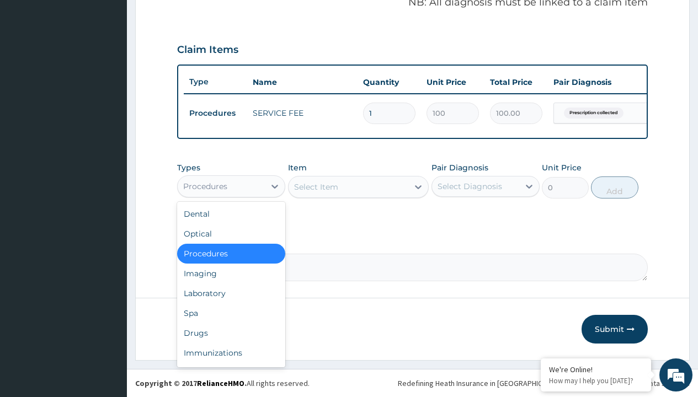
type input "drugs"
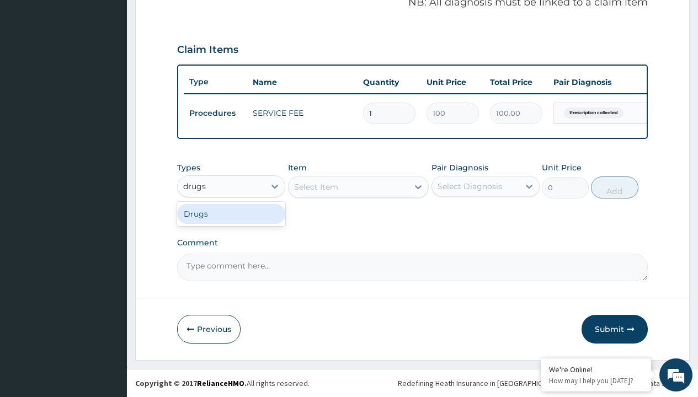
click at [231, 213] on div "Drugs" at bounding box center [231, 214] width 108 height 20
click at [315, 186] on div "Select Item" at bounding box center [358, 187] width 141 height 22
type input "[MEDICAL_DATA] syrup emzor/[PERSON_NAME]"
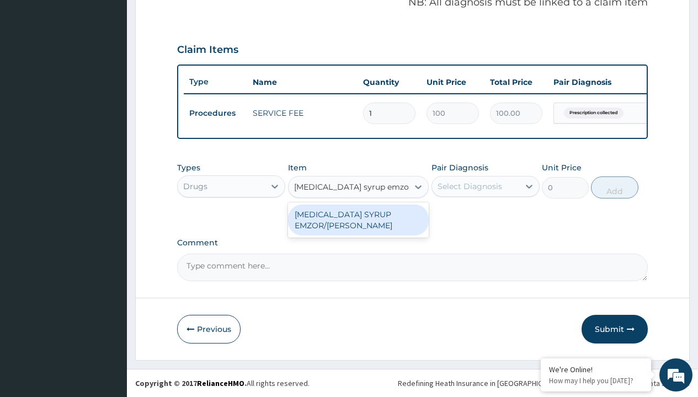
click at [358, 219] on div "[MEDICAL_DATA] SYRUP EMZOR/[PERSON_NAME]" at bounding box center [358, 220] width 141 height 31
type input "1214.099975585938"
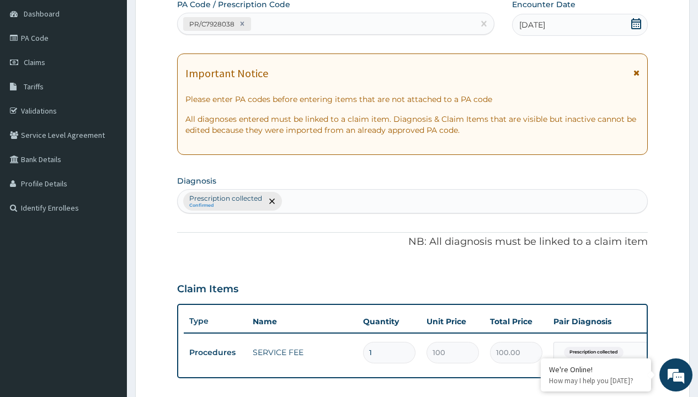
type input "prescription collected"
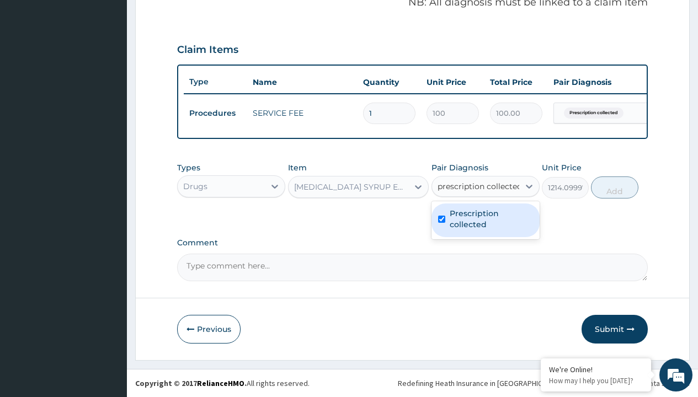
checkbox input "true"
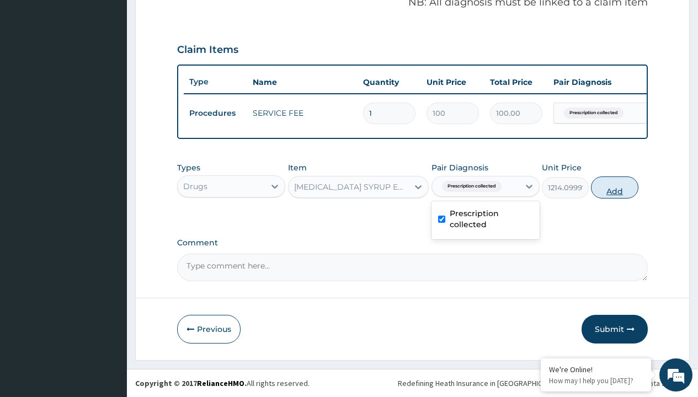
click at [614, 187] on button "Add" at bounding box center [614, 187] width 47 height 22
type input "0"
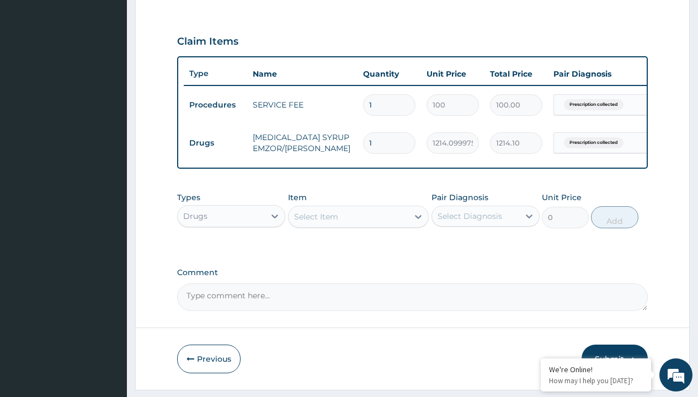
click at [215, 143] on td "Drugs" at bounding box center [215, 143] width 63 height 20
type input "drugs"
click at [231, 251] on div "Drugs" at bounding box center [231, 244] width 108 height 20
click at [315, 222] on div "Select Item" at bounding box center [316, 216] width 44 height 11
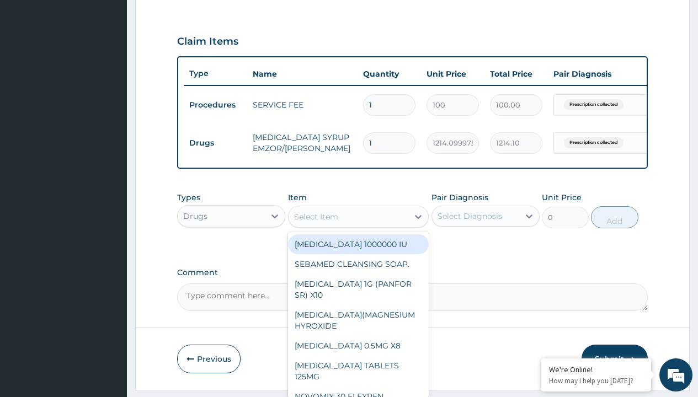
type input "[MEDICAL_DATA] caps 2mg/sach"
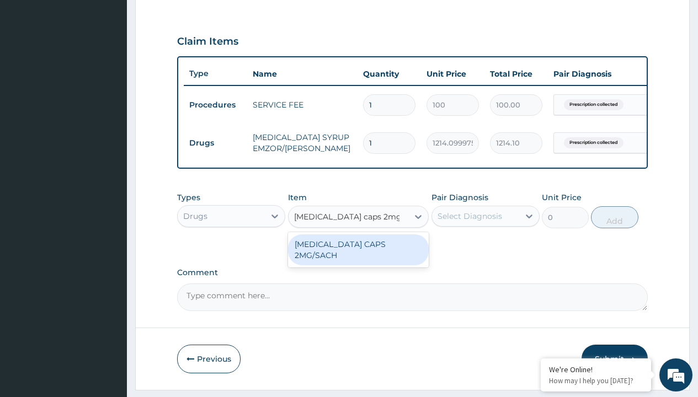
click at [358, 252] on div "[MEDICAL_DATA] CAPS 2MG/SACH" at bounding box center [358, 249] width 141 height 31
type input "420"
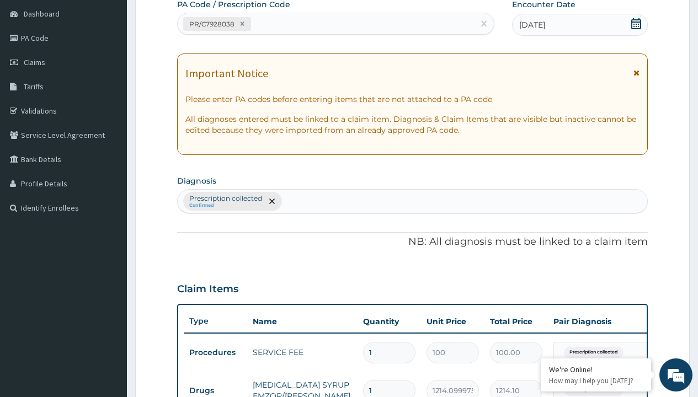
type input "prescription collected"
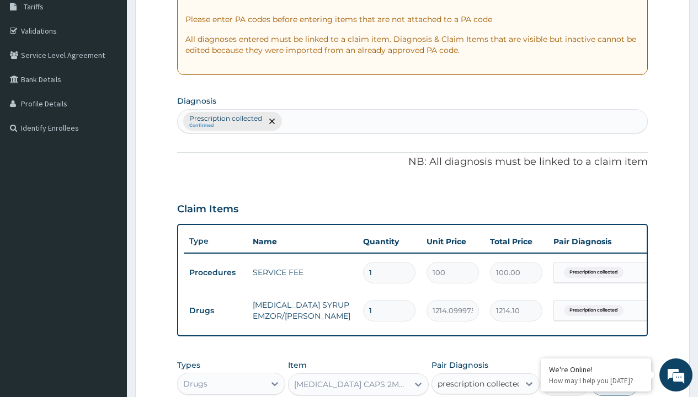
checkbox input "true"
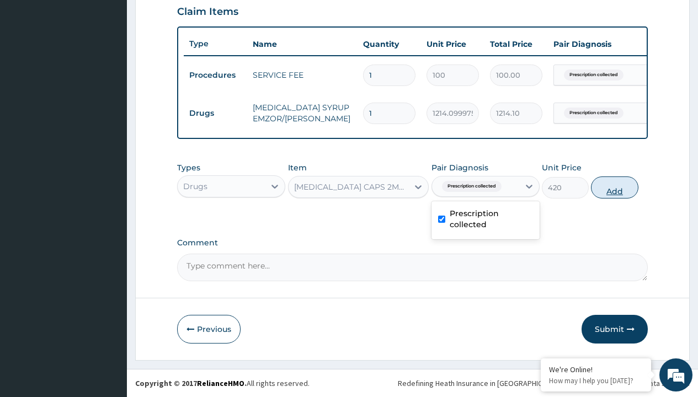
click at [614, 187] on button "Add" at bounding box center [614, 187] width 47 height 22
type input "0"
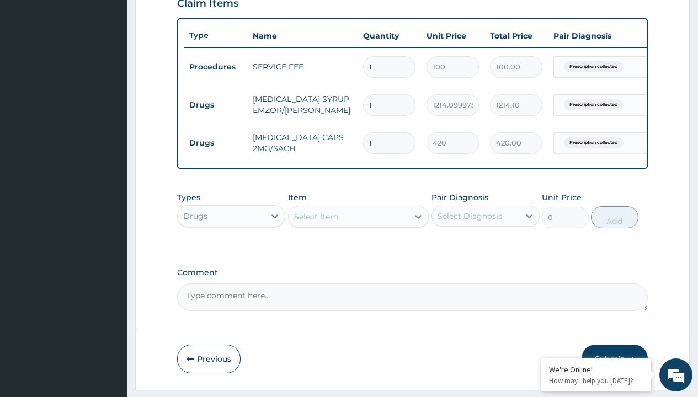
click at [215, 105] on td "Drugs" at bounding box center [215, 105] width 63 height 20
type input "drugs"
click at [231, 251] on div "Drugs" at bounding box center [231, 244] width 108 height 20
click at [315, 222] on div "Select Item" at bounding box center [316, 216] width 44 height 11
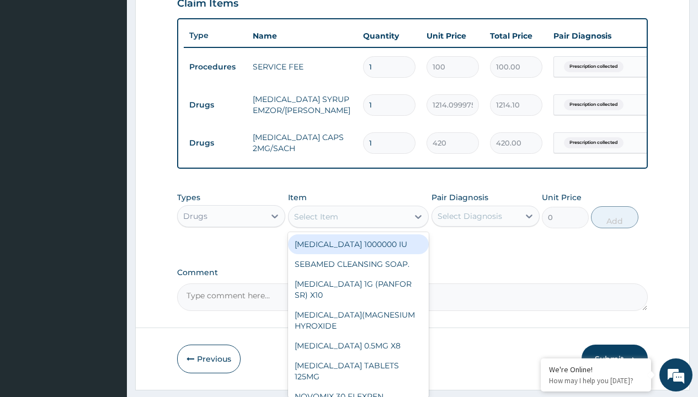
type input "[MEDICAL_DATA] syrup rophegan/[PERSON_NAME]"
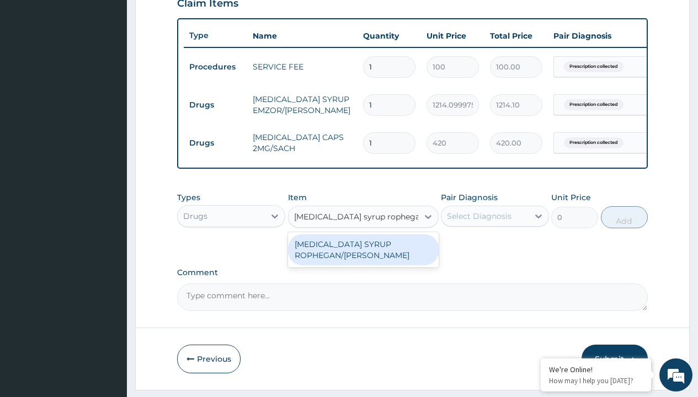
click at [363, 258] on div "[MEDICAL_DATA] SYRUP ROPHEGAN/[PERSON_NAME]" at bounding box center [363, 249] width 151 height 31
type input "2500"
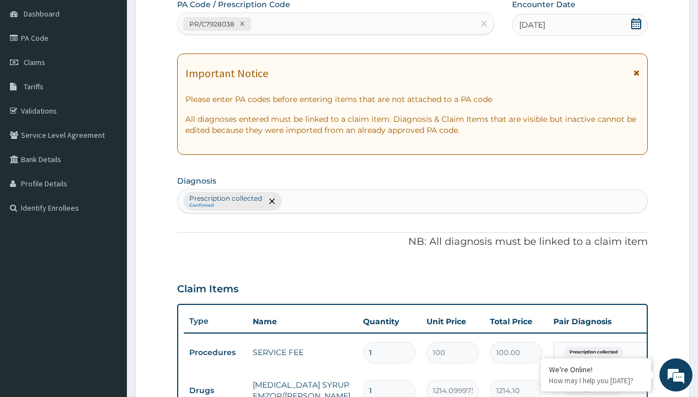
type input "prescription collected"
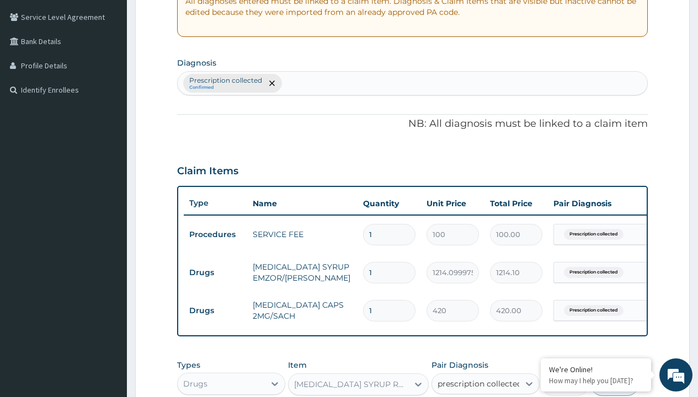
checkbox input "true"
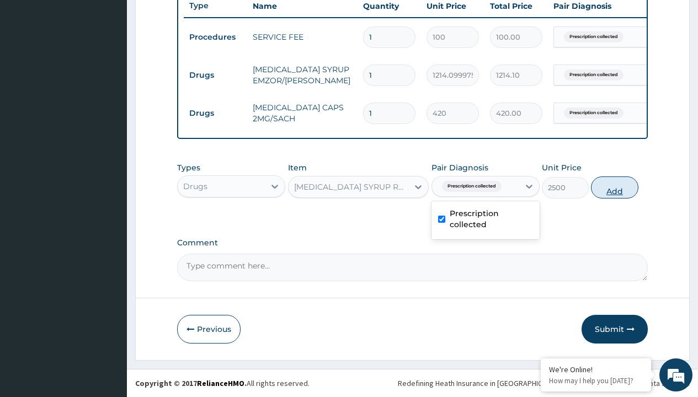
click at [614, 187] on button "Add" at bounding box center [614, 187] width 47 height 22
type input "0"
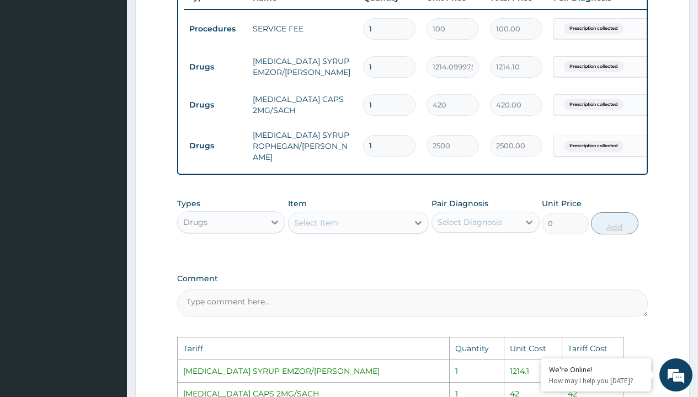
scroll to position [655, 0]
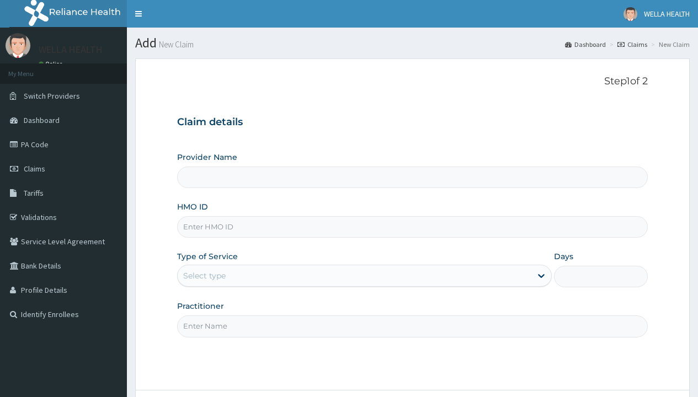
type input "OKB/10833/A"
type input "WellaHealth(TELEMEDICINE)"
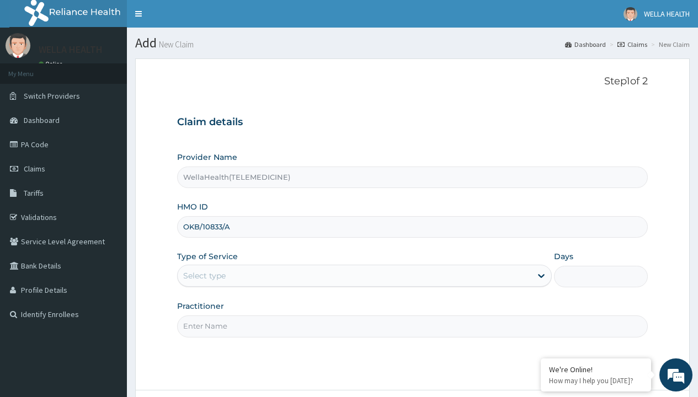
type input "OKB/10833/A"
type input "WellaHealth"
click at [204, 276] on div "Select type" at bounding box center [204, 275] width 42 height 11
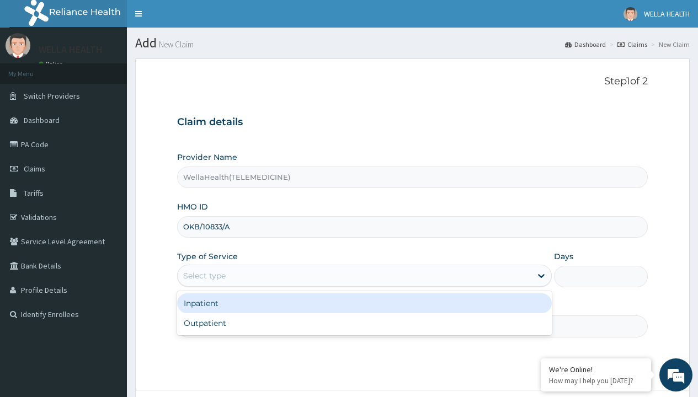
click at [364, 323] on div "Outpatient" at bounding box center [364, 323] width 374 height 20
type input "1"
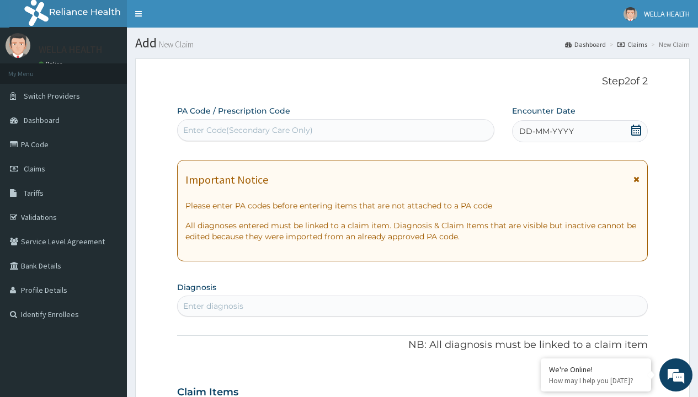
scroll to position [92, 0]
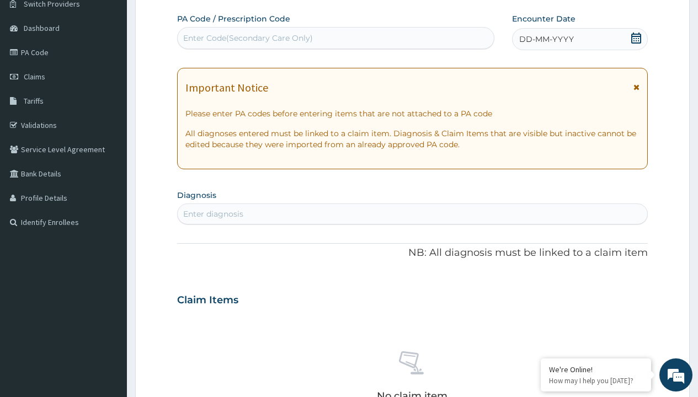
click at [545, 39] on span "DD-MM-YYYY" at bounding box center [546, 39] width 55 height 11
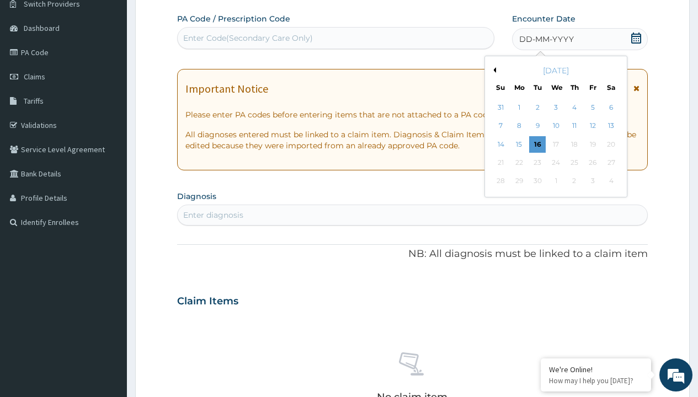
click at [492, 70] on button "Previous Month" at bounding box center [493, 70] width 6 height 6
click at [610, 144] on div "16" at bounding box center [610, 144] width 17 height 17
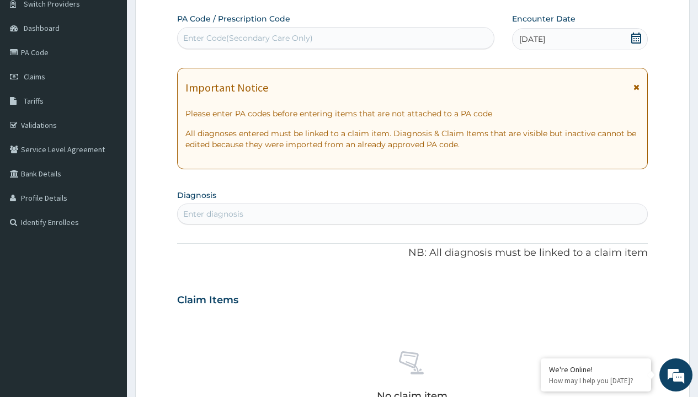
click at [247, 38] on div "Enter Code(Secondary Care Only)" at bounding box center [248, 38] width 130 height 11
type input "PR/8C668BCF"
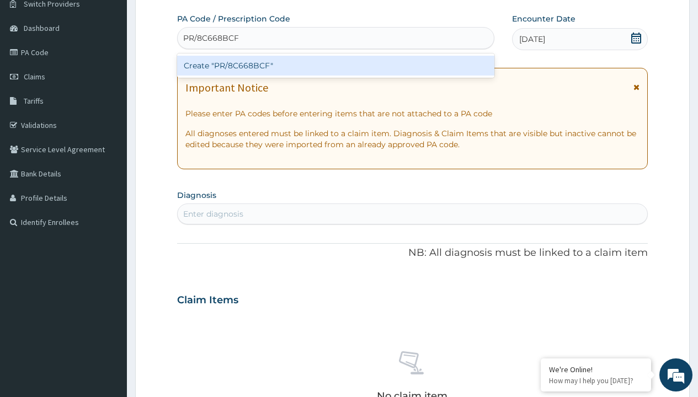
scroll to position [0, 0]
click at [335, 66] on div "Create "PR/8C668BCF"" at bounding box center [335, 66] width 317 height 20
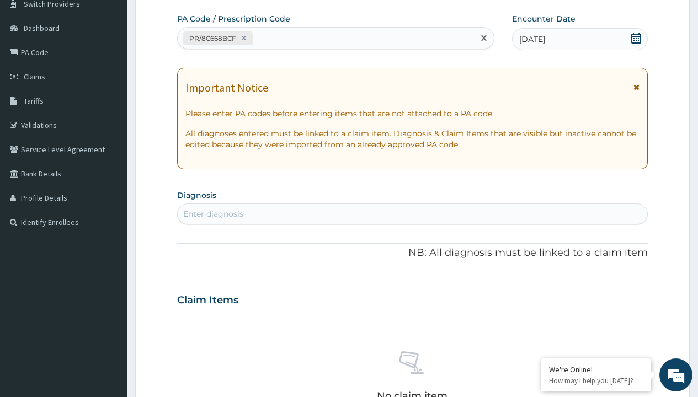
click at [213, 214] on div "Enter diagnosis" at bounding box center [213, 213] width 60 height 11
type input "prescription collected"
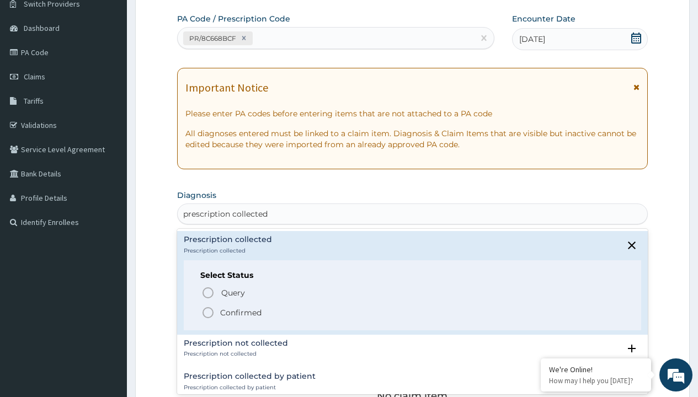
click at [240, 312] on p "Confirmed" at bounding box center [240, 312] width 41 height 11
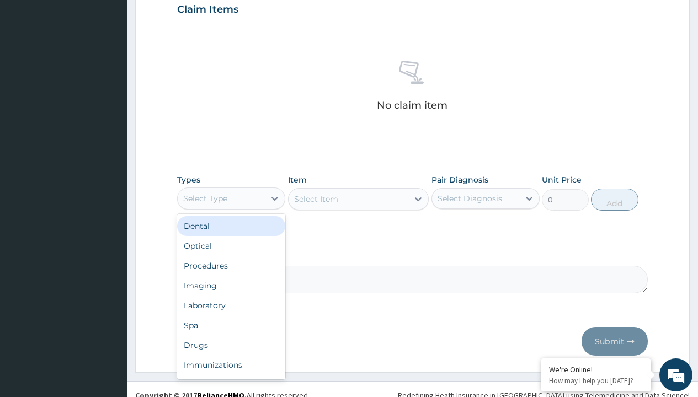
type input "procedures"
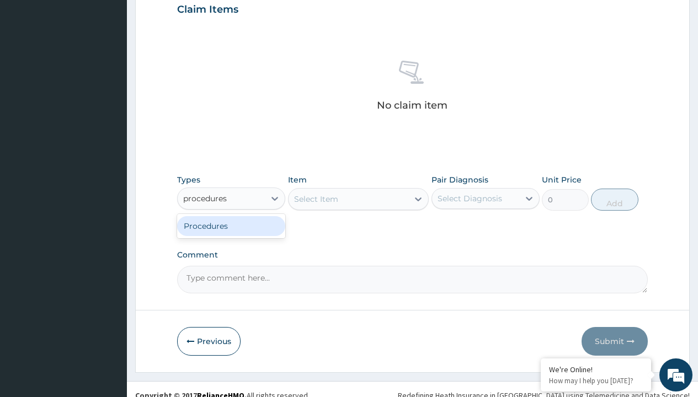
scroll to position [0, 0]
click at [231, 226] on div "Procedures" at bounding box center [231, 226] width 108 height 20
click at [315, 199] on div "Select Item" at bounding box center [316, 199] width 44 height 11
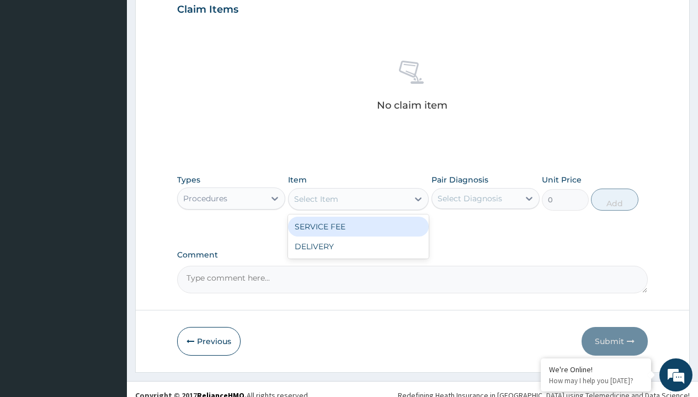
type input "service fee"
click at [358, 226] on div "SERVICE FEE" at bounding box center [358, 227] width 141 height 20
type input "100"
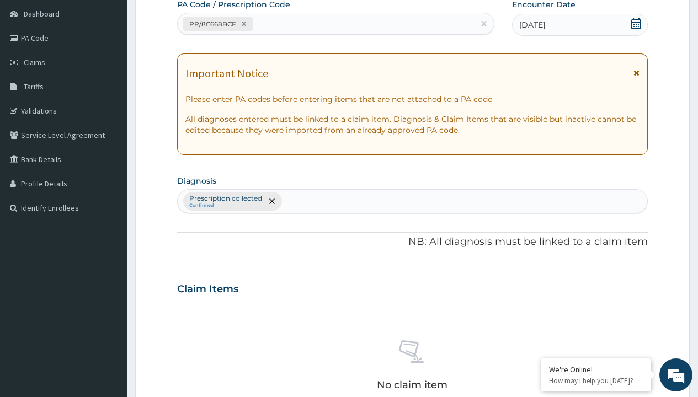
type input "prescription collected"
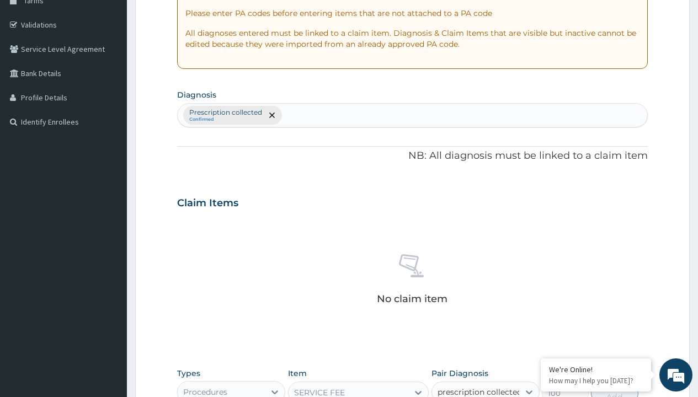
checkbox input "true"
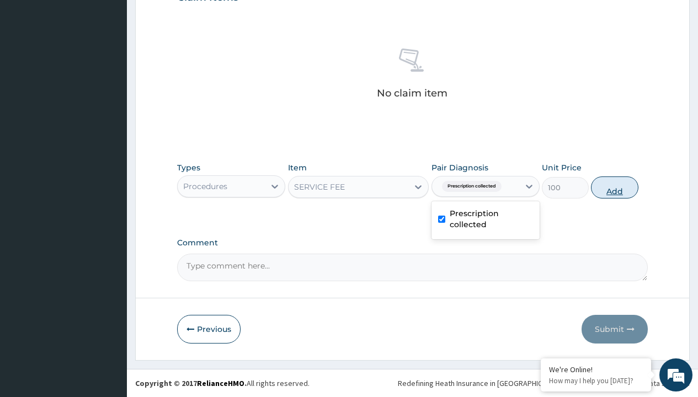
click at [614, 187] on button "Add" at bounding box center [614, 187] width 47 height 22
type input "0"
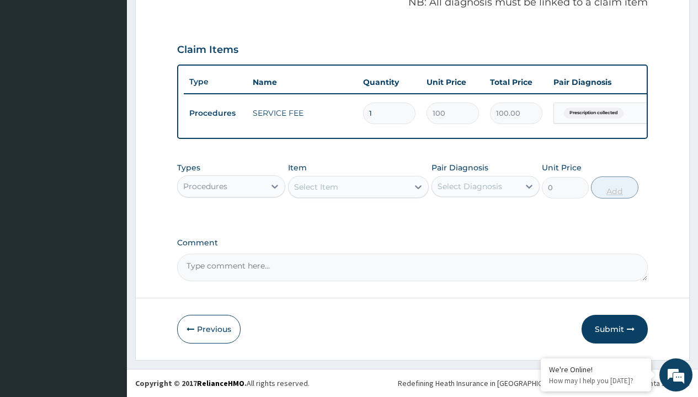
scroll to position [354, 0]
click at [205, 186] on div "Procedures" at bounding box center [205, 186] width 44 height 11
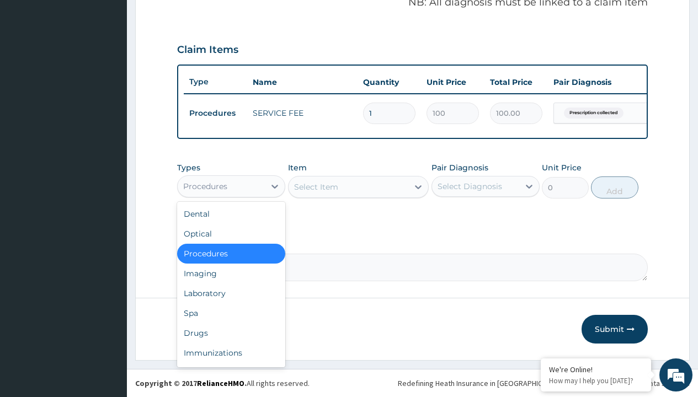
type input "drugs"
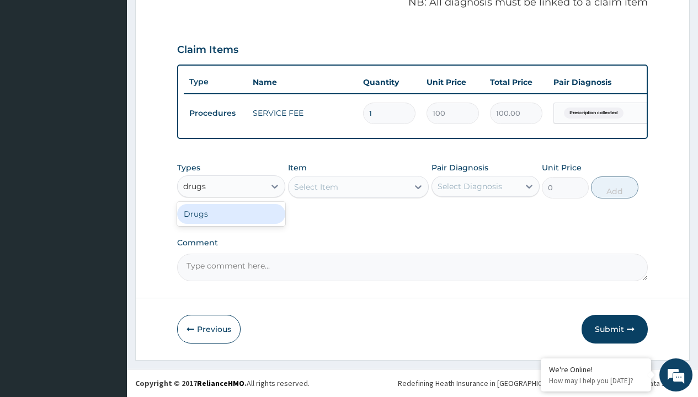
click at [231, 213] on div "Drugs" at bounding box center [231, 214] width 108 height 20
click at [315, 186] on div "Select Item" at bounding box center [358, 187] width 141 height 22
type input "metronidazole 400mg loxagyl/sach"
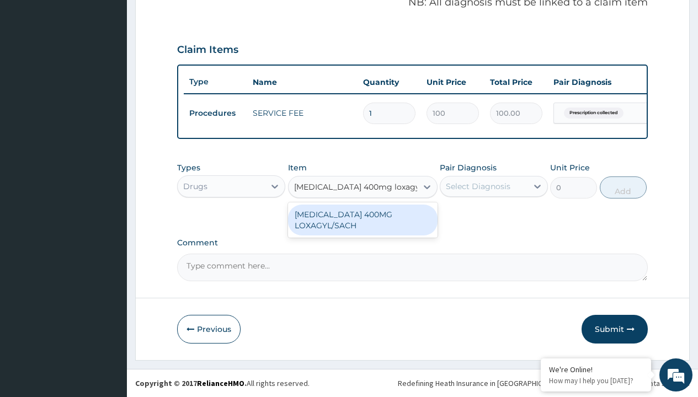
click at [362, 219] on div "METRONIDAZOLE 400MG LOXAGYL/SACH" at bounding box center [362, 220] width 149 height 31
type input "80"
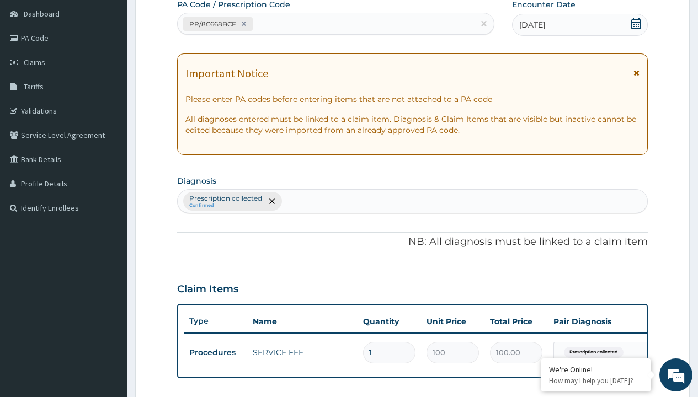
type input "prescription collected"
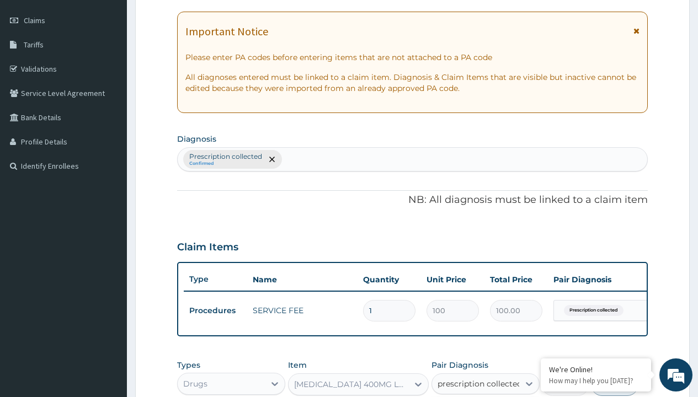
checkbox input "true"
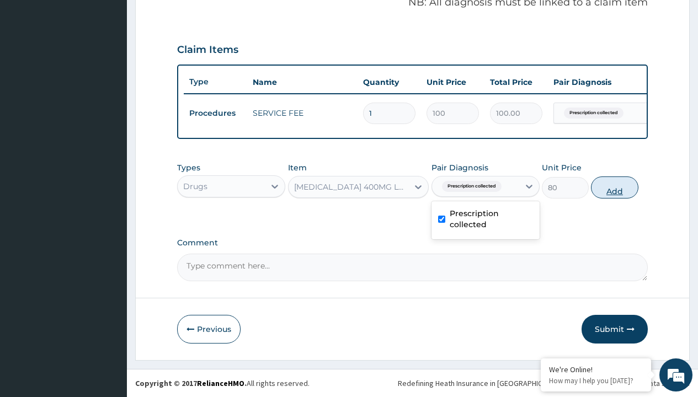
click at [614, 187] on button "Add" at bounding box center [614, 187] width 47 height 22
type input "0"
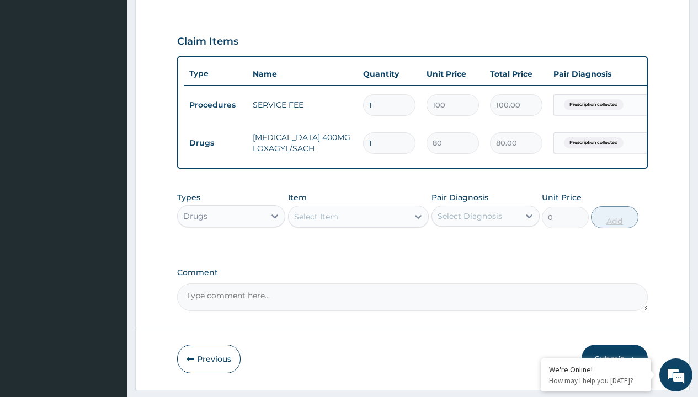
type input "20"
type input "1600.00"
type input "20"
click at [215, 143] on td "Drugs" at bounding box center [215, 143] width 63 height 20
type input "drugs"
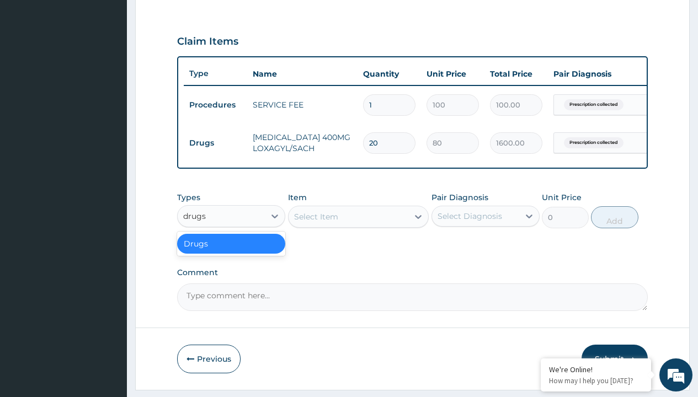
scroll to position [0, 0]
click at [231, 251] on div "Drugs" at bounding box center [231, 244] width 108 height 20
click at [315, 222] on div "Select Item" at bounding box center [316, 216] width 44 height 11
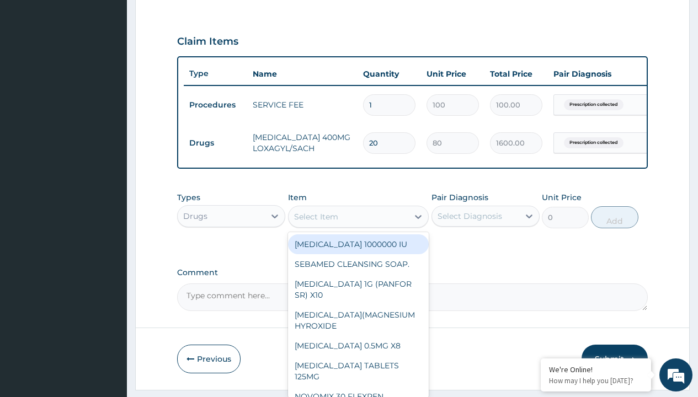
type input "amatem softgel forte tablets 80/480/pack"
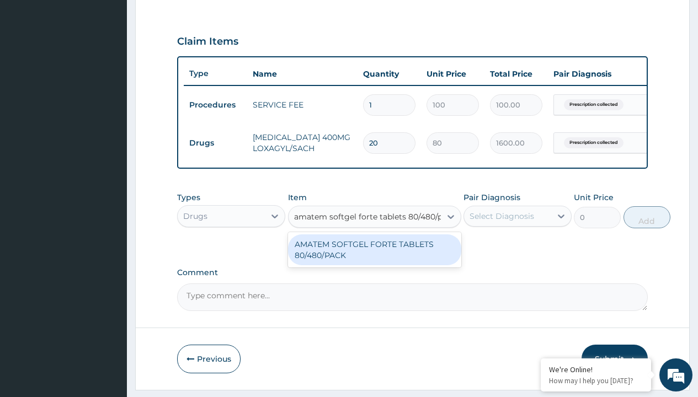
click at [374, 258] on div "AMATEM SOFTGEL FORTE TABLETS 80/480/PACK" at bounding box center [374, 249] width 173 height 31
type input "601.7000122070312"
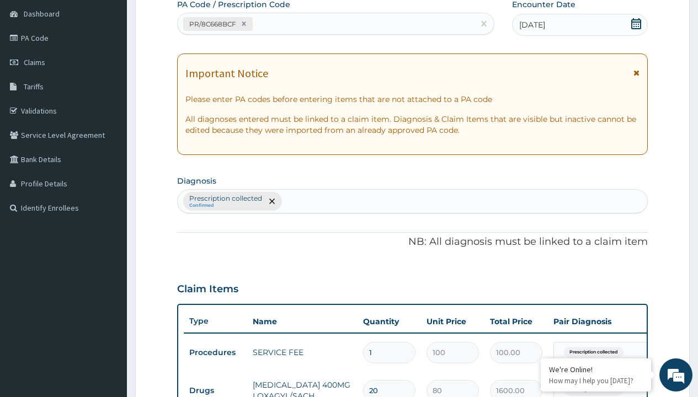
type input "prescription collected"
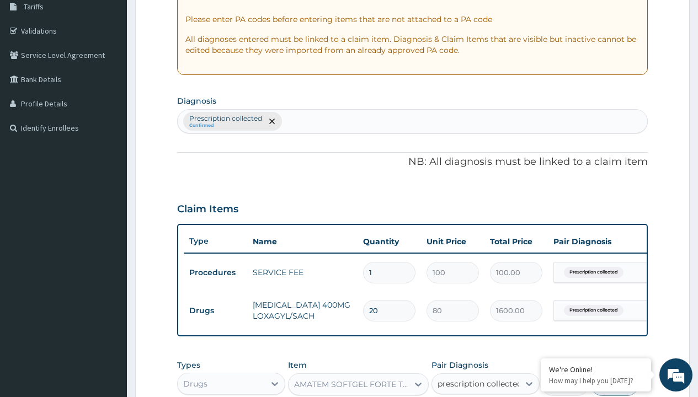
checkbox input "true"
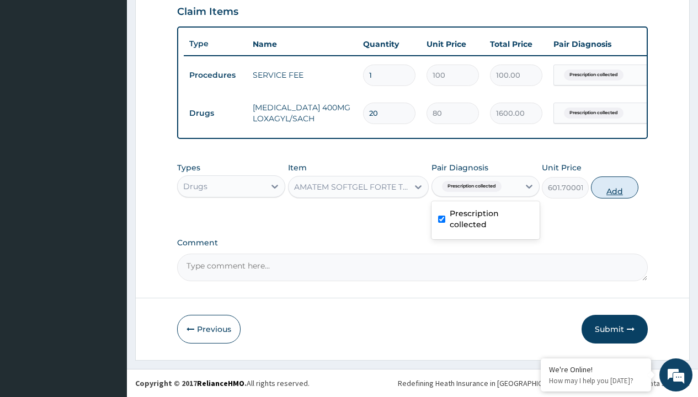
click at [614, 187] on button "Add" at bounding box center [614, 187] width 47 height 22
type input "0"
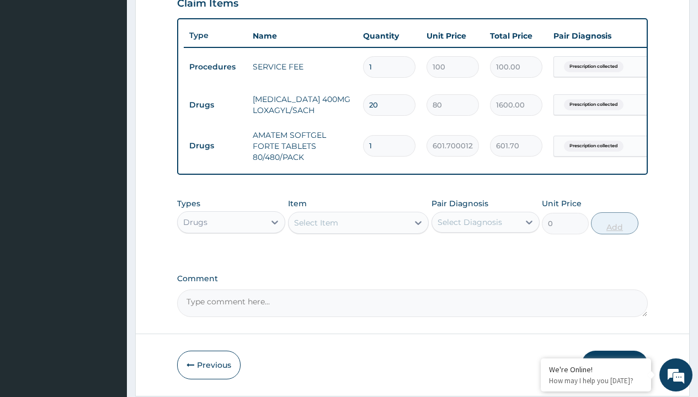
type input "6"
type input "3610.20"
type input "6"
click at [215, 105] on td "Drugs" at bounding box center [215, 105] width 63 height 20
type input "drugs"
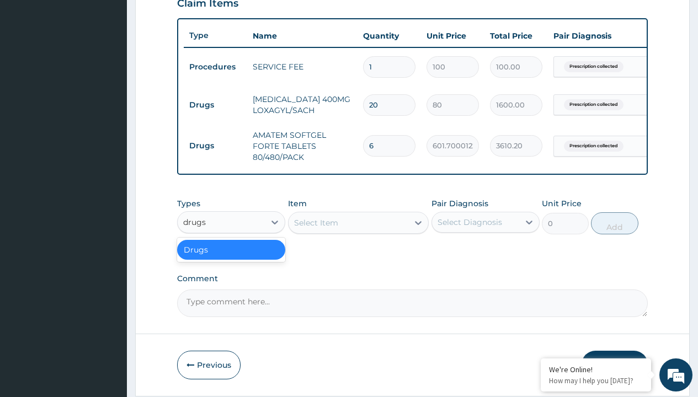
scroll to position [0, 0]
click at [231, 258] on div "Drugs" at bounding box center [231, 250] width 108 height 20
click at [315, 228] on div "Select Item" at bounding box center [316, 222] width 44 height 11
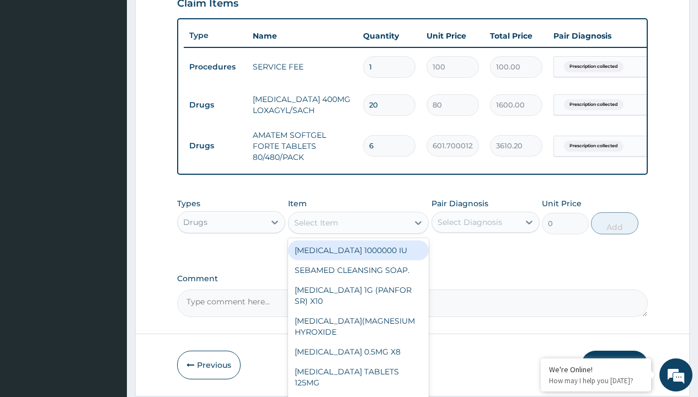
type input "loperamide caps 2mg/sach"
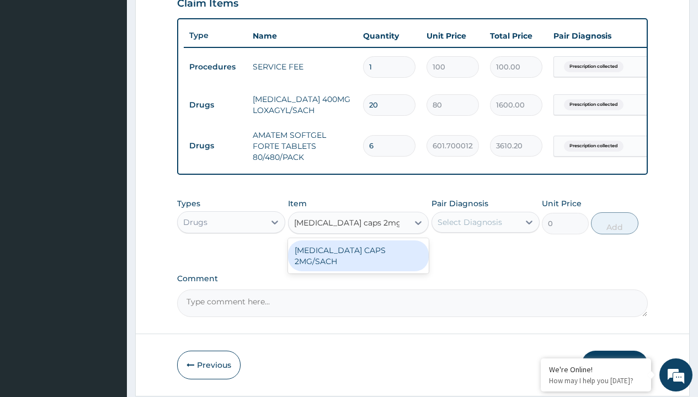
click at [358, 258] on div "LOPERAMIDE CAPS 2MG/SACH" at bounding box center [358, 255] width 141 height 31
type input "420"
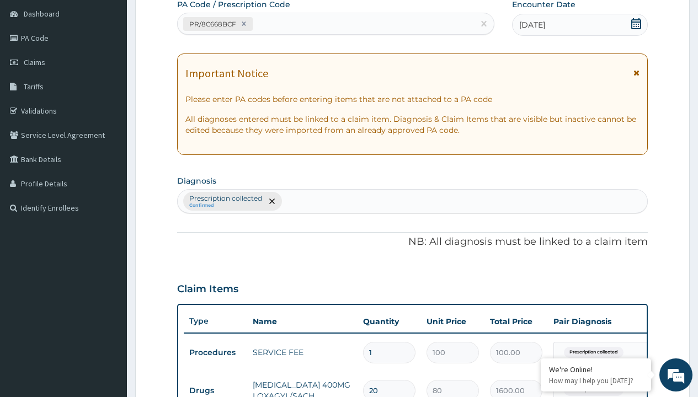
type input "prescription collected"
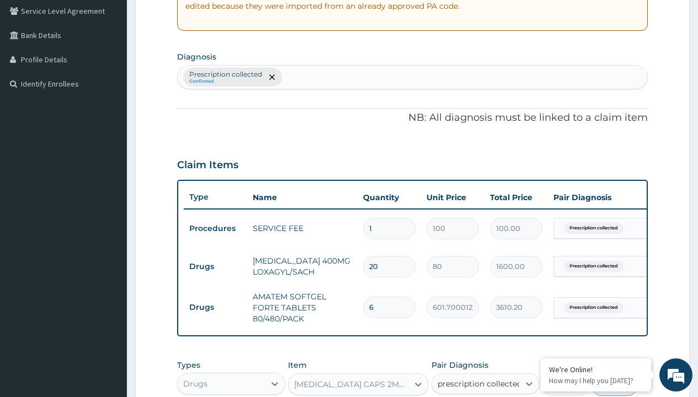
checkbox input "true"
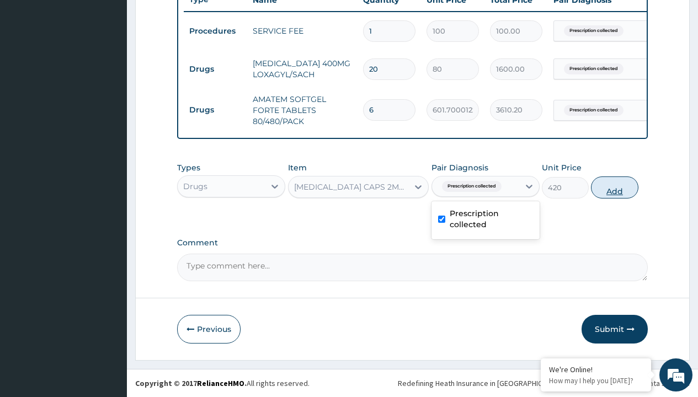
click at [614, 187] on button "Add" at bounding box center [614, 187] width 47 height 22
type input "0"
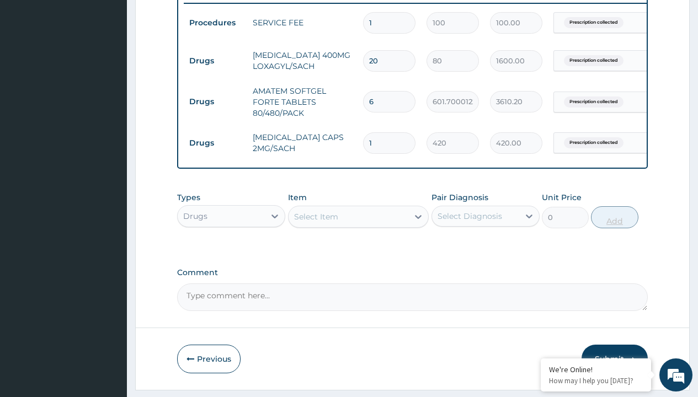
type input "9"
type input "3780.00"
type input "9"
click at [215, 61] on td "Drugs" at bounding box center [215, 61] width 63 height 20
type input "drugs"
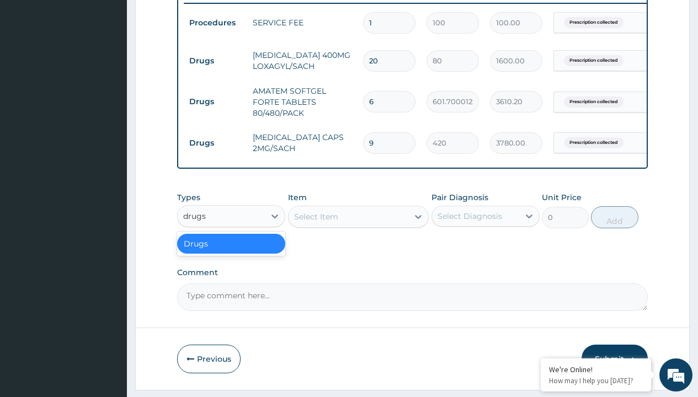
scroll to position [0, 0]
click at [231, 251] on div "Drugs" at bounding box center [231, 244] width 108 height 20
click at [315, 222] on div "Select Item" at bounding box center [316, 216] width 44 height 11
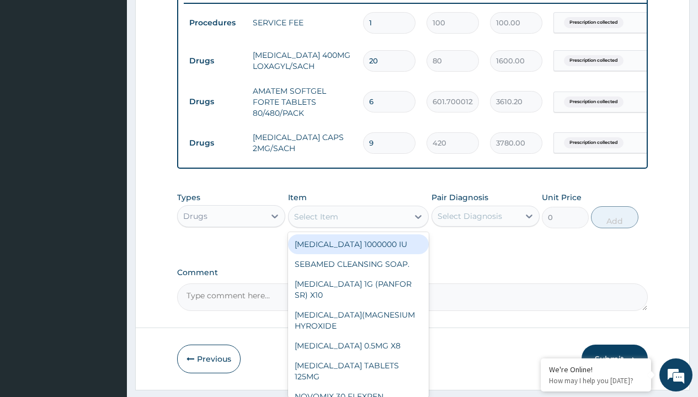
type input "paracetamol 500mg tablet emzor/sach"
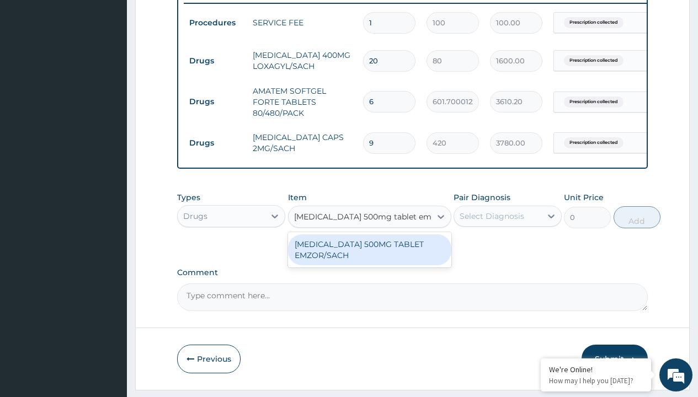
click at [369, 258] on div "PARACETAMOL 500MG TABLET EMZOR/SACH" at bounding box center [369, 249] width 163 height 31
type input "24"
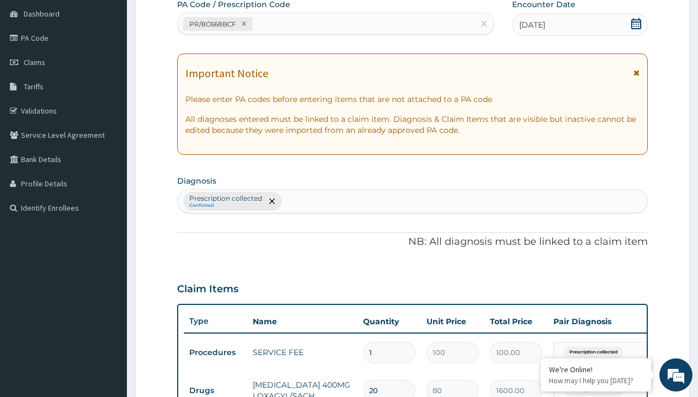
type input "prescription collected"
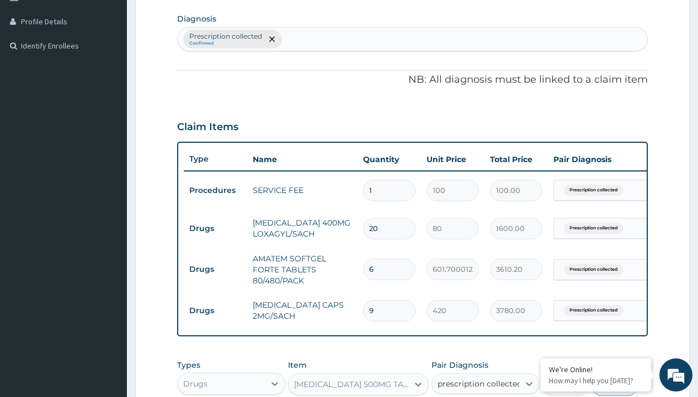
checkbox input "true"
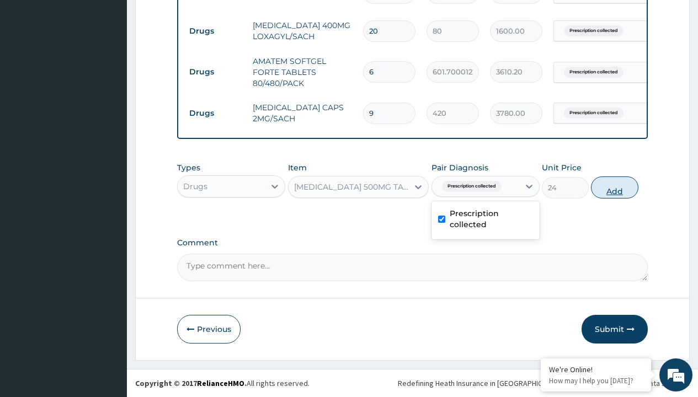
click at [614, 187] on button "Add" at bounding box center [614, 187] width 47 height 22
type input "0"
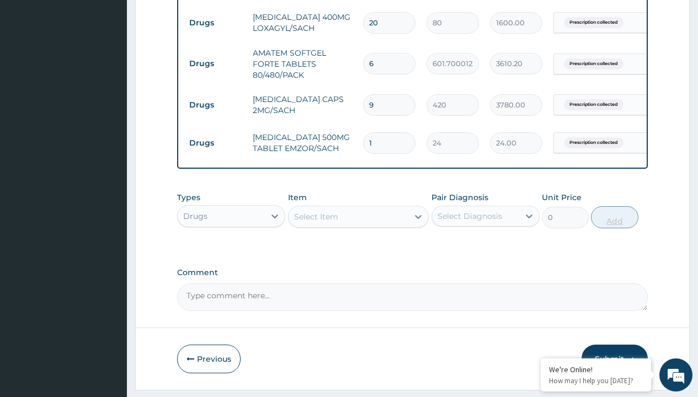
type input "24"
type input "576.00"
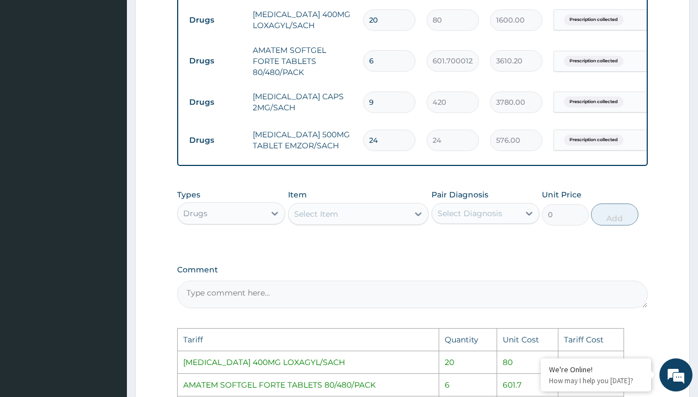
scroll to position [476, 0]
type input "24"
click at [397, 109] on input "9" at bounding box center [389, 103] width 52 height 22
type input "0.00"
type input "1"
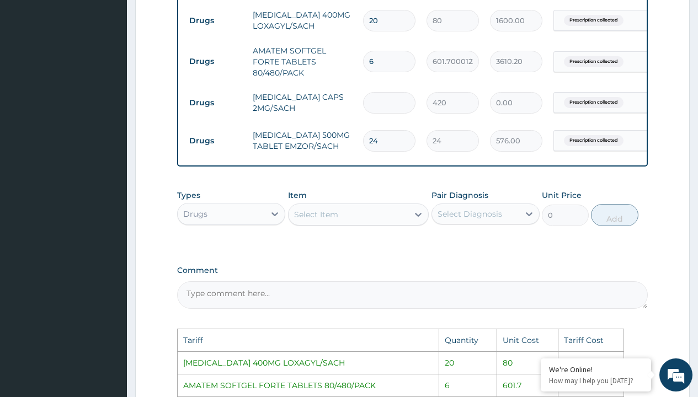
type input "420.00"
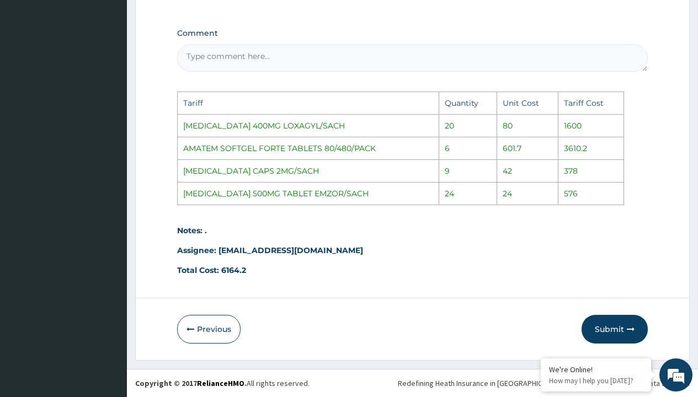
scroll to position [722, 0]
type input "1"
click at [617, 328] on button "Submit" at bounding box center [614, 329] width 66 height 29
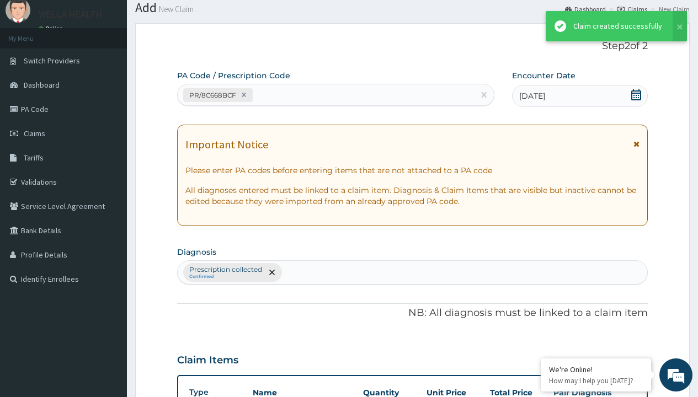
scroll to position [512, 0]
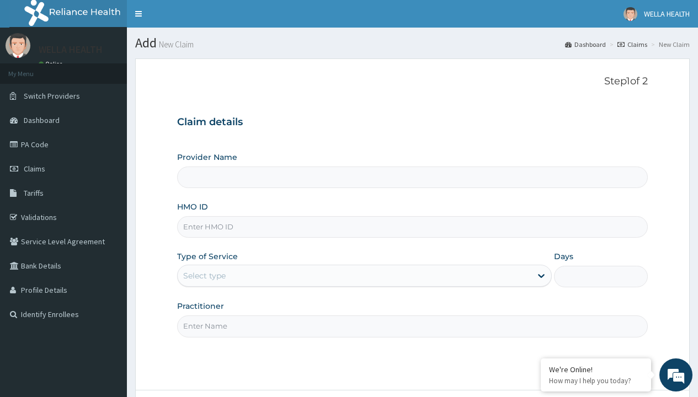
type input "SZX/10128/A"
type input "WellaHealth(TELEMEDICINE)"
type input "SZX/10128/A"
type input "WellaHealth"
click at [204, 276] on div "Select type" at bounding box center [204, 275] width 42 height 11
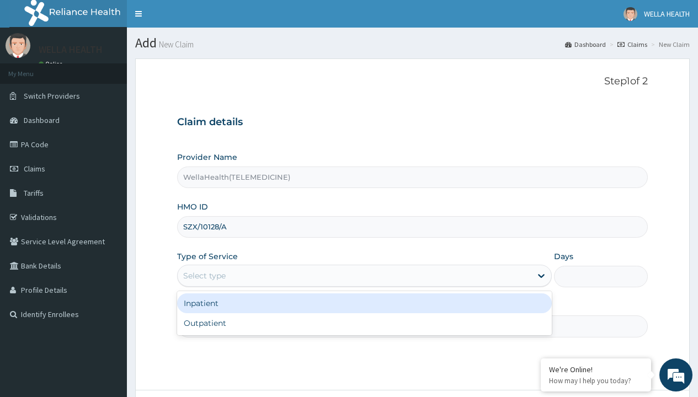
click at [364, 323] on div "Outpatient" at bounding box center [364, 323] width 374 height 20
type input "1"
